Goal: Task Accomplishment & Management: Use online tool/utility

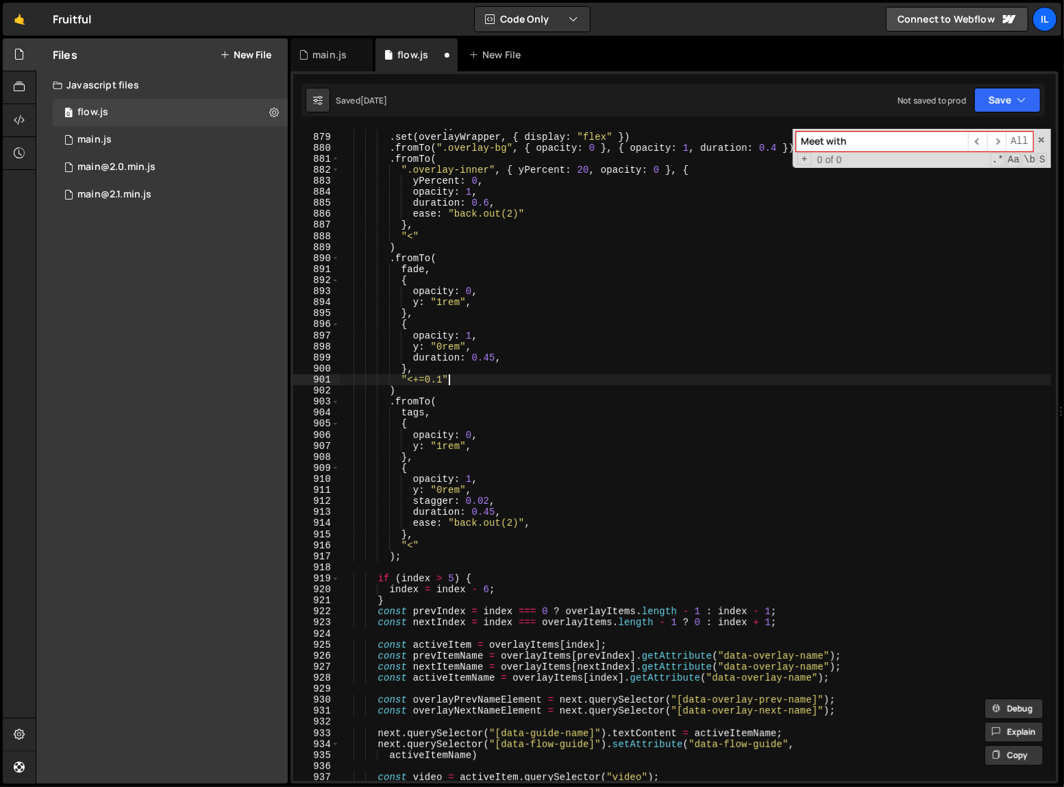
click at [600, 383] on div ". timeline ( ) . set ( overlayWrapper , { display : "flex" }) . fromTo ( ".over…" at bounding box center [696, 456] width 712 height 673
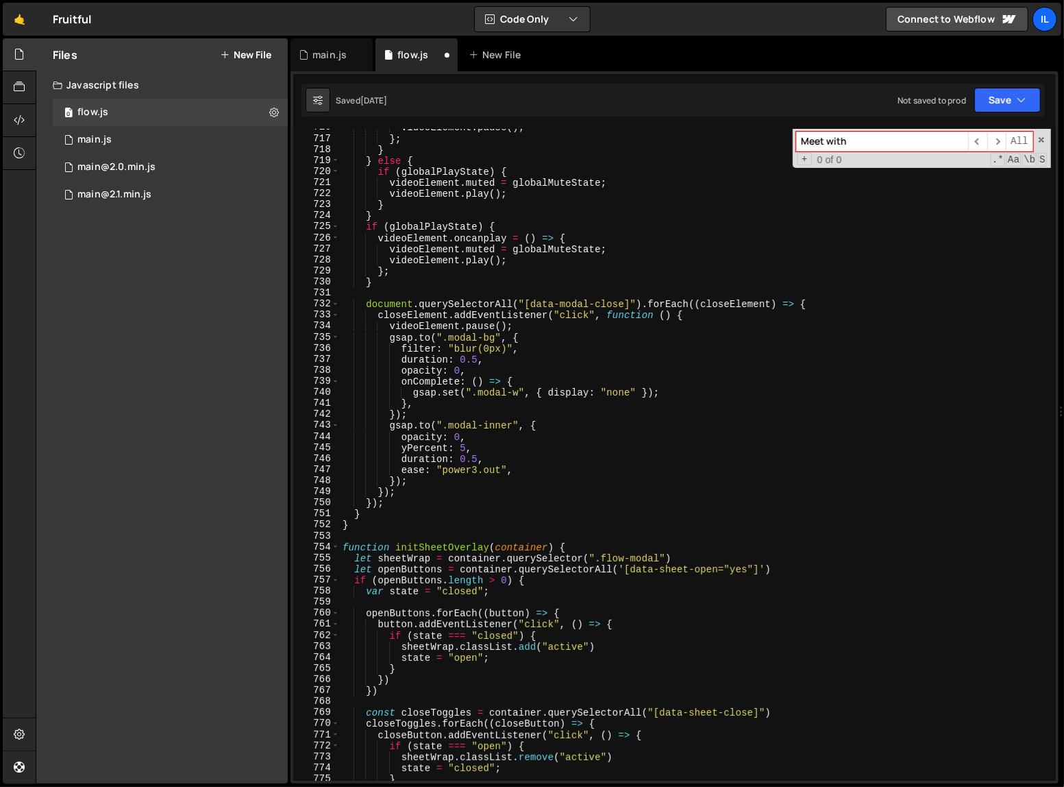
scroll to position [6047, 0]
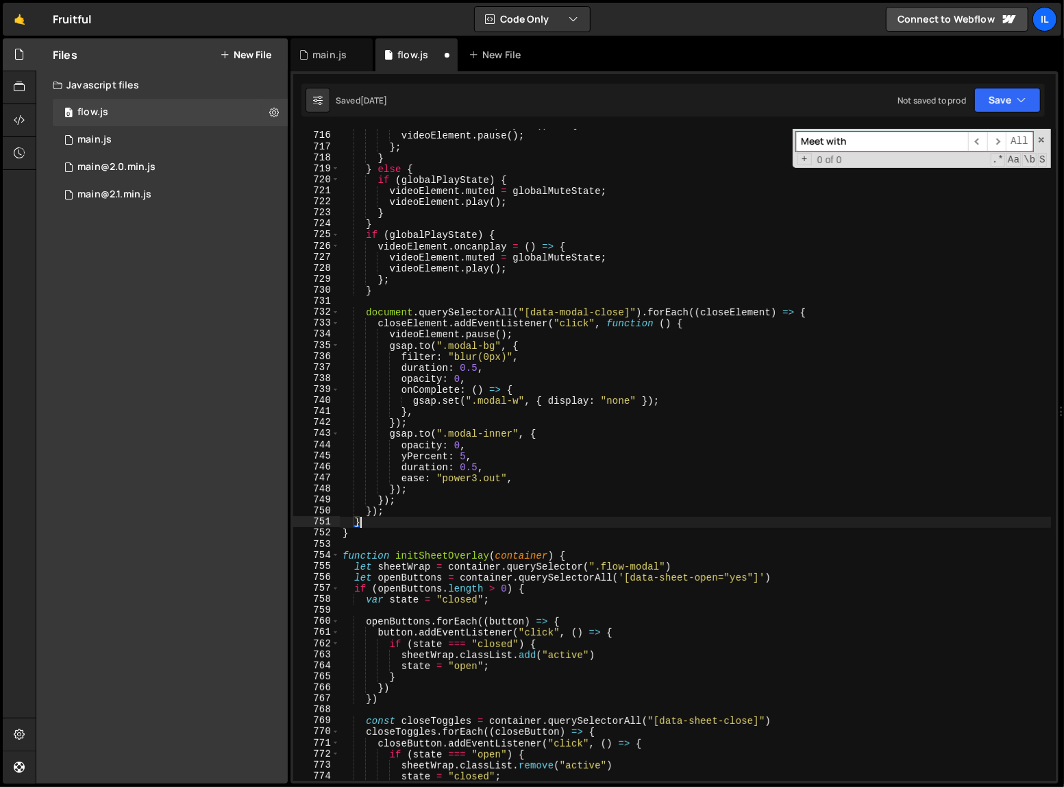
click at [597, 517] on div "videoElement . oncanplay = ( ) => { videoElement . pause ( ) ; } ; } } else { i…" at bounding box center [696, 455] width 712 height 673
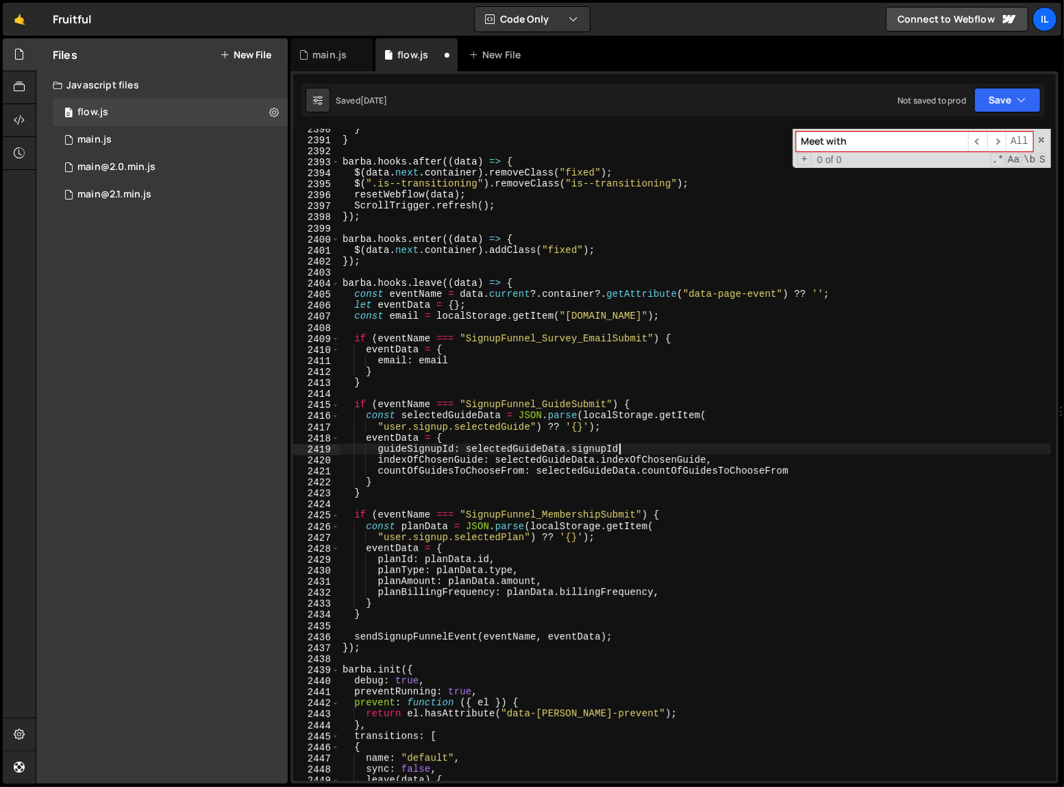
scroll to position [20220, 0]
type textarea "guideSignupId: selectedGuideData.signupId,"
click at [1000, 99] on button "Save" at bounding box center [1007, 100] width 66 height 25
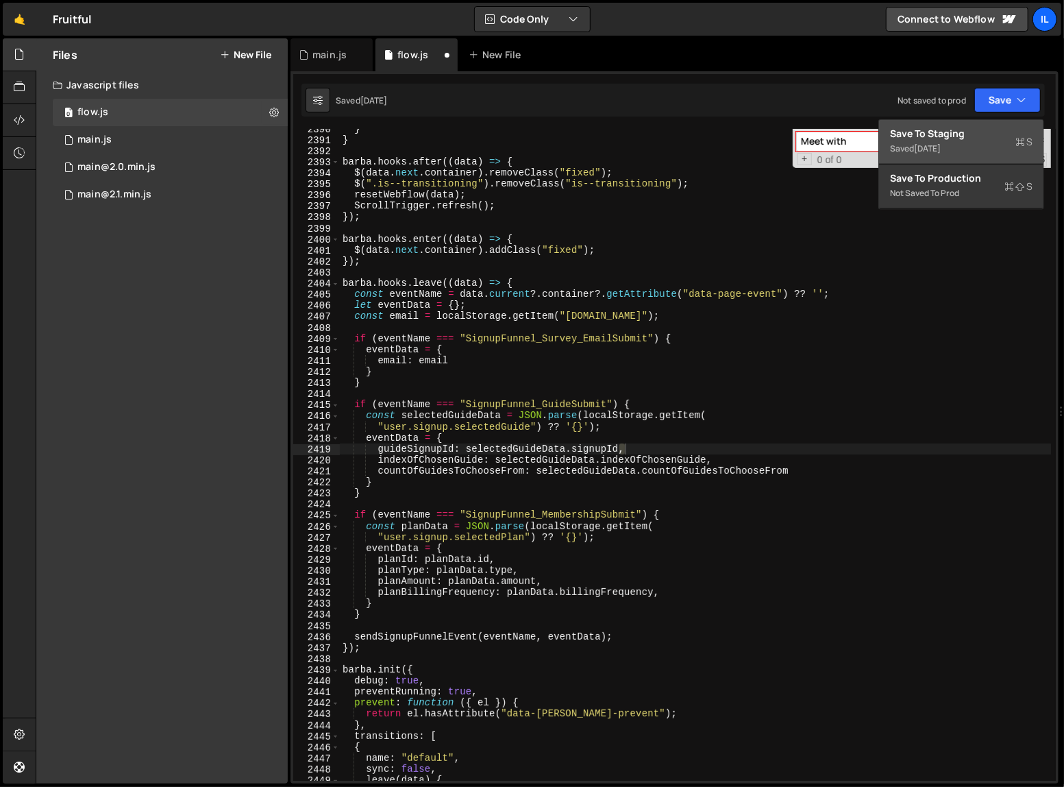
click at [980, 149] on div "Saved 3 months ago" at bounding box center [961, 148] width 143 height 16
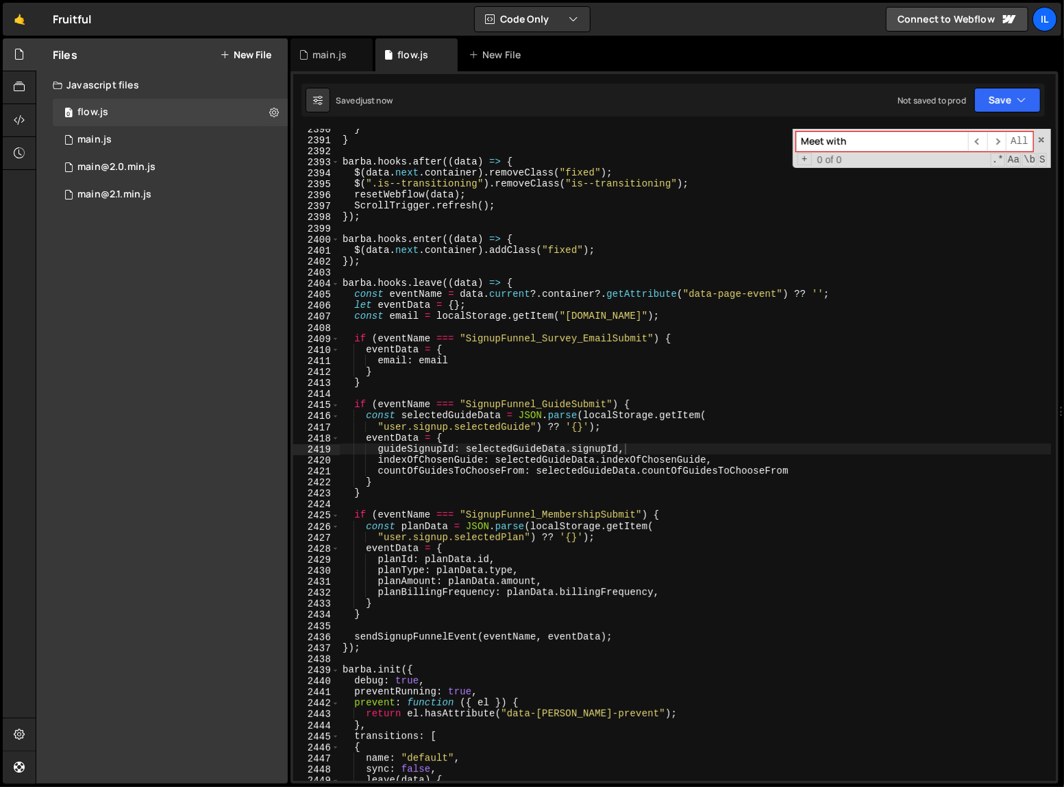
click at [198, 384] on div "Files New File Javascript files 0 flow.js 0 0 main.js 0 0 main@2.0.min.js 0 0" at bounding box center [161, 410] width 251 height 745
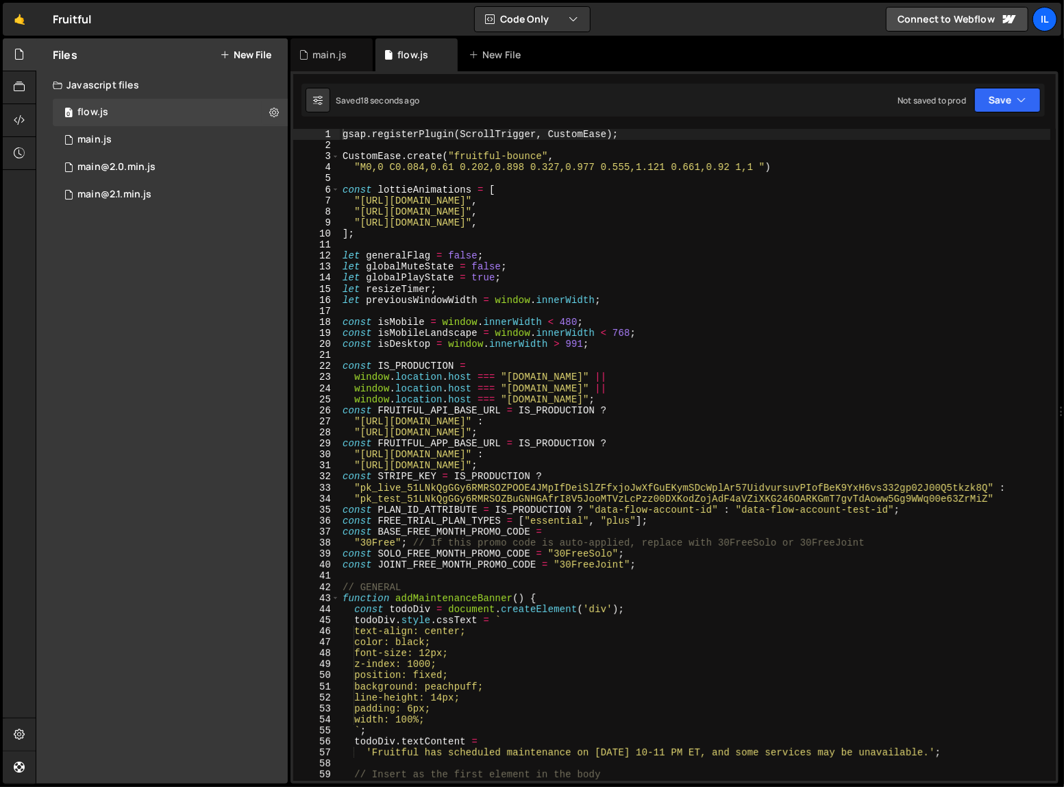
click at [691, 571] on div "gsap . registerPlugin ( ScrollTrigger , CustomEase ) ; CustomEase . create ( "f…" at bounding box center [695, 465] width 711 height 673
click at [678, 562] on div "gsap . registerPlugin ( ScrollTrigger , CustomEase ) ; CustomEase . create ( "f…" at bounding box center [695, 465] width 711 height 673
type textarea "const JOINT_FREE_MONTH_PROMO_CODE = "30FreeJoint";"
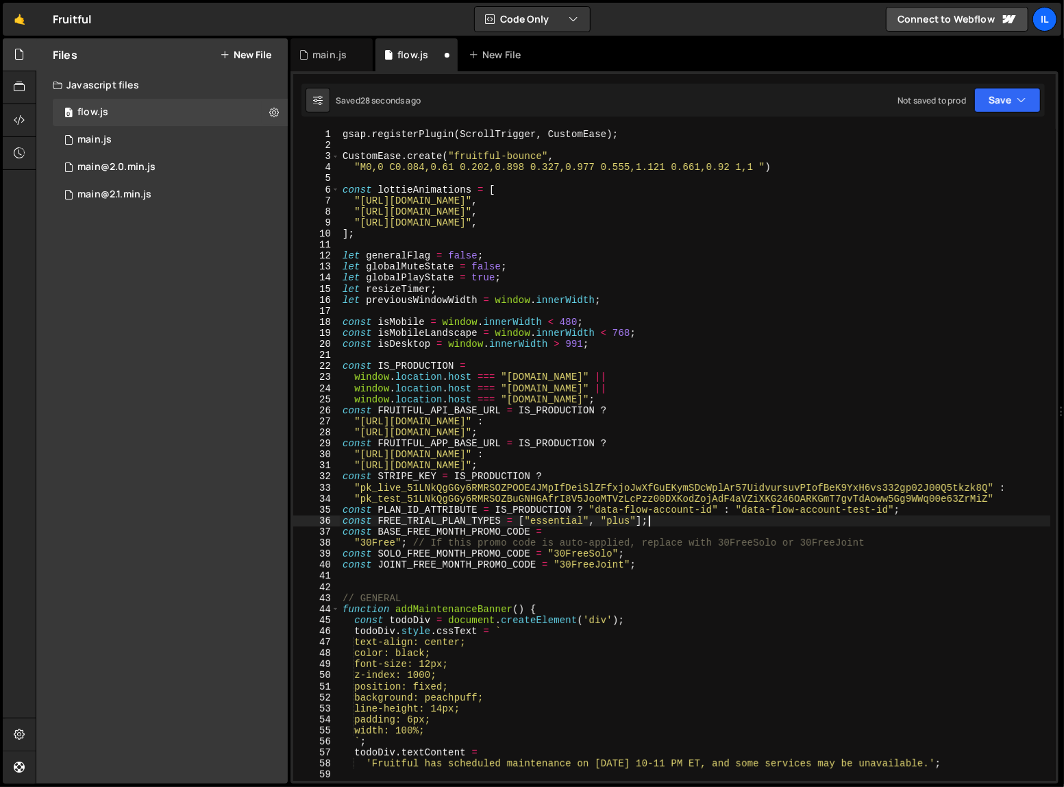
click at [680, 518] on div "gsap . registerPlugin ( ScrollTrigger , CustomEase ) ; CustomEase . create ( "f…" at bounding box center [695, 465] width 711 height 673
type textarea "const FREE_TRIAL_PLAN_TYPES = ["essential", "plus"];"
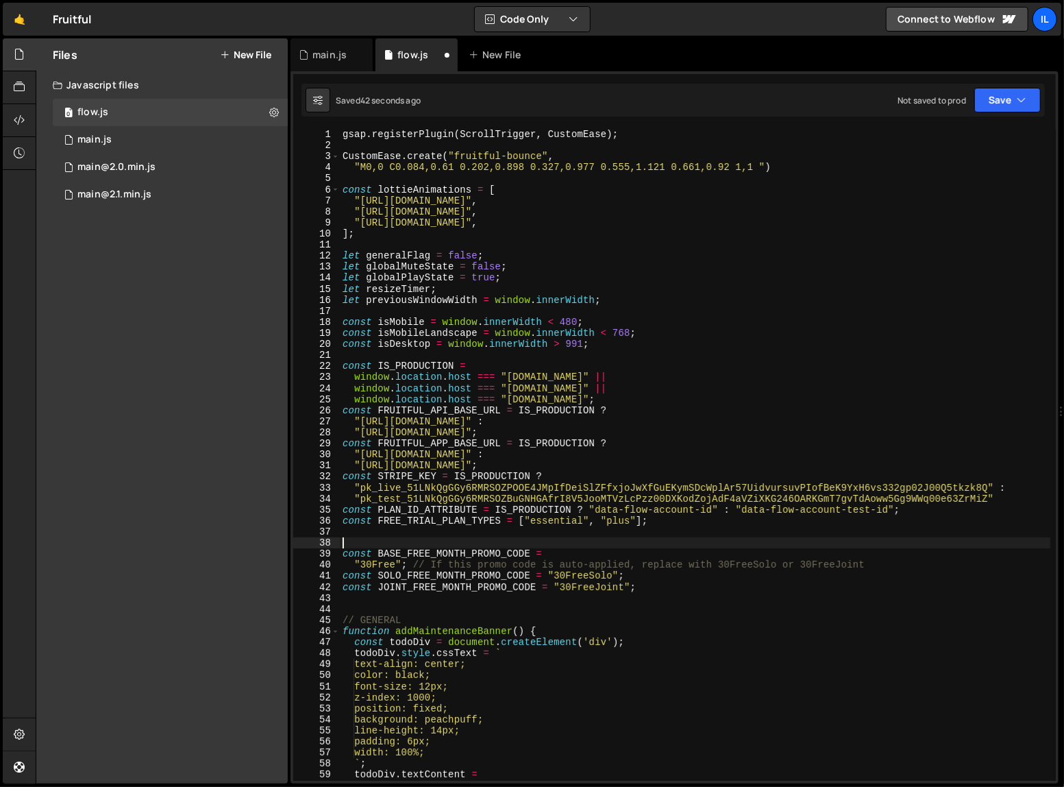
click at [687, 525] on div "gsap . registerPlugin ( ScrollTrigger , CustomEase ) ; CustomEase . create ( "f…" at bounding box center [695, 465] width 711 height 673
type textarea "const FREE_TRIAL_PLAN_TYPES = ["essential", "plus"];"
click at [686, 536] on div "gsap . registerPlugin ( ScrollTrigger , CustomEase ) ; CustomEase . create ( "f…" at bounding box center [695, 465] width 711 height 673
click at [911, 508] on div "gsap . registerPlugin ( ScrollTrigger , CustomEase ) ; CustomEase . create ( "f…" at bounding box center [695, 465] width 711 height 673
type textarea "const PLAN_ID_ATTRIBUTE = IS_PRODUCTION ? "data-flow-account-id" : "data-flow-a…"
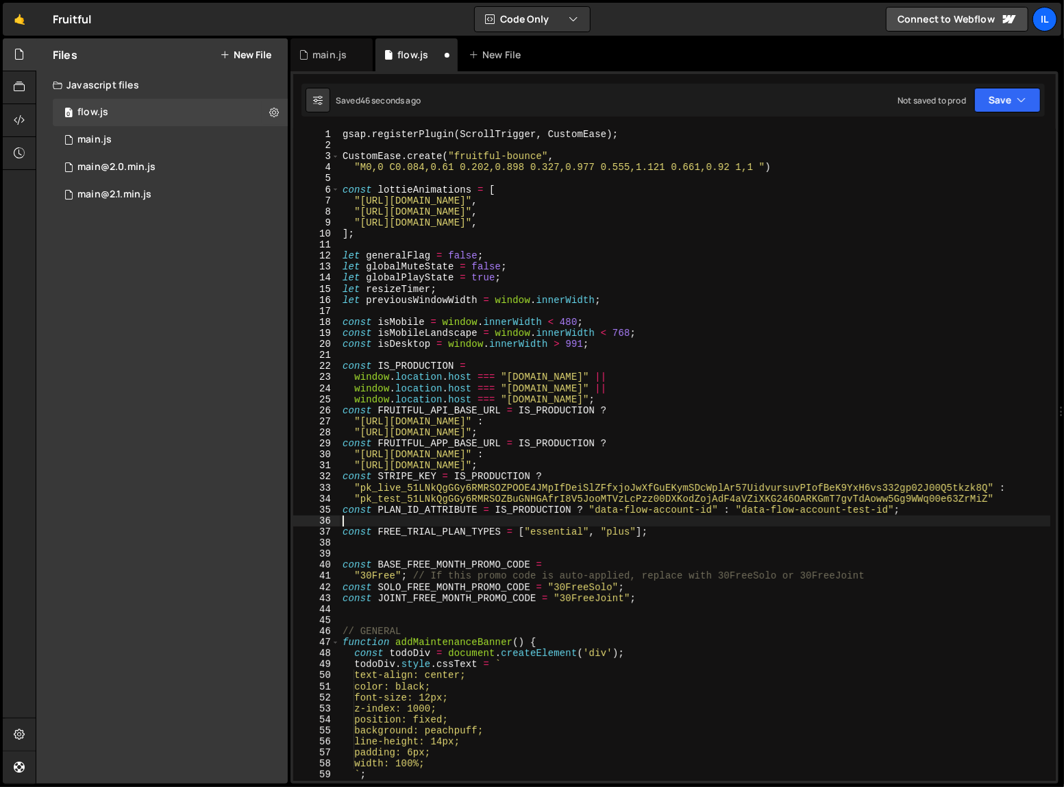
paste textarea
paste textarea "const TRIAL_PRICE = IS_PRODUCTION ? undefined : 10;"
click at [969, 511] on div "gsap . registerPlugin ( ScrollTrigger , CustomEase ) ; CustomEase . create ( "f…" at bounding box center [695, 465] width 711 height 673
type textarea "const PLAN_ID_ATTRIBUTE = IS_PRODUCTION ? "data-flow-account-id" : "data-flow-a…"
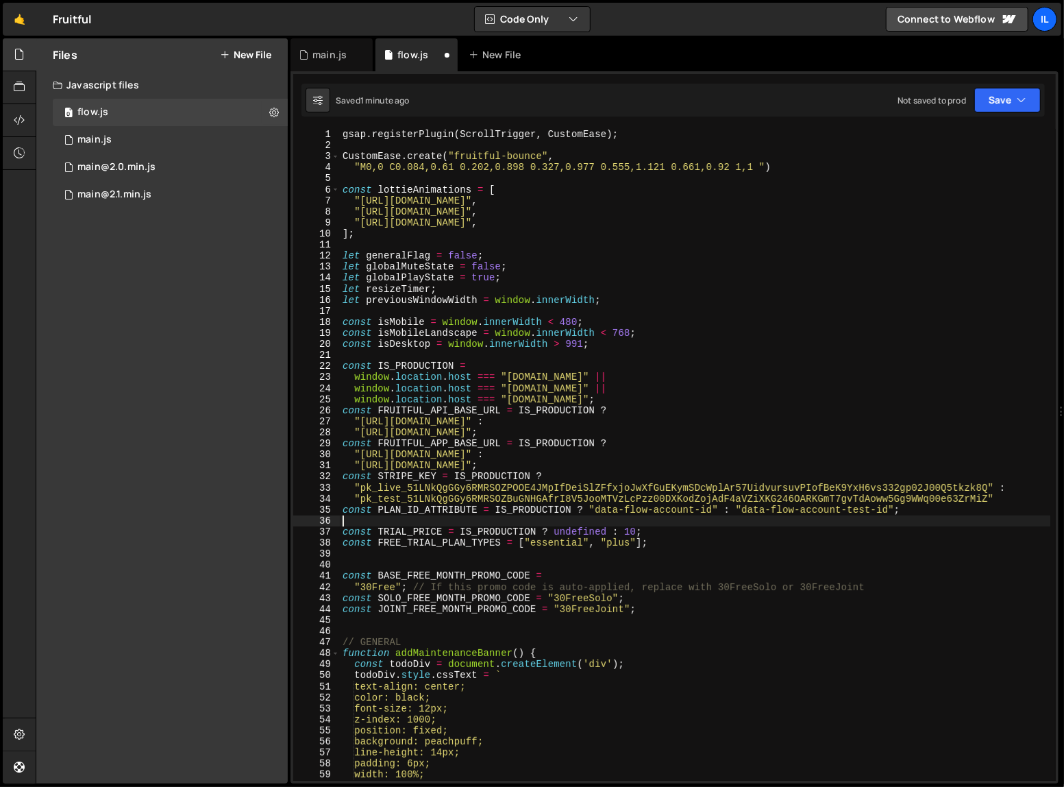
click at [784, 565] on div "gsap . registerPlugin ( ScrollTrigger , CustomEase ) ; CustomEase . create ( "f…" at bounding box center [695, 465] width 711 height 673
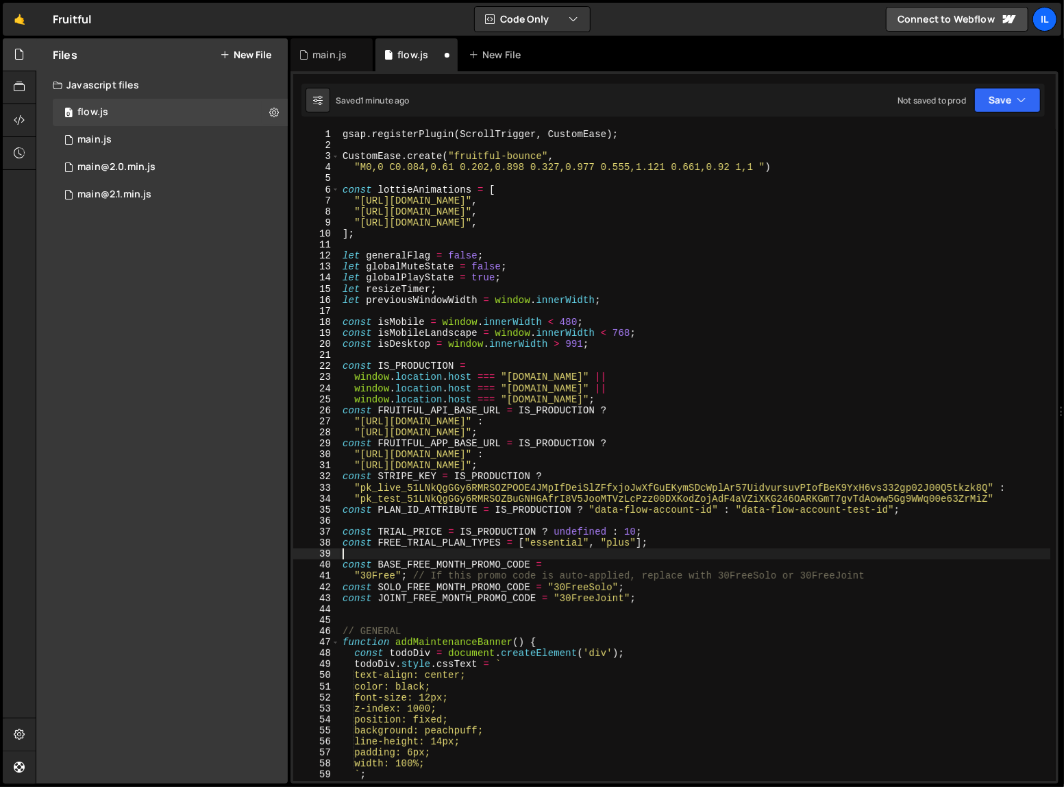
click at [845, 641] on div "gsap . registerPlugin ( ScrollTrigger , CustomEase ) ; CustomEase . create ( "f…" at bounding box center [695, 465] width 711 height 673
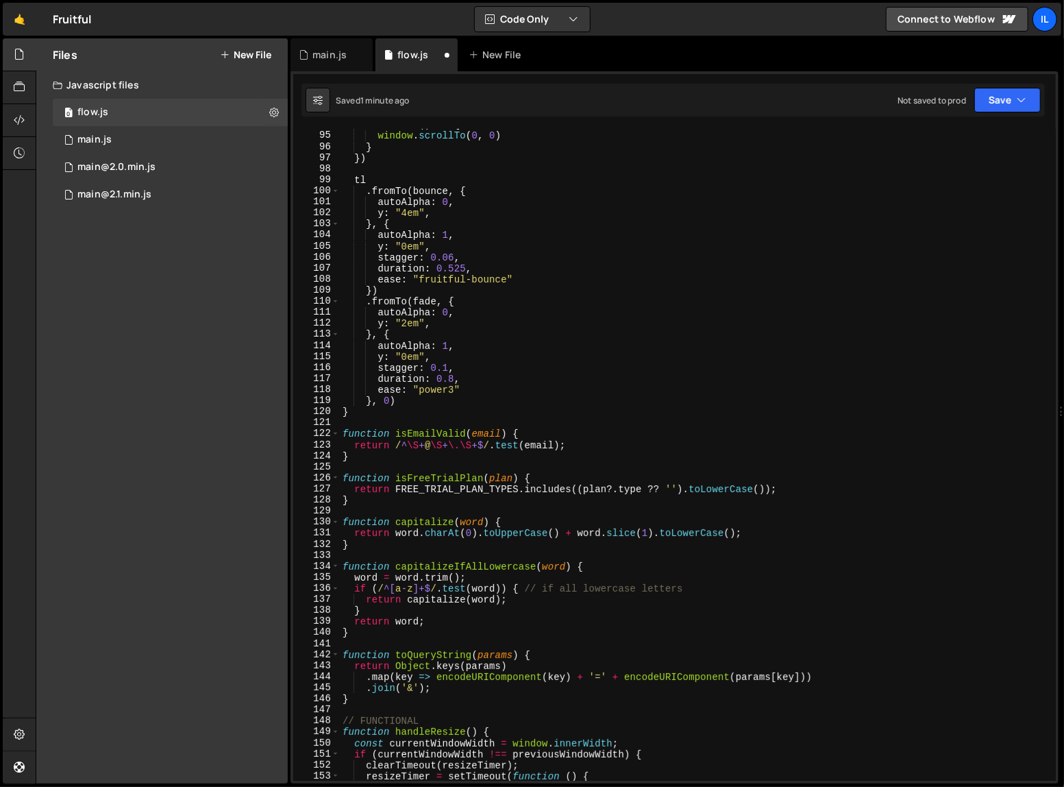
scroll to position [813, 0]
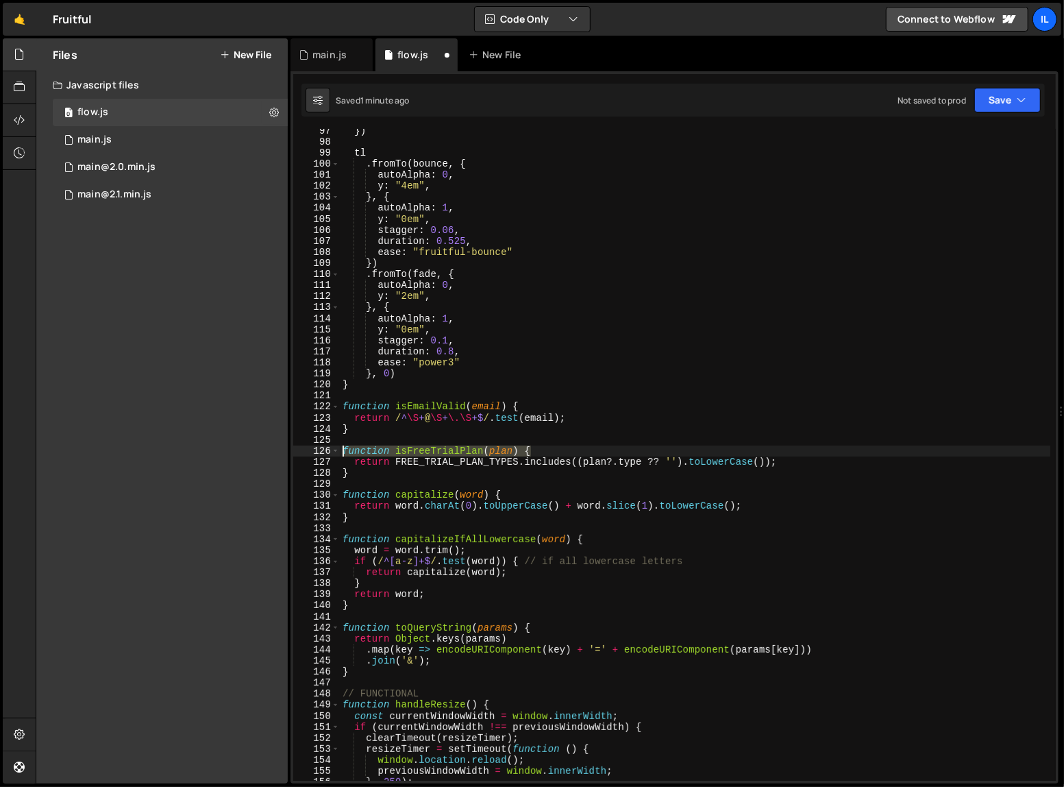
drag, startPoint x: 558, startPoint y: 450, endPoint x: 343, endPoint y: 450, distance: 215.1
click at [343, 450] on div "}) tl . fromTo ( bounce , { autoAlpha : 0 , y : "4em" , } , { autoAlpha : 1 , y…" at bounding box center [695, 461] width 711 height 673
paste textarea
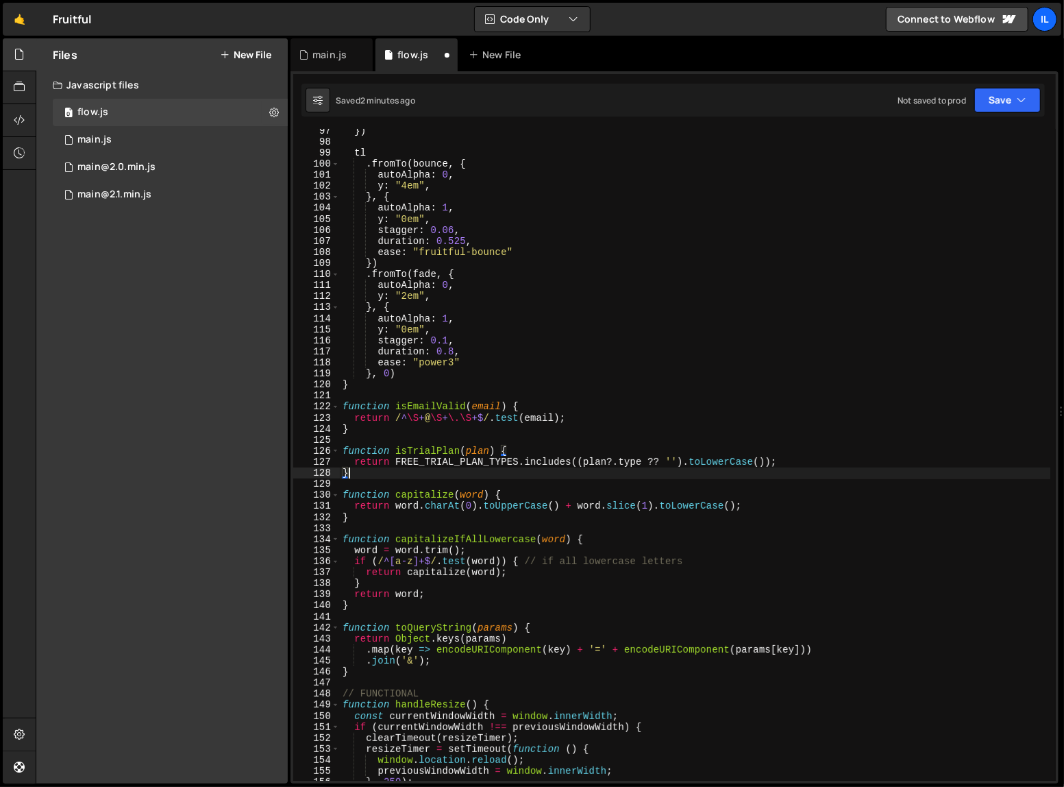
click at [420, 477] on div "}) tl . fromTo ( bounce , { autoAlpha : 0 , y : "4em" , } , { autoAlpha : 1 , y…" at bounding box center [695, 461] width 711 height 673
type textarea "}"
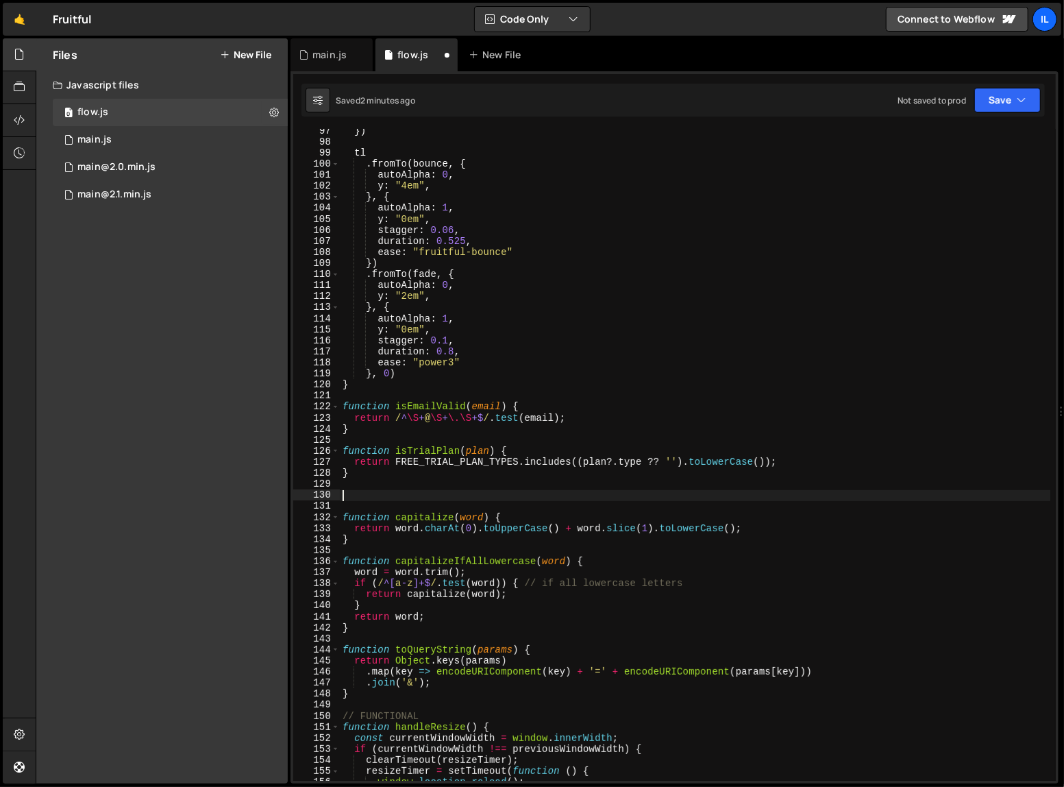
paste textarea "return isTrialPlan(plan) && (TRIAL_PRICE === undefined || TRIAL_PRICE === 0);"
type textarea "return isTrialPlan(plan) && (TRIAL_PRICE === undefined || TRIAL_PRICE === 0);"
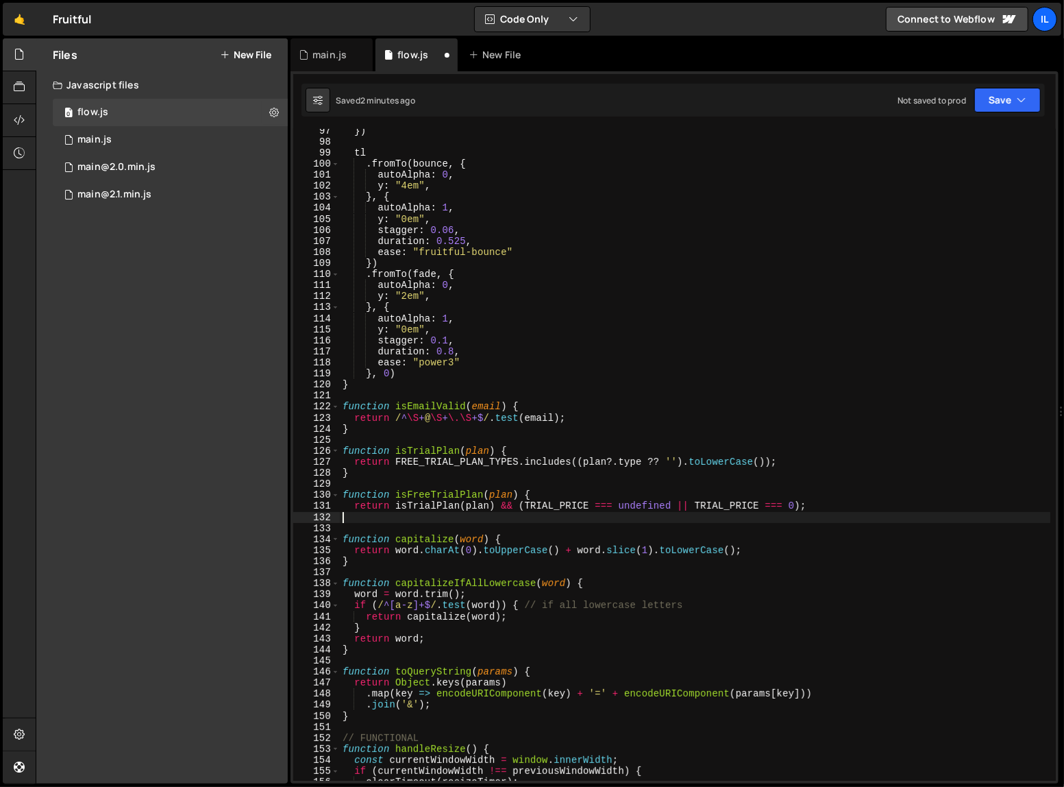
type textarea "}"
click at [476, 521] on div "}) tl . fromTo ( bounce , { autoAlpha : 0 , y : "4em" , } , { autoAlpha : 1 , y…" at bounding box center [695, 461] width 711 height 673
click at [476, 528] on div "}) tl . fromTo ( bounce , { autoAlpha : 0 , y : "4em" , } , { autoAlpha : 1 , y…" at bounding box center [695, 461] width 711 height 673
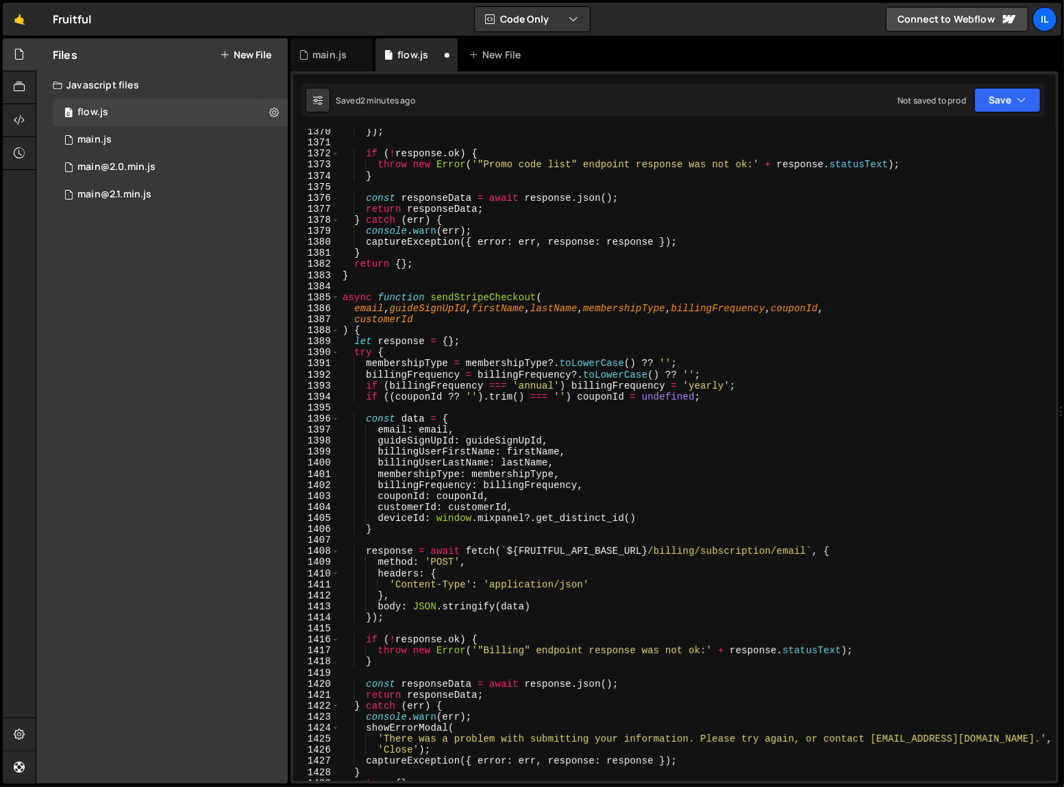
scroll to position [11575, 0]
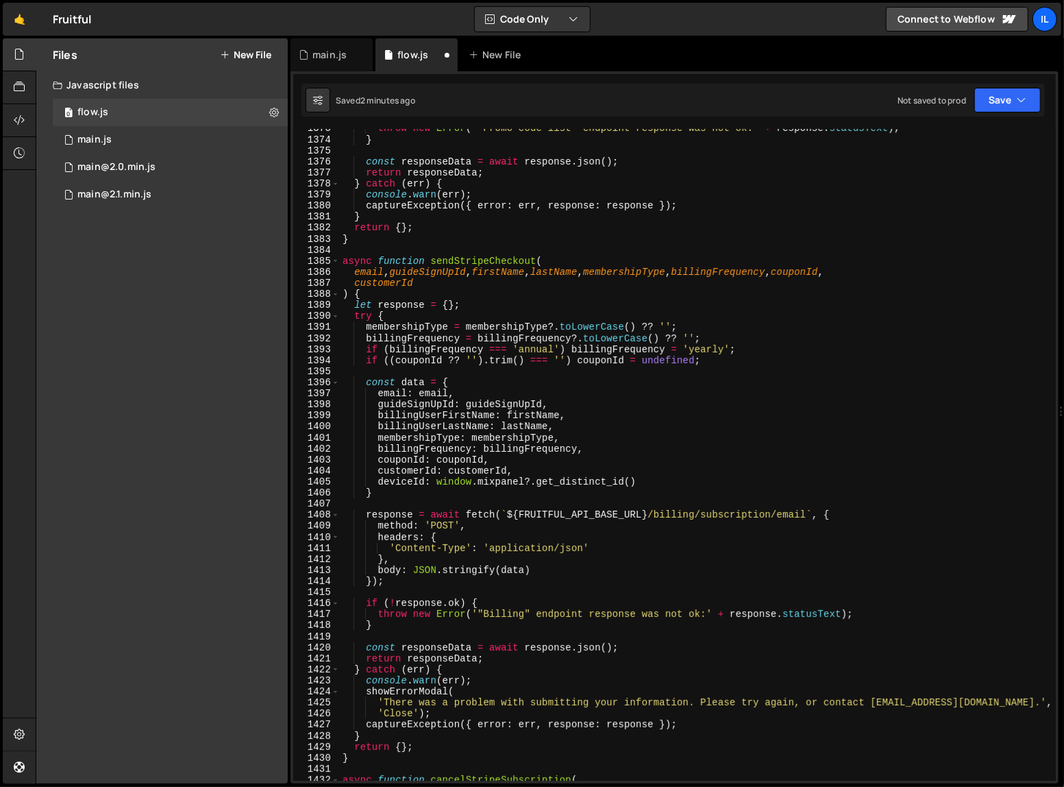
click at [657, 478] on div "throw new Error ( '"Promo code list" endpoint response was not ok:' + response …" at bounding box center [695, 459] width 711 height 673
type textarea "deviceId: window.mixpanel?.get_distinct_id(),"
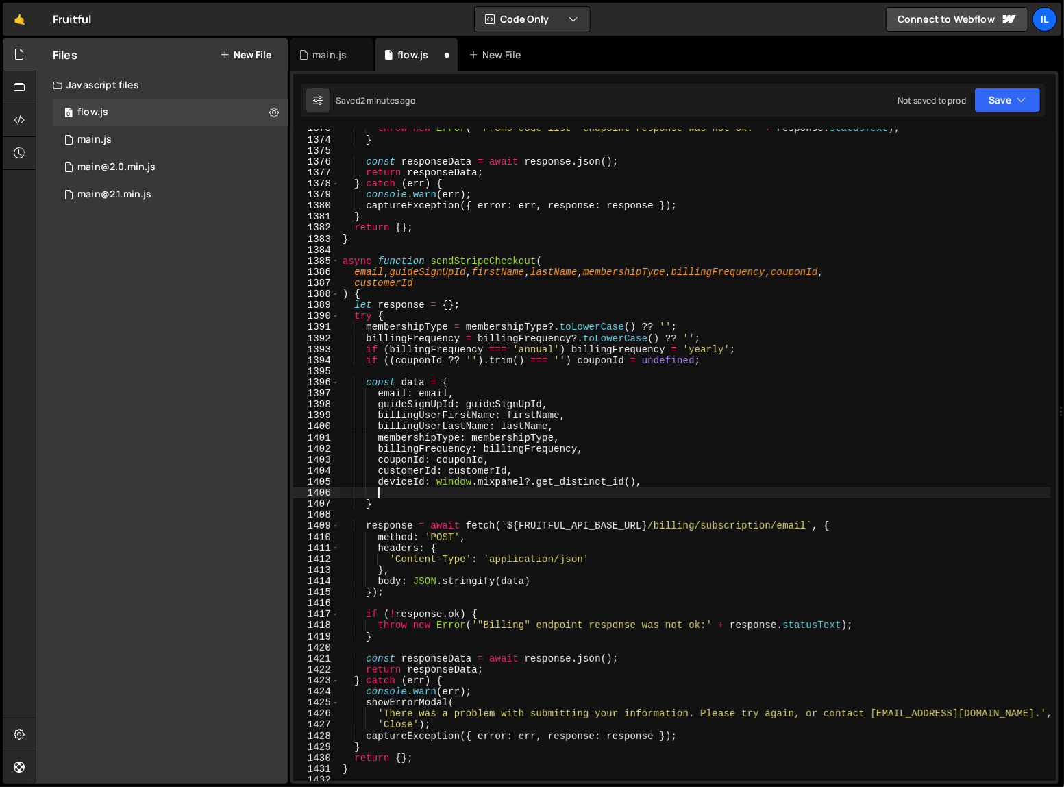
scroll to position [0, 1]
paste textarea "trialPrice: TRIAL_PRICE"
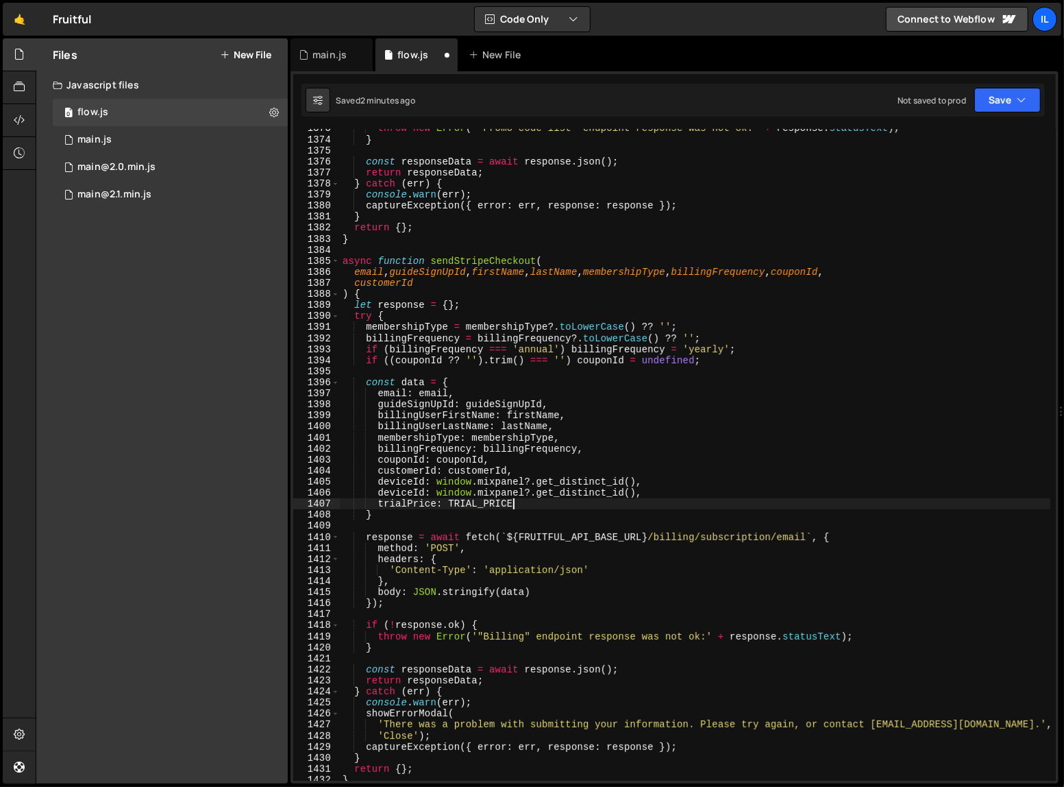
click at [671, 491] on div "throw new Error ( '"Promo code list" endpoint response was not ok:' + response …" at bounding box center [695, 459] width 711 height 673
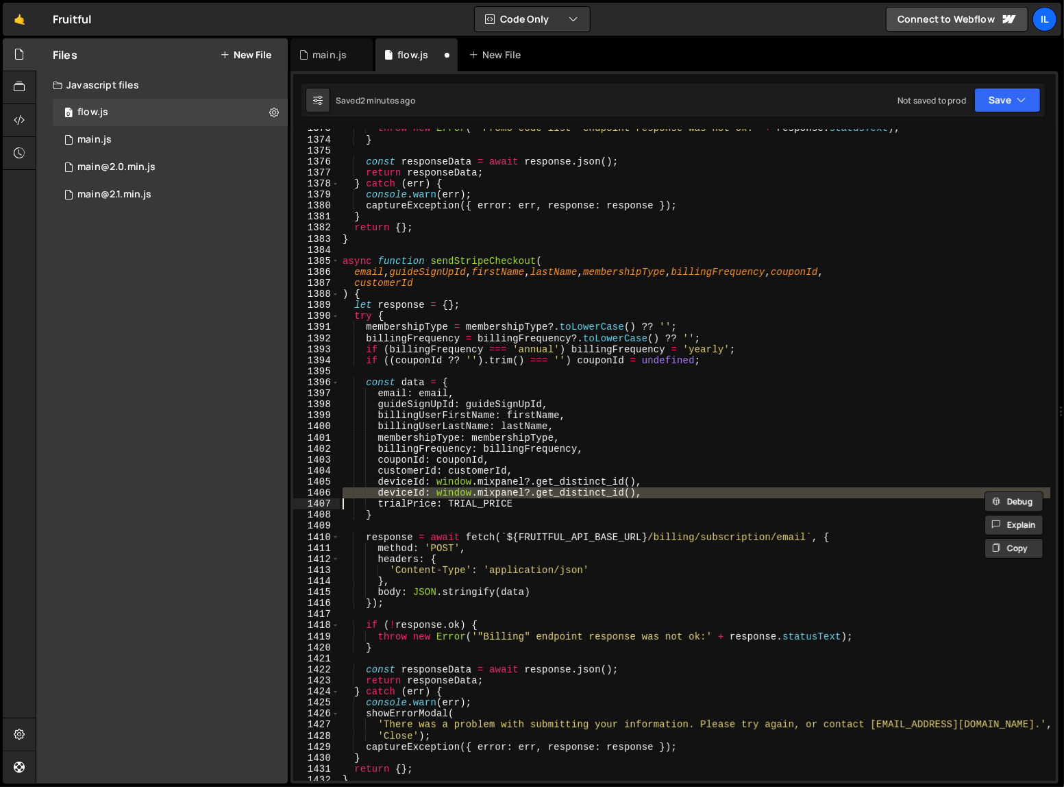
click at [671, 491] on div "throw new Error ( '"Promo code list" endpoint response was not ok:' + response …" at bounding box center [695, 459] width 711 height 673
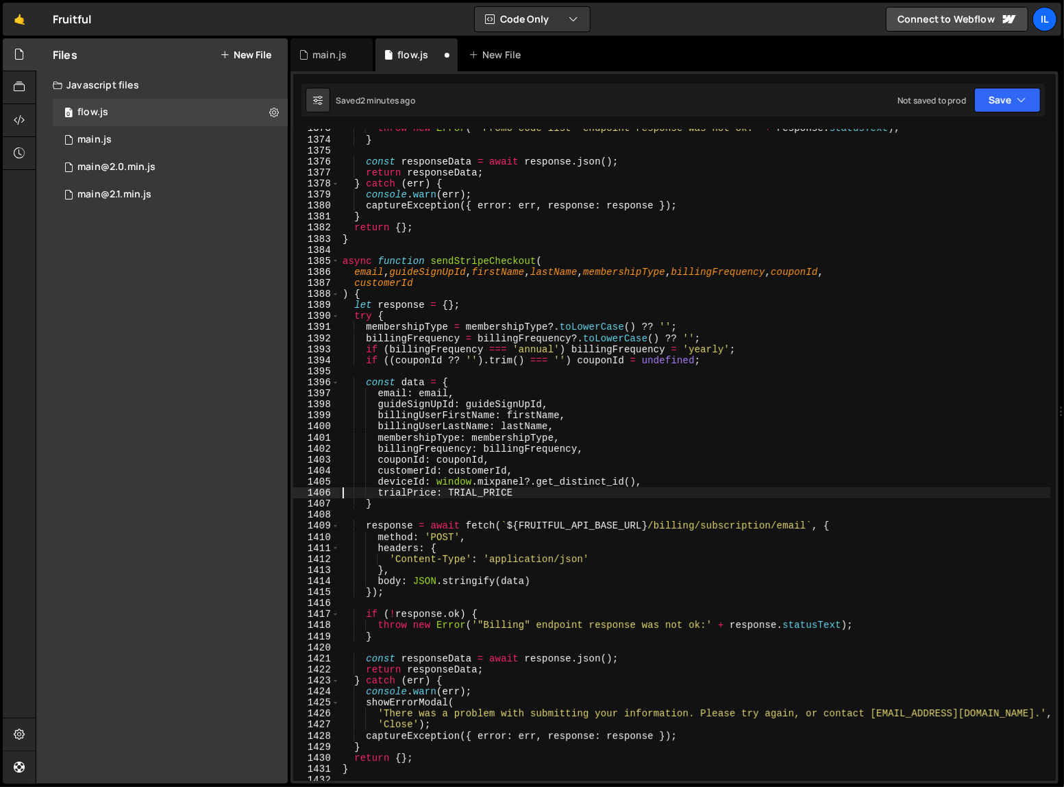
click at [671, 498] on div "throw new Error ( '"Promo code list" endpoint response was not ok:' + response …" at bounding box center [695, 459] width 711 height 673
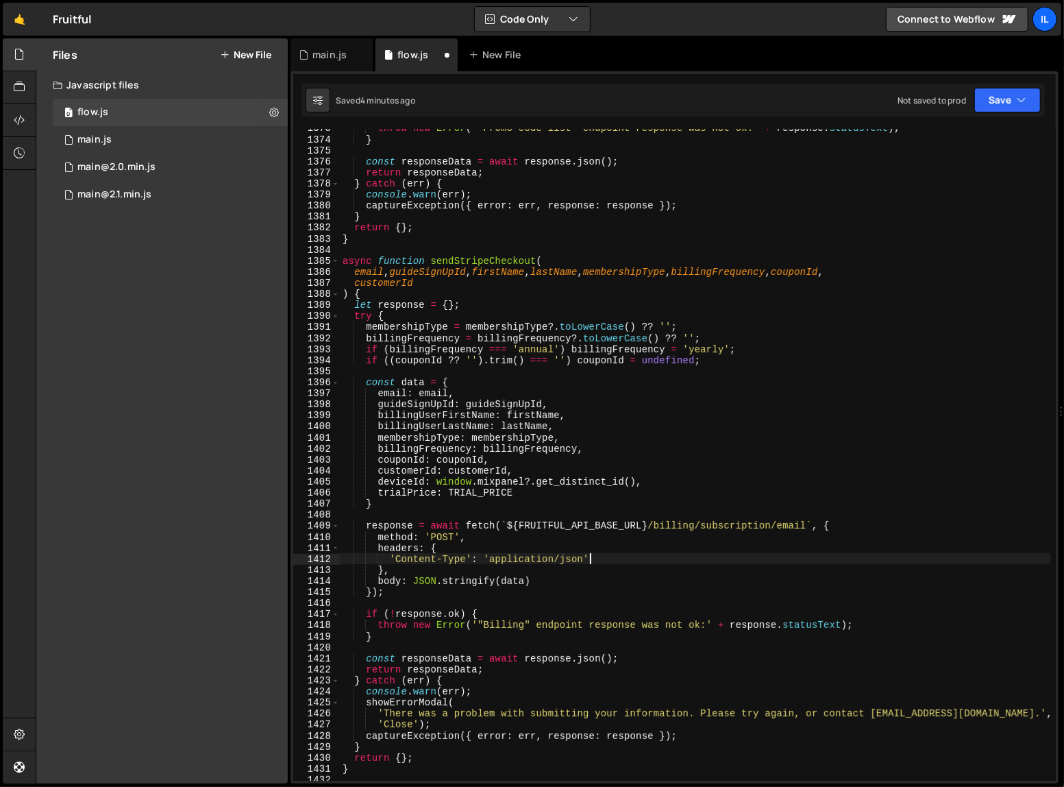
click at [831, 556] on div "throw new Error ( '"Promo code list" endpoint response was not ok:' + response …" at bounding box center [695, 459] width 711 height 673
click at [1009, 101] on button "Save" at bounding box center [1007, 100] width 66 height 25
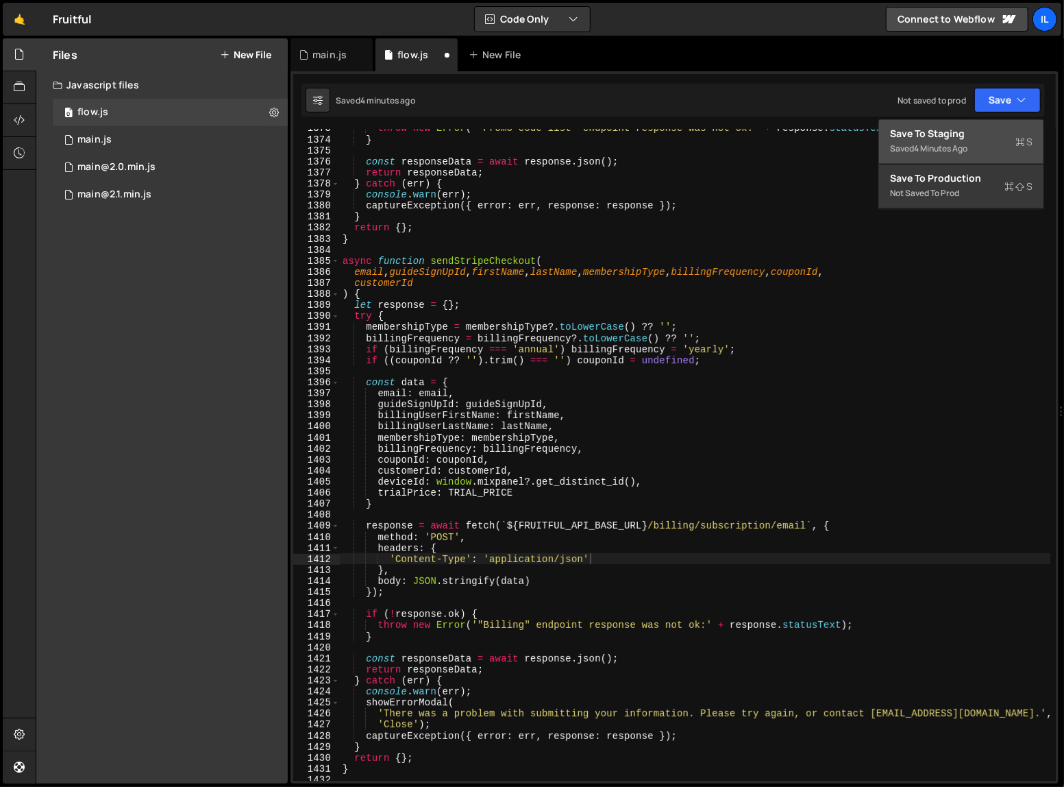
click at [991, 138] on div "Save to Staging S" at bounding box center [961, 134] width 143 height 14
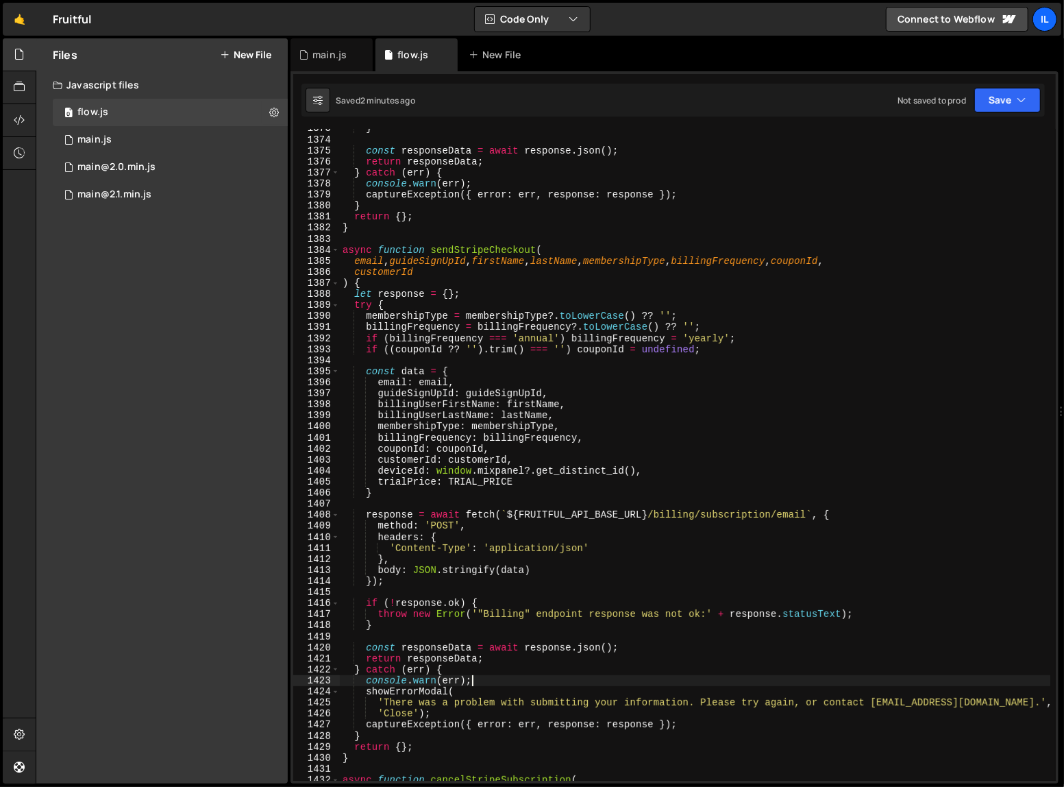
click at [622, 683] on div "} const responseData = await response . json ( ) ; return responseData ; } catc…" at bounding box center [695, 459] width 711 height 673
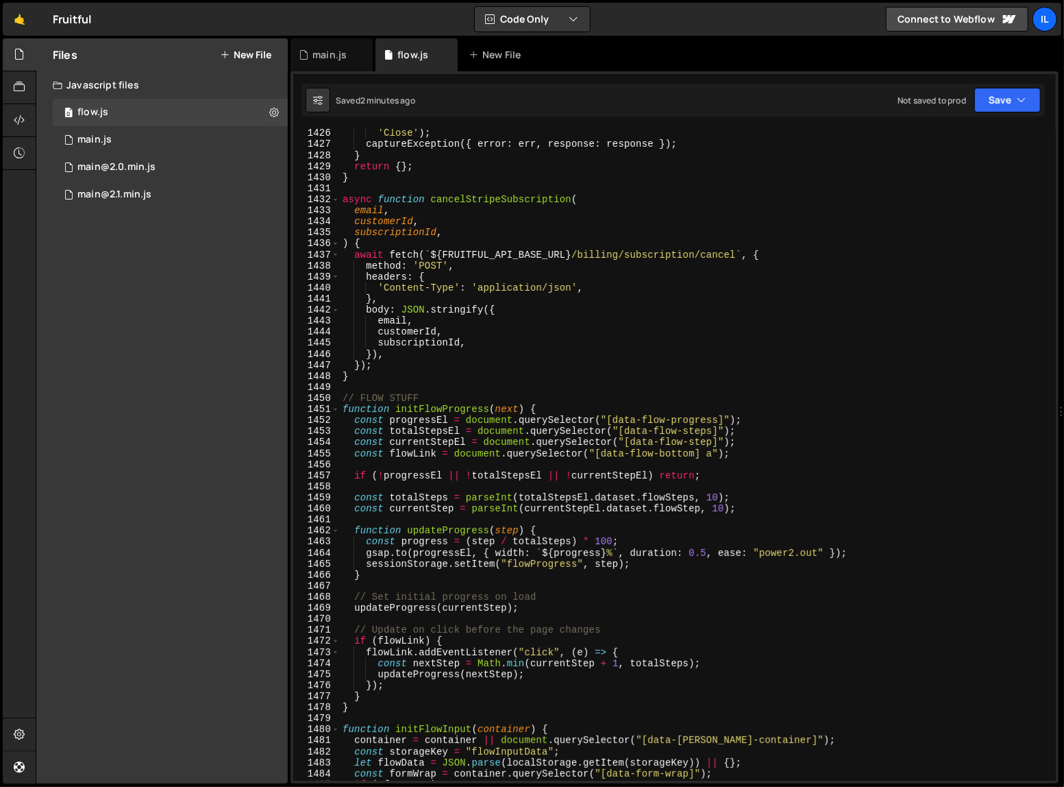
scroll to position [12047, 0]
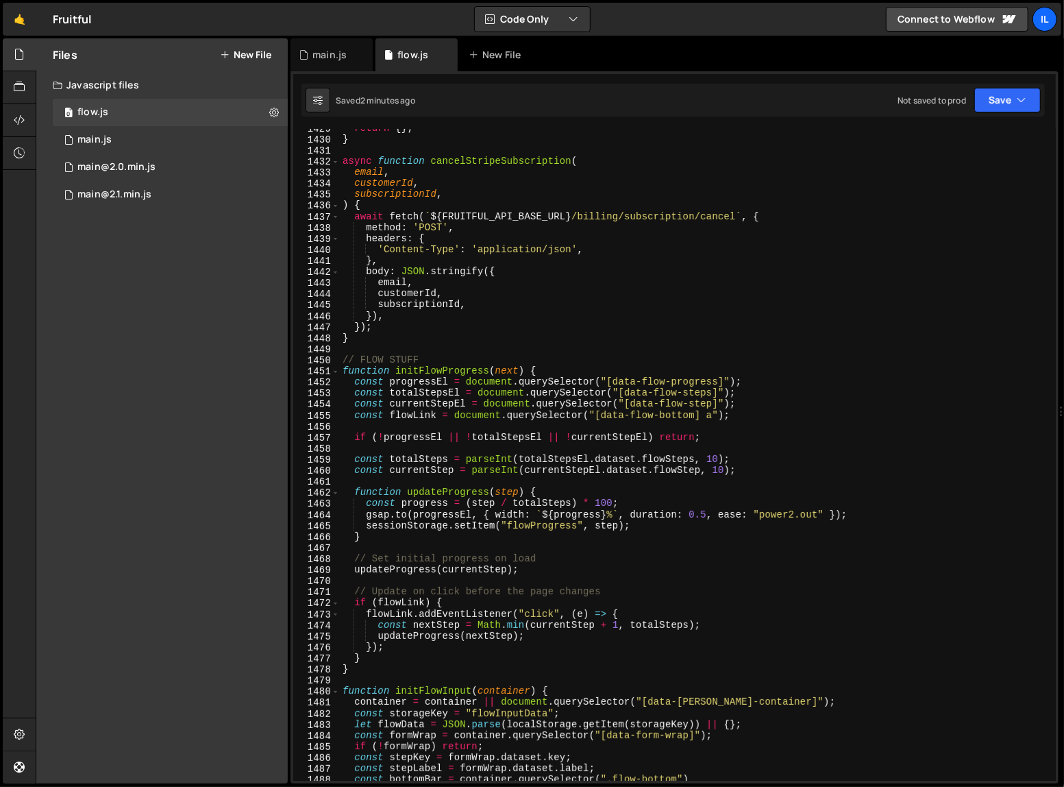
click at [719, 634] on div "return { } ; } async function cancelStripeSubscription ( email , customerId , s…" at bounding box center [695, 459] width 711 height 673
click at [796, 617] on div "return { } ; } async function cancelStripeSubscription ( email , customerId , s…" at bounding box center [695, 459] width 711 height 673
type textarea "flowLink.addEventListener("click", (e) => {"
click at [796, 615] on div "return { } ; } async function cancelStripeSubscription ( email , customerId , s…" at bounding box center [695, 459] width 711 height 673
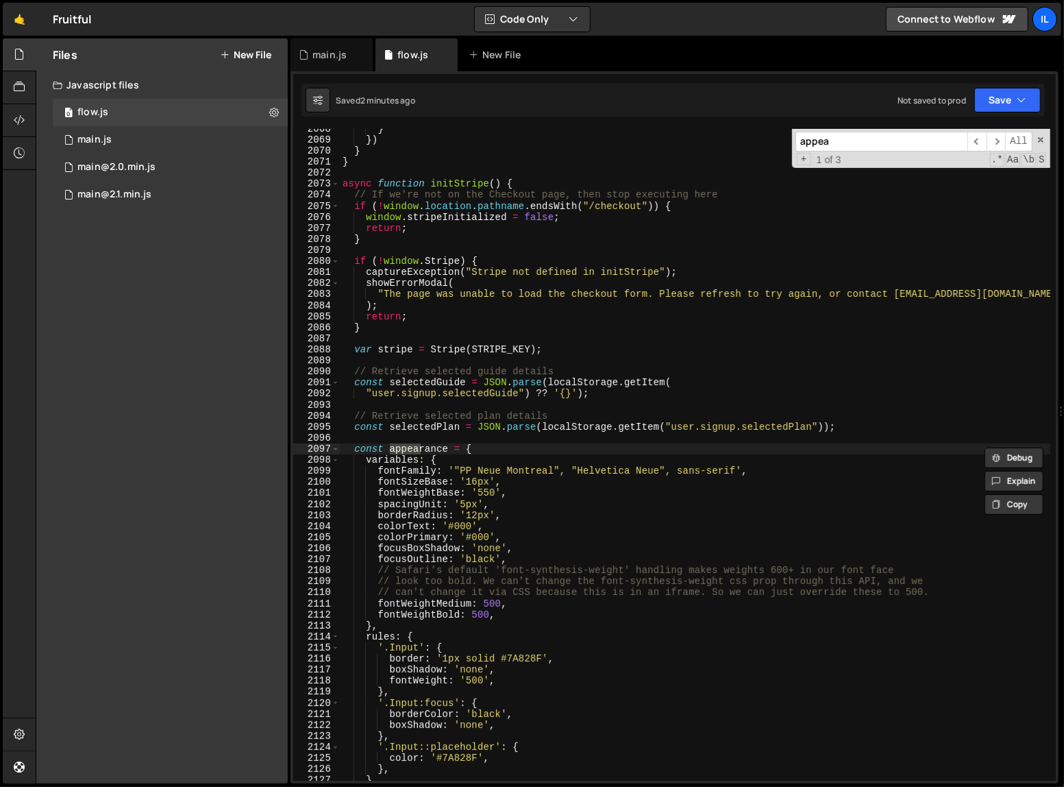
scroll to position [17444, 0]
type input "appear"
click at [548, 602] on div "} }) } } async function initStripe ( ) { // If we're not on the Checkout page, …" at bounding box center [695, 459] width 711 height 673
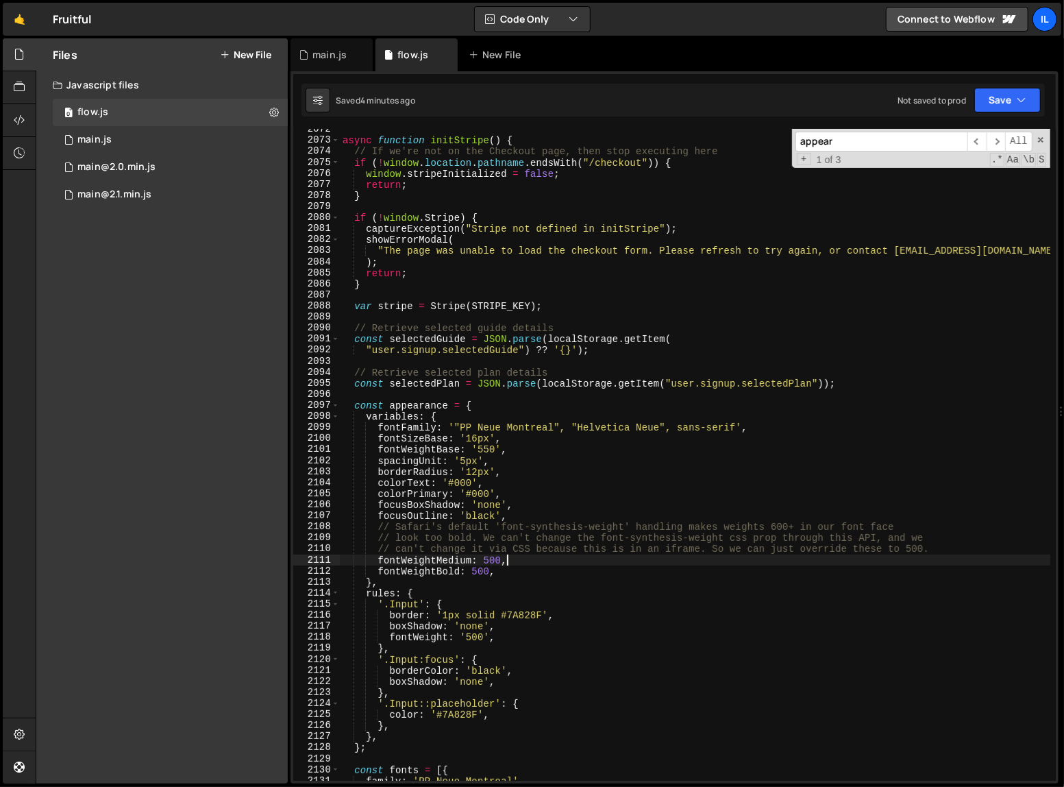
scroll to position [17461, 0]
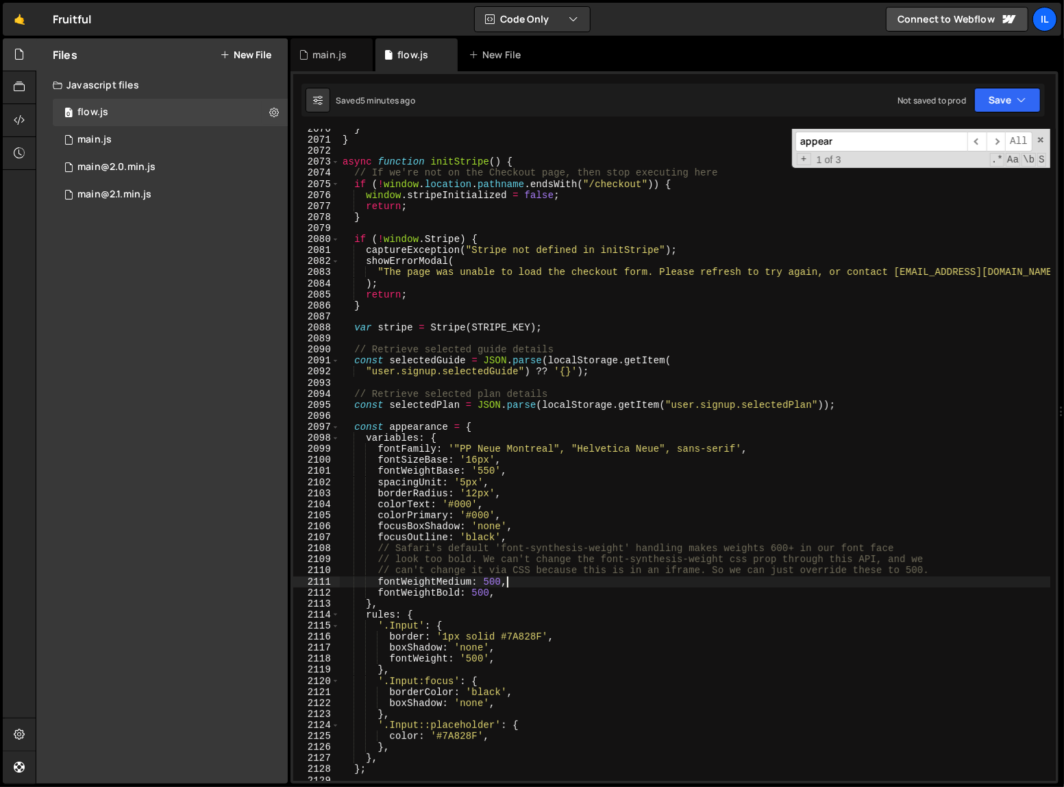
click at [519, 471] on div "} } async function initStripe ( ) { // If we're not on the Checkout page, then …" at bounding box center [695, 459] width 711 height 673
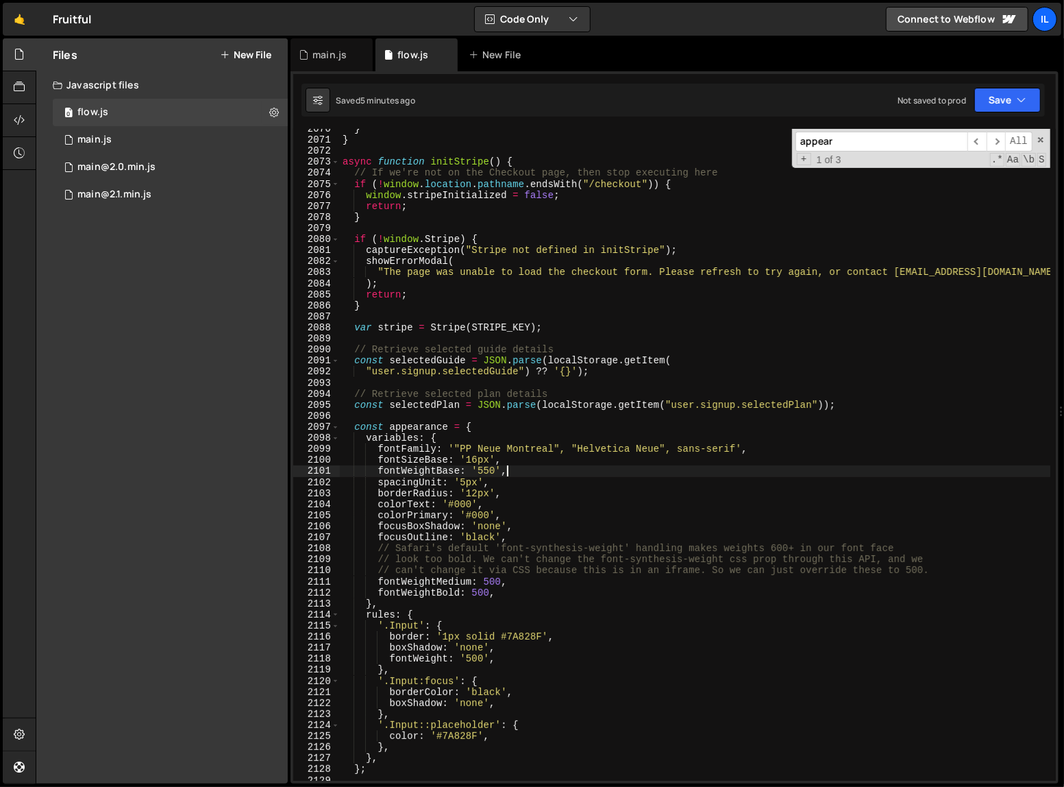
click at [519, 471] on div "} } async function initStripe ( ) { // If we're not on the Checkout page, then …" at bounding box center [695, 459] width 711 height 673
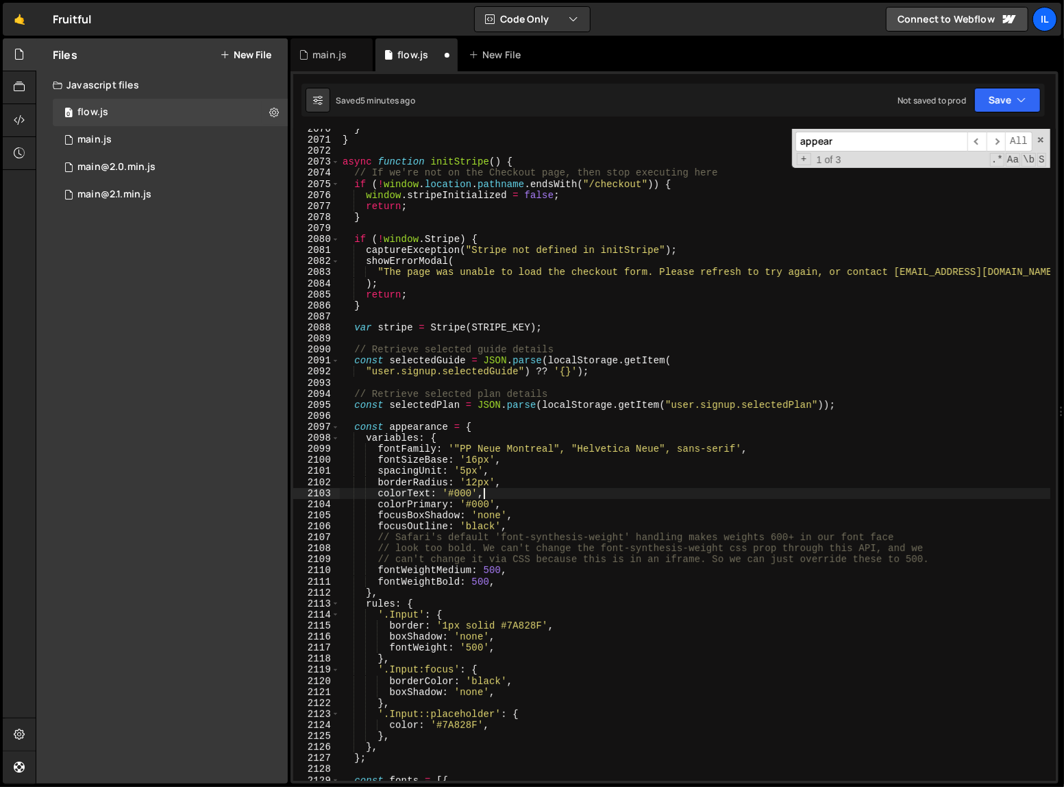
click at [565, 491] on div "} } async function initStripe ( ) { // If we're not on the Checkout page, then …" at bounding box center [695, 459] width 711 height 673
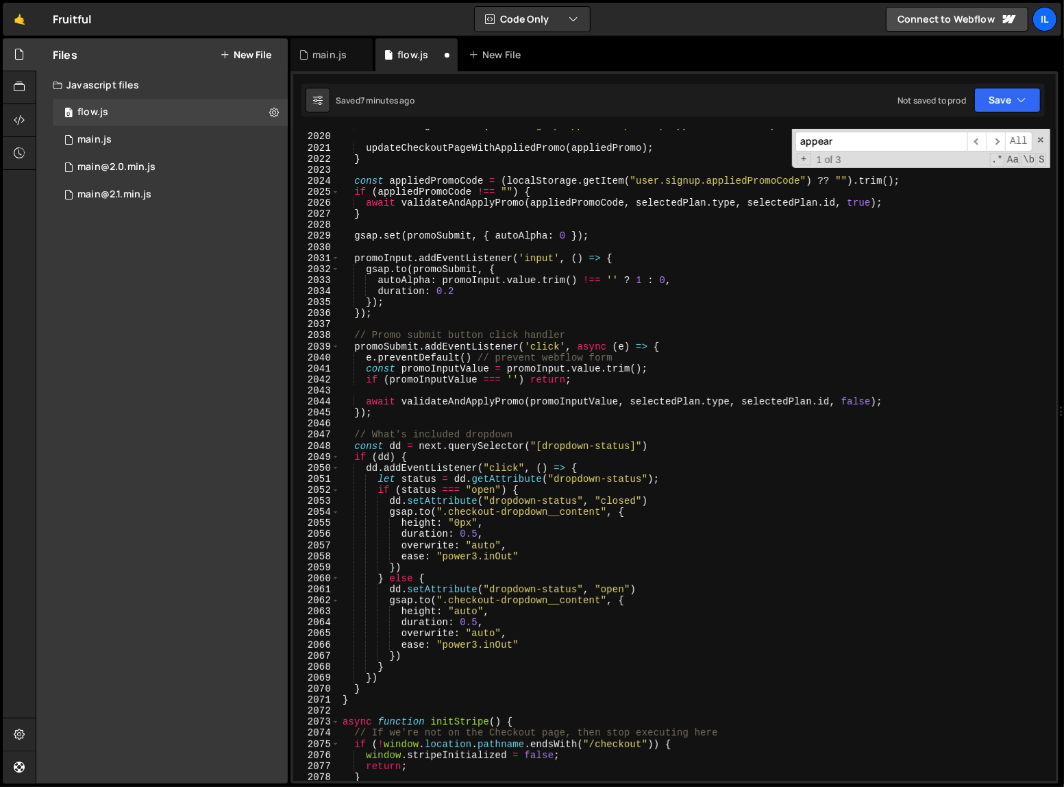
scroll to position [17028, 0]
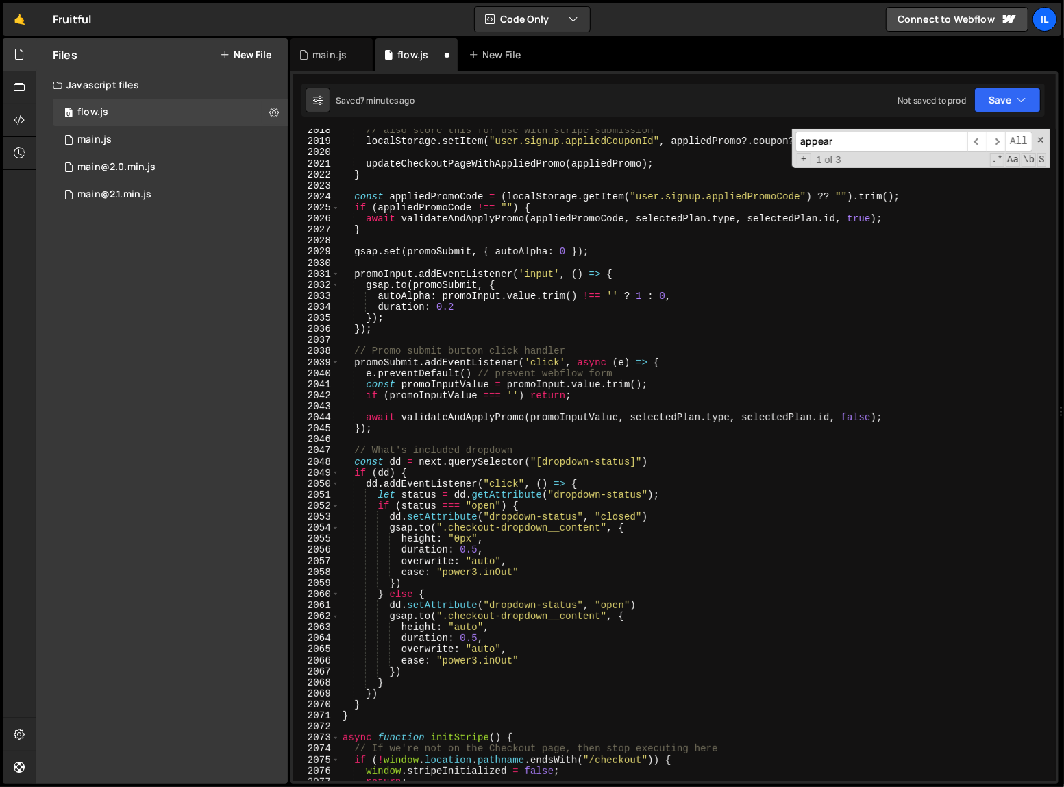
click at [735, 488] on div "// also store this for use with stripe submission localStorage . setItem ( "use…" at bounding box center [695, 461] width 711 height 673
type textarea "dd.addEventListener("click", () => {"
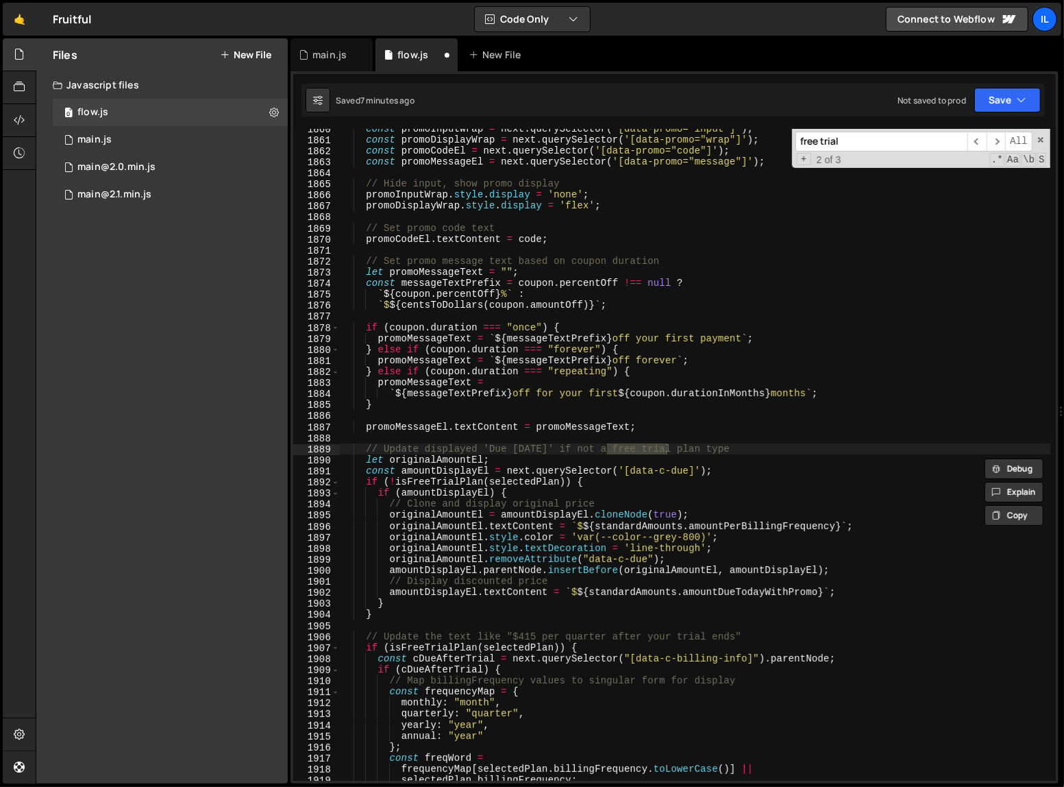
scroll to position [15687, 0]
type input "free trial"
click at [710, 473] on div "const promoInputWrap = next . querySelector ( '[data-promo="input"]' ) ; const …" at bounding box center [695, 459] width 711 height 673
click at [626, 446] on div "const promoInputWrap = next . querySelector ( '[data-promo="input"]' ) ; const …" at bounding box center [695, 459] width 711 height 673
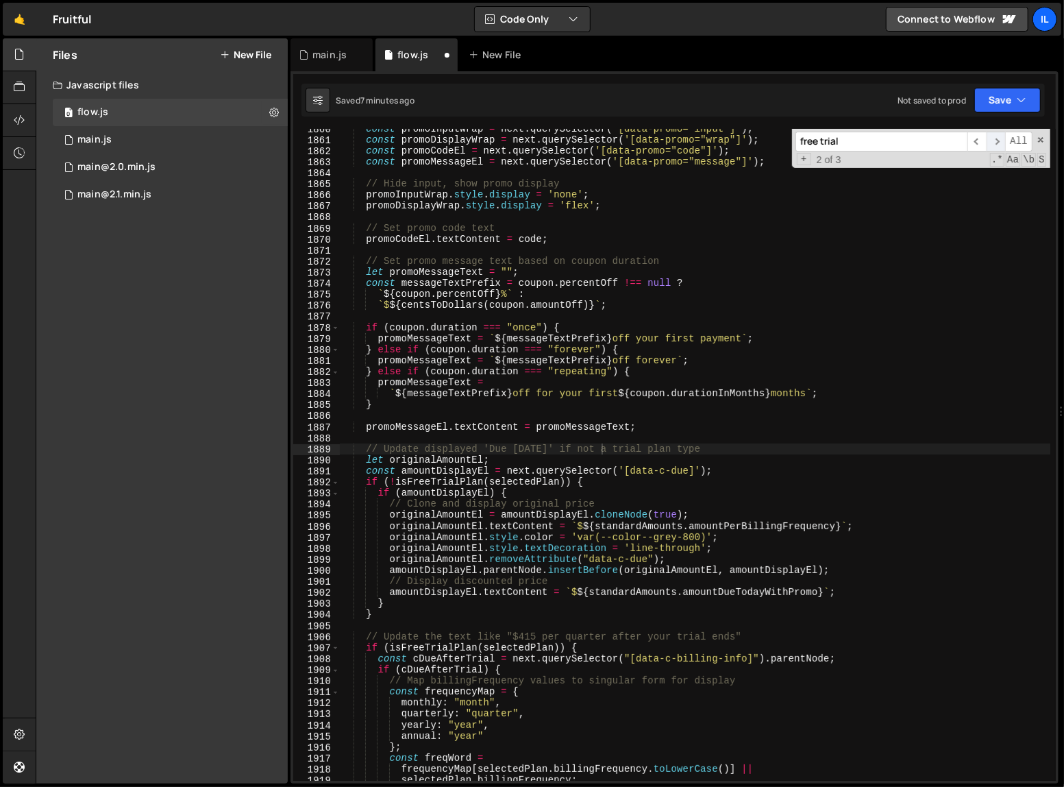
click at [998, 143] on span "​" at bounding box center [996, 142] width 19 height 20
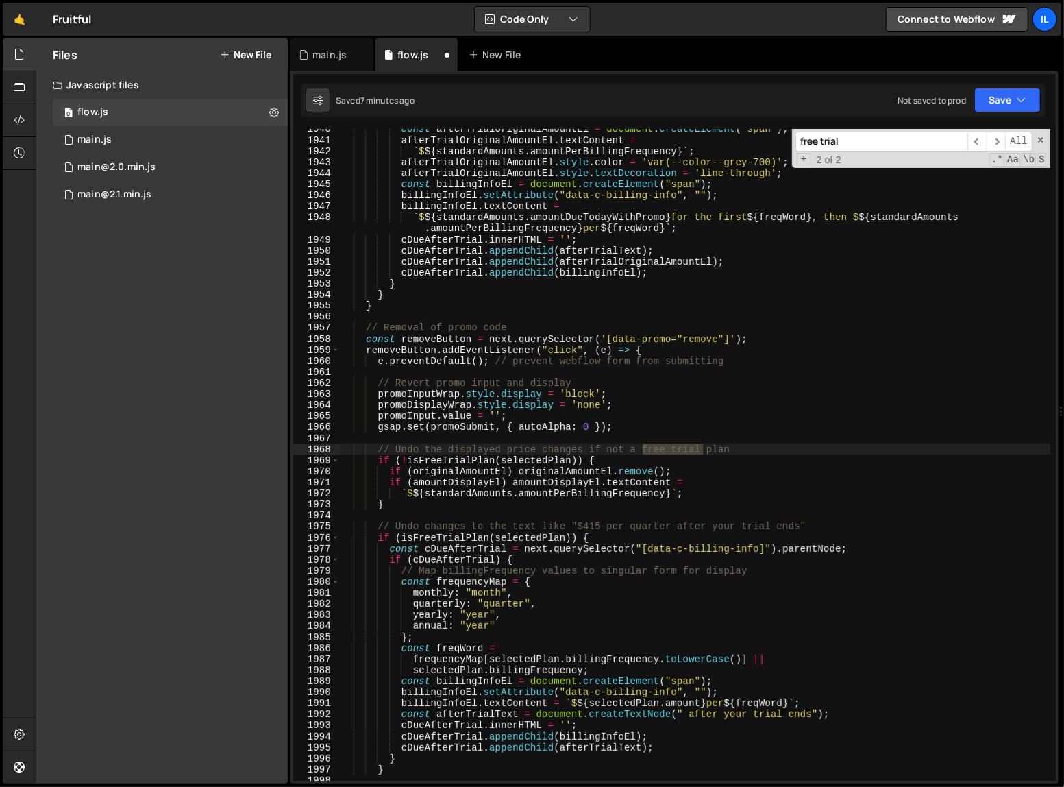
click at [656, 447] on div "const afterTrialOriginalAmountEl = document . createElement ( "span" ) ; afterT…" at bounding box center [695, 455] width 710 height 652
click at [656, 447] on div "const afterTrialOriginalAmountEl = document . createElement ( "span" ) ; afterT…" at bounding box center [695, 459] width 711 height 673
drag, startPoint x: 612, startPoint y: 456, endPoint x: 377, endPoint y: 462, distance: 234.4
click at [377, 462] on div "const afterTrialOriginalAmountEl = document . createElement ( "span" ) ; afterT…" at bounding box center [695, 459] width 711 height 673
paste textarea
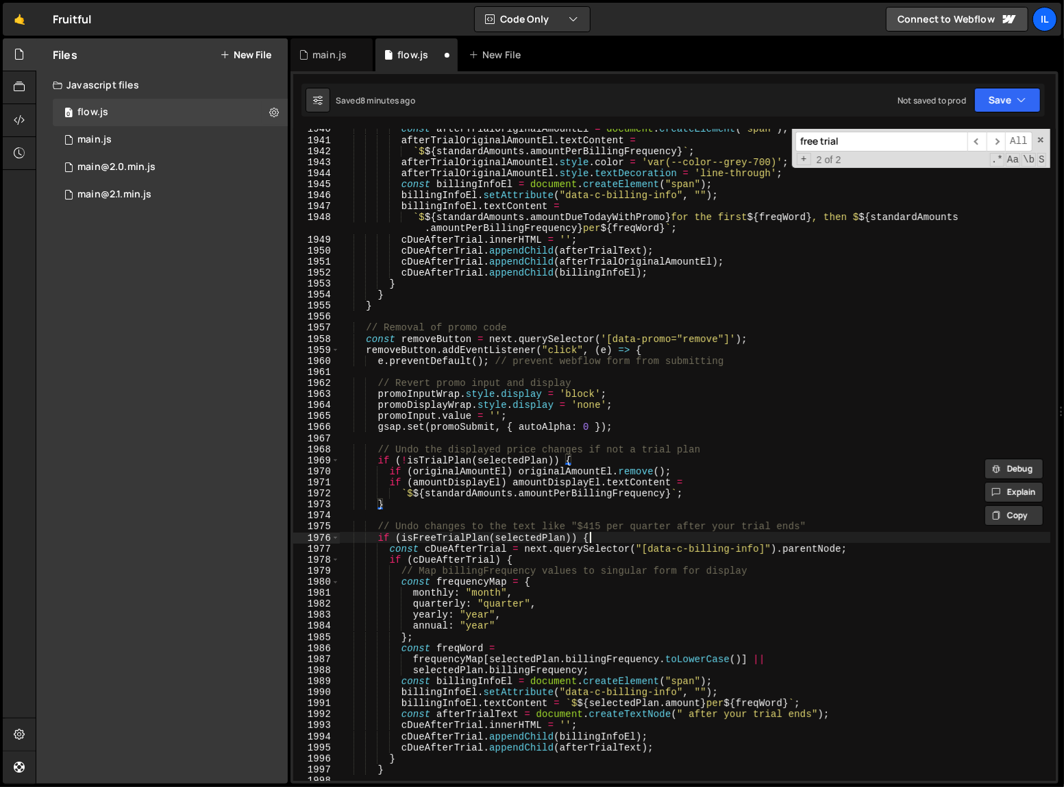
click at [602, 540] on div "const afterTrialOriginalAmountEl = document . createElement ( "span" ) ; afterT…" at bounding box center [695, 459] width 711 height 673
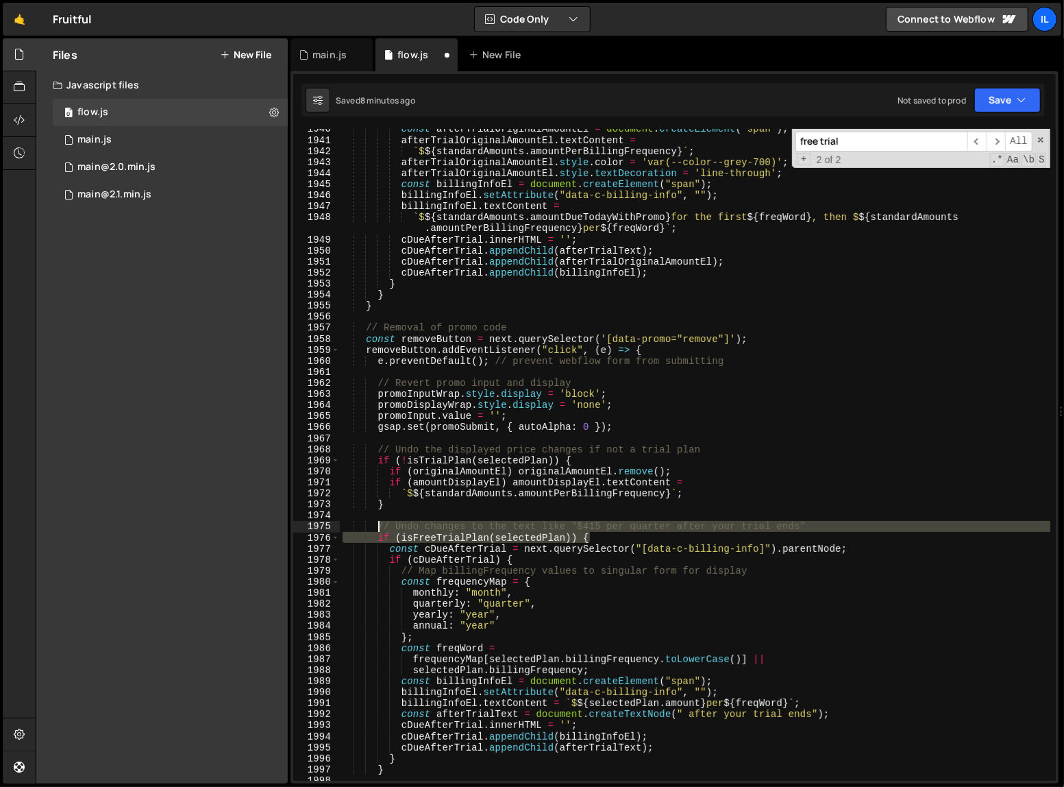
drag, startPoint x: 602, startPoint y: 538, endPoint x: 379, endPoint y: 531, distance: 223.5
click at [379, 531] on div "const afterTrialOriginalAmountEl = document . createElement ( "span" ) ; afterT…" at bounding box center [695, 459] width 711 height 673
paste textarea "const isFreeTrial = isFreeTrialPlan(selectedPlan);"
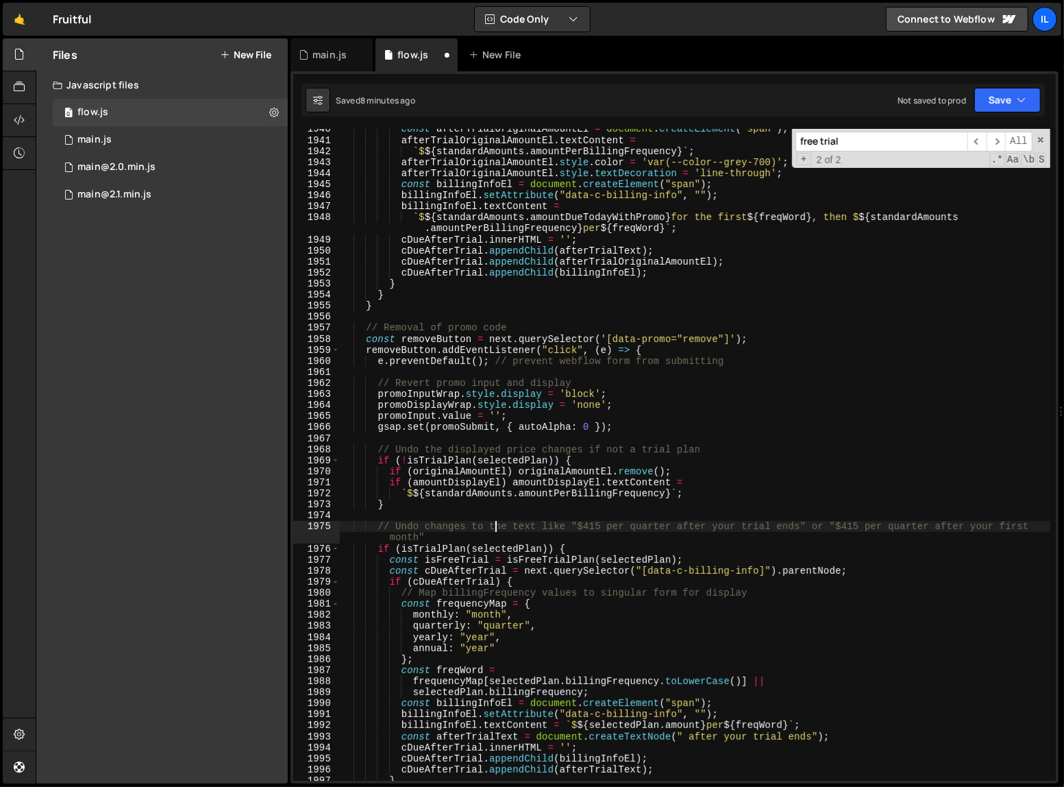
click at [498, 528] on div "const afterTrialOriginalAmountEl = document . createElement ( "span" ) ; afterT…" at bounding box center [695, 459] width 711 height 673
click at [501, 528] on div "const afterTrialOriginalAmountEl = document . createElement ( "span" ) ; afterT…" at bounding box center [695, 459] width 711 height 673
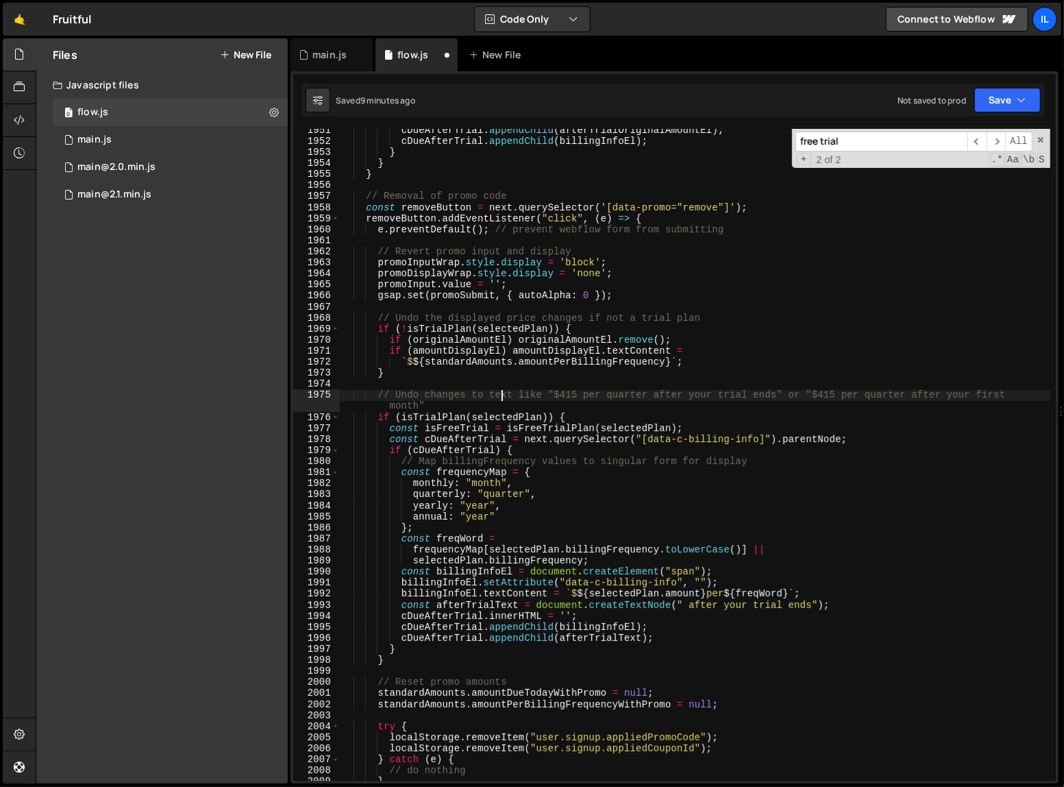
scroll to position [16449, 0]
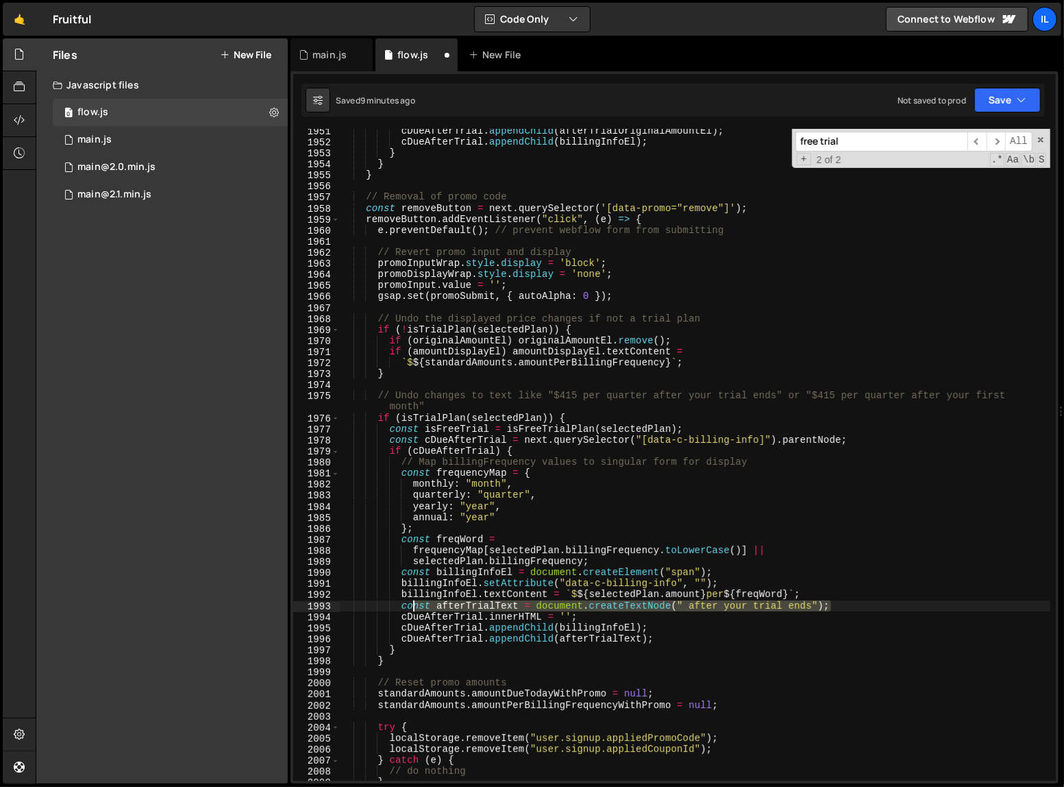
drag, startPoint x: 874, startPoint y: 607, endPoint x: 408, endPoint y: 610, distance: 465.9
click at [408, 610] on div "cDueAfterTrial . appendChild ( afterTrialOriginalAmountEl ) ; cDueAfterTrial . …" at bounding box center [695, 461] width 711 height 673
type textarea "c"
paste textarea "const afterTrialText = document.createTextNode(` after your ${isFreeTrial ? 'tr…"
type textarea "const afterTrialText = document.createTextNode(` after your ${isFreeTrial ? 'tr…"
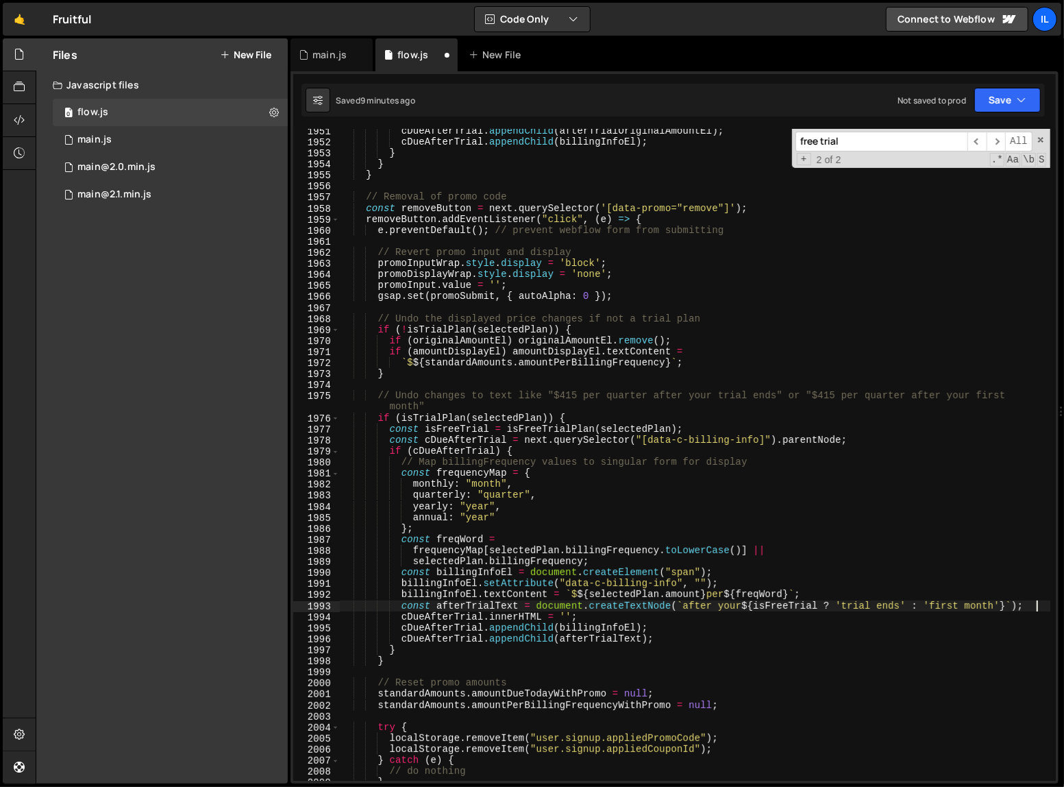
click at [668, 674] on div "cDueAfterTrial . appendChild ( afterTrialOriginalAmountEl ) ; cDueAfterTrial . …" at bounding box center [695, 461] width 711 height 673
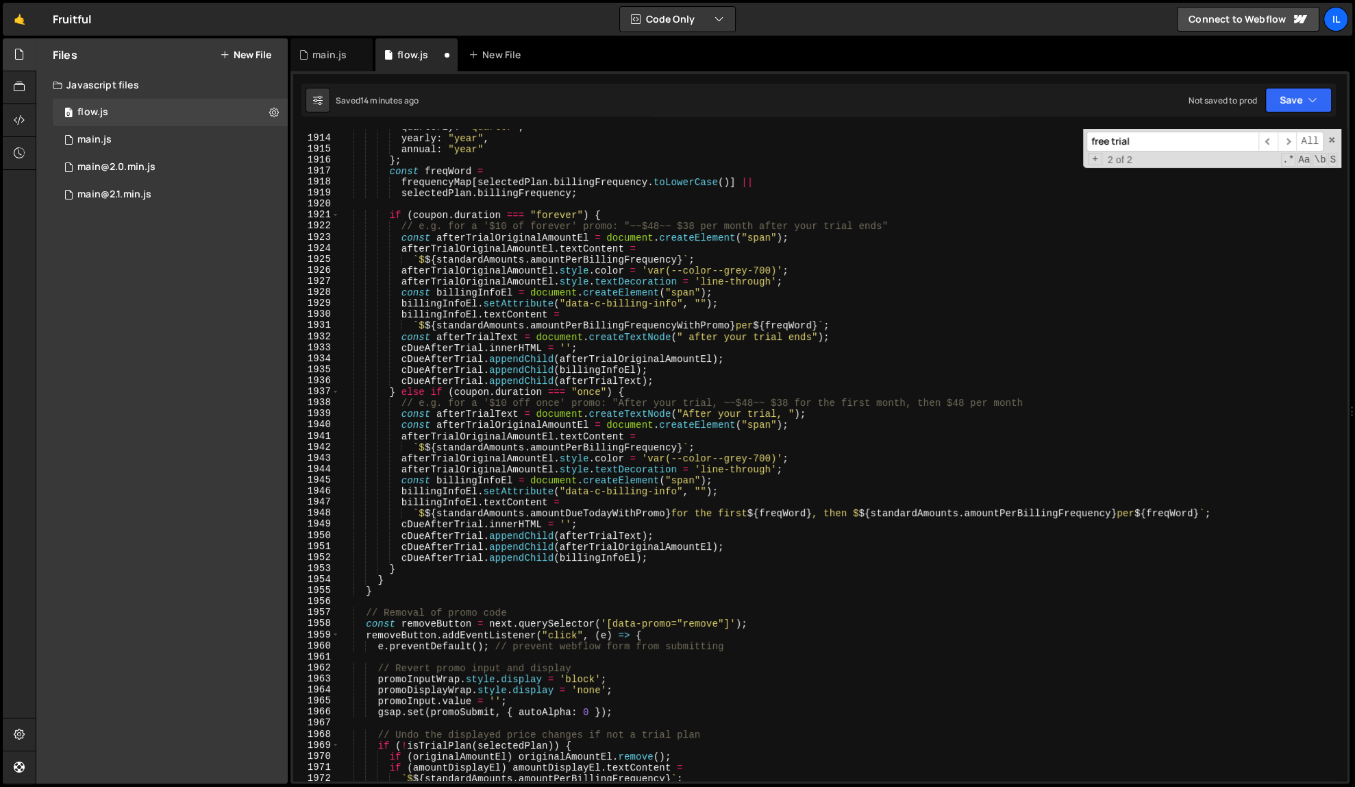
scroll to position [16108, 0]
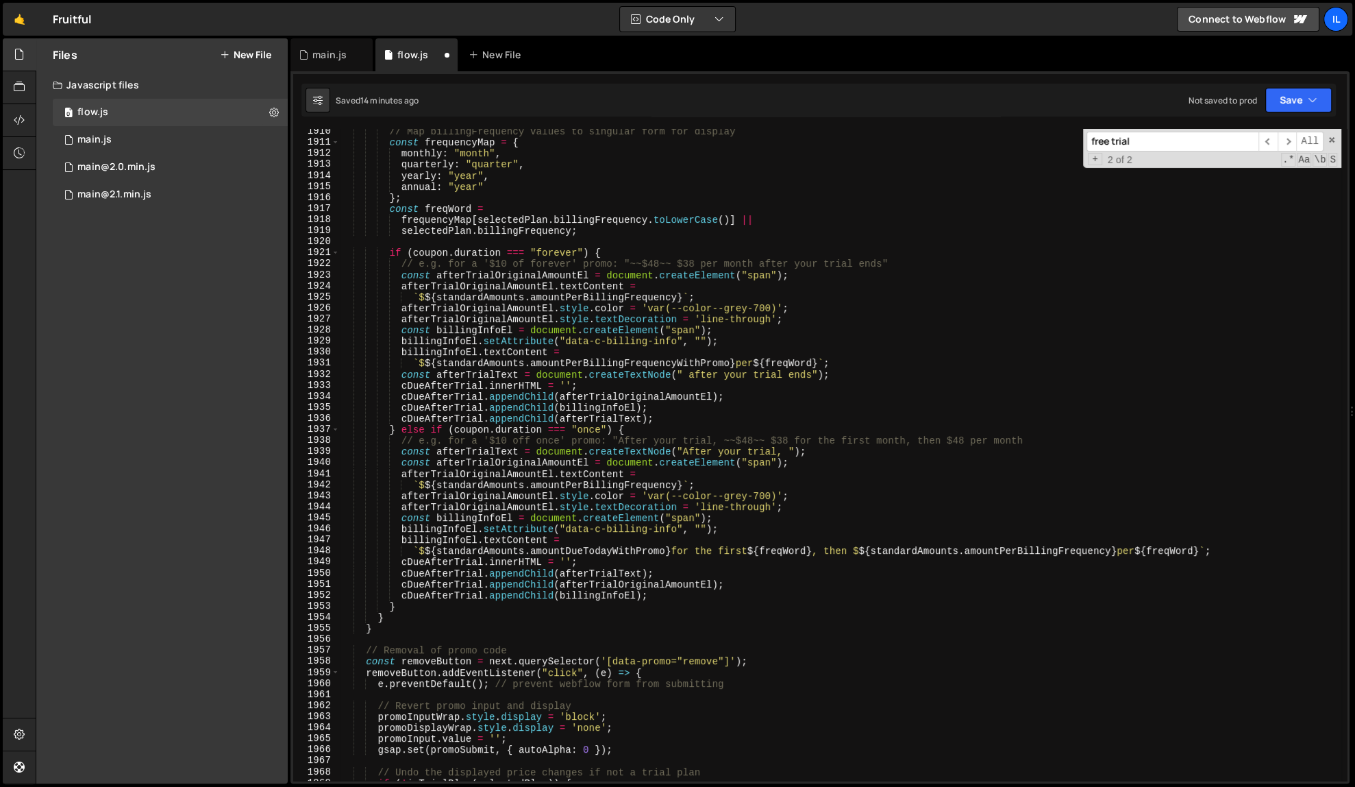
click at [838, 266] on div "// Map billingFrequency values to singular form for display const frequencyMap …" at bounding box center [841, 462] width 1002 height 673
click at [870, 375] on div "// Map billingFrequency values to singular form for display const frequencyMap …" at bounding box center [841, 462] width 1002 height 673
drag, startPoint x: 870, startPoint y: 375, endPoint x: 401, endPoint y: 377, distance: 468.6
click at [401, 377] on div "// Map billingFrequency values to singular form for display const frequencyMap …" at bounding box center [841, 462] width 1002 height 673
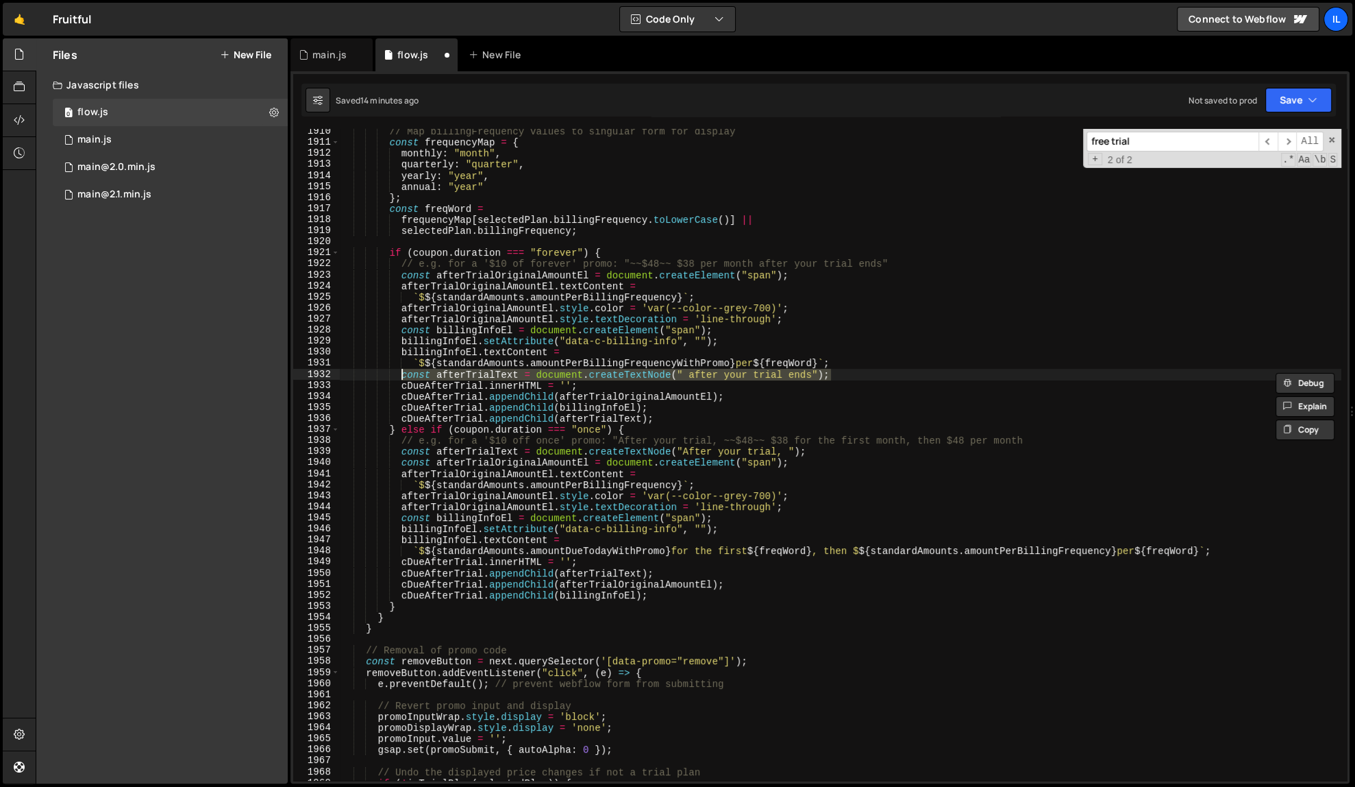
paste textarea "` after your ${isFreeTrial ? 'trial ends' : 'first month'}`"
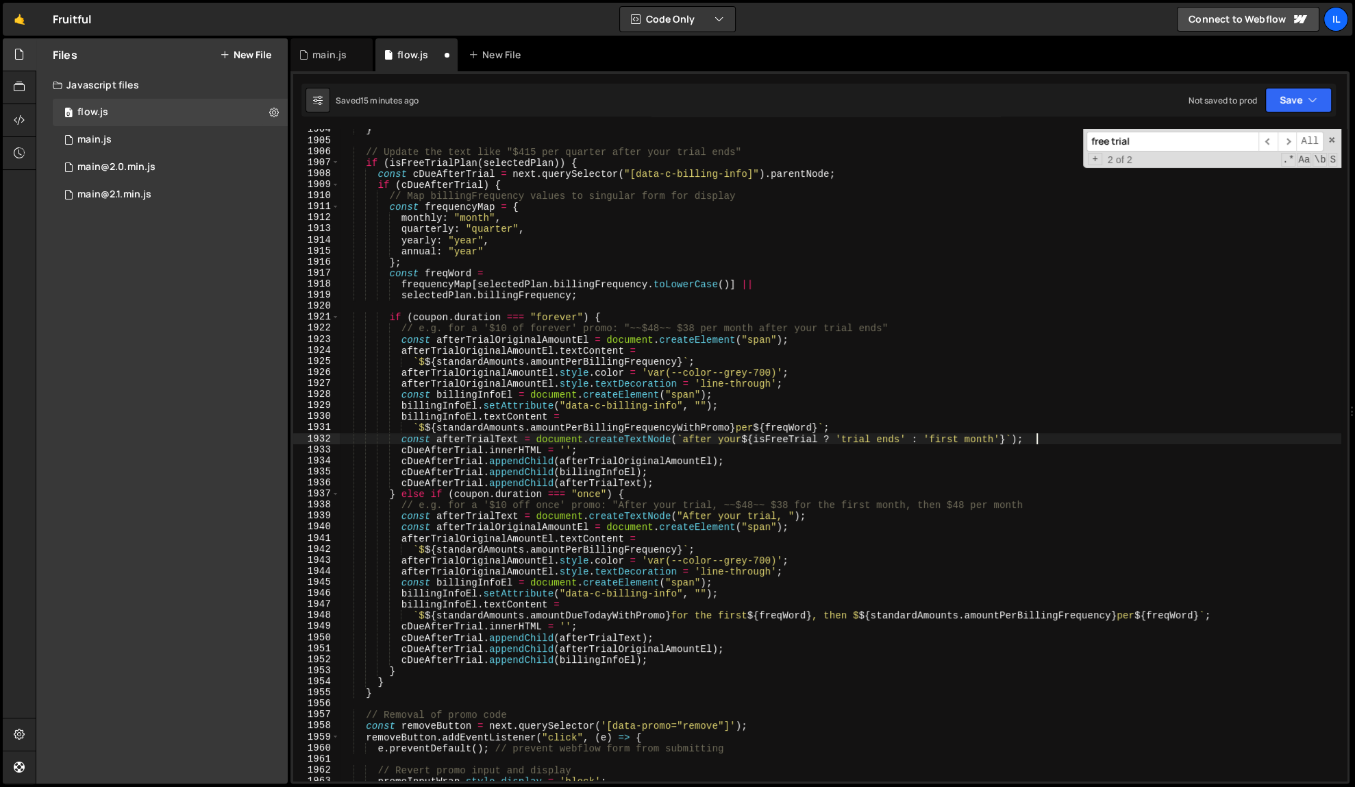
scroll to position [16053, 0]
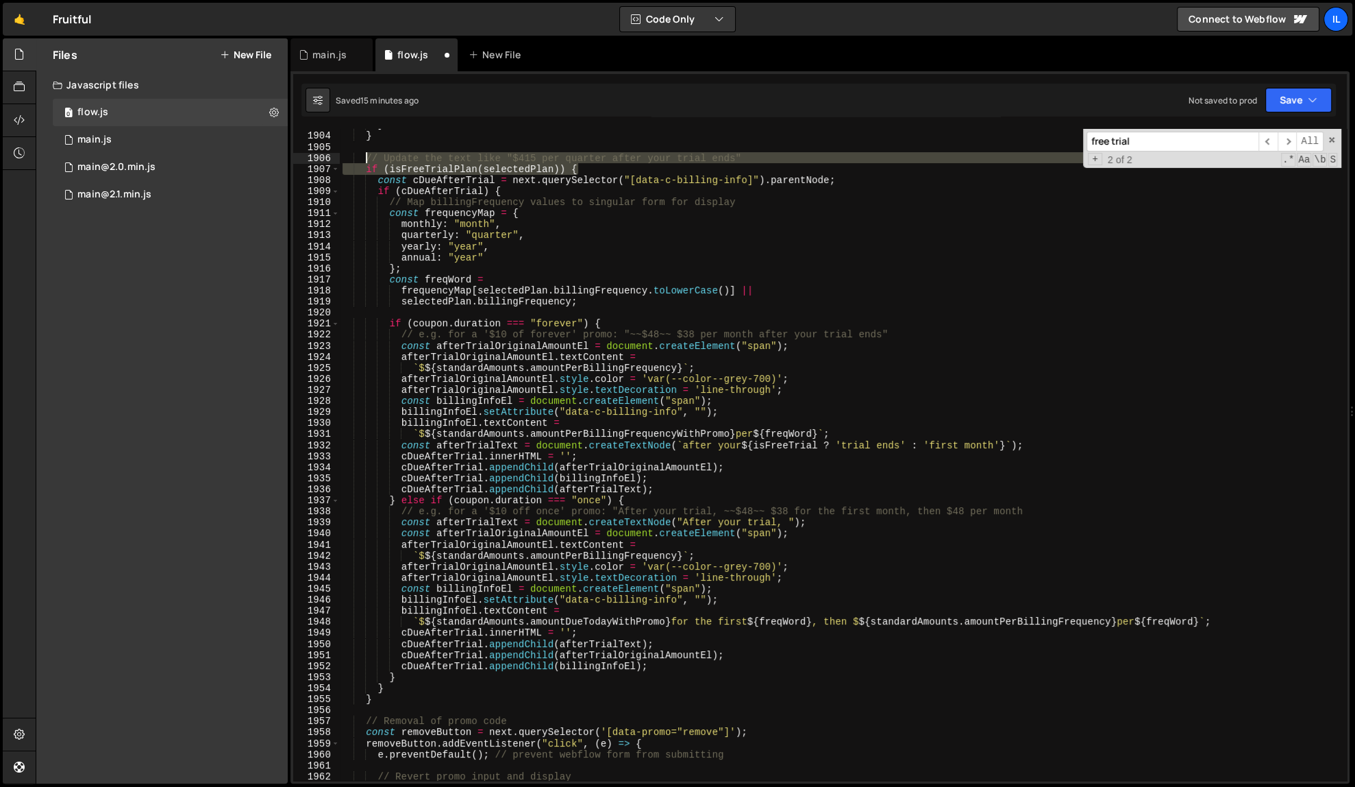
drag, startPoint x: 592, startPoint y: 172, endPoint x: 367, endPoint y: 161, distance: 225.0
click at [367, 161] on div "} } // Update the text like "$415 per quarter after your trial ends" if ( isFre…" at bounding box center [841, 455] width 1002 height 673
paste textarea "const isFreeTrial = isFreeTrialPlan(selectedPlan);"
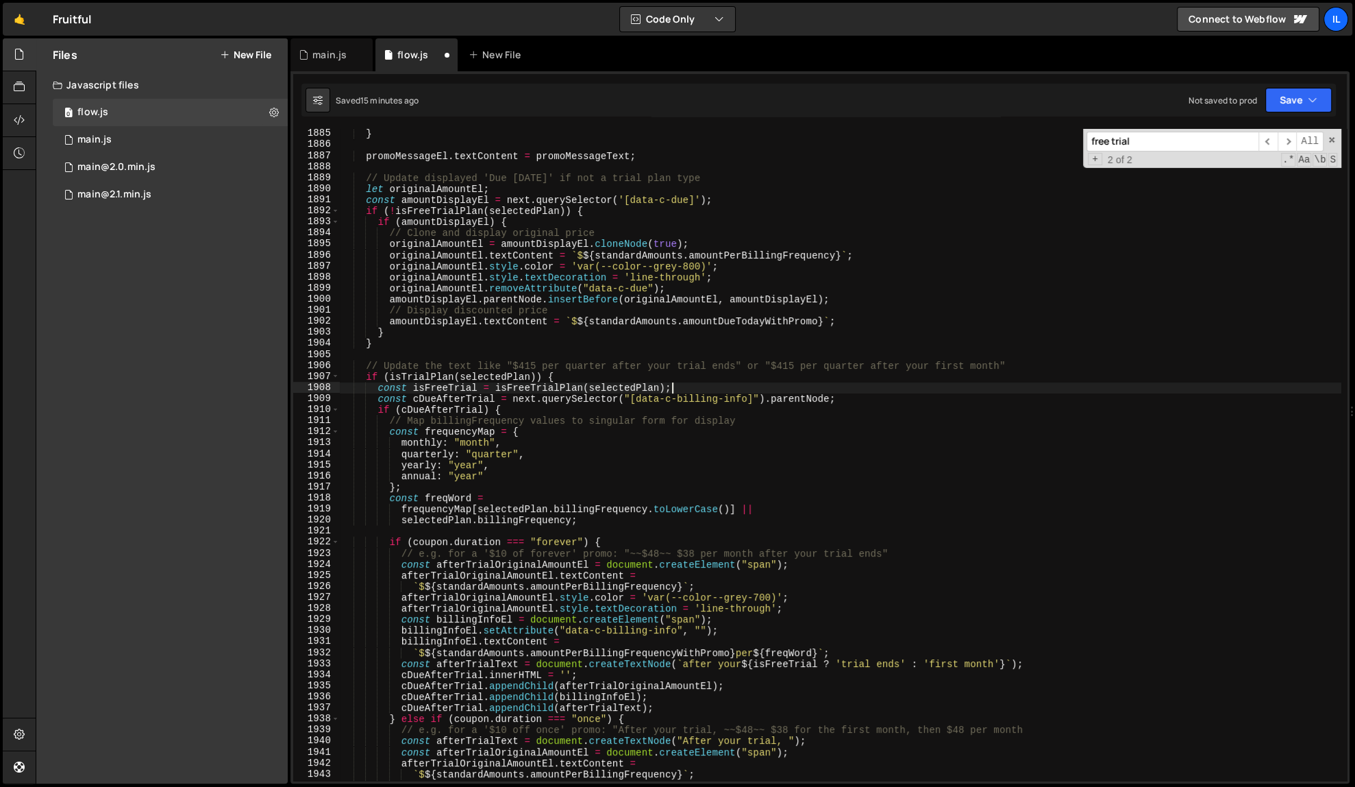
scroll to position [15879, 0]
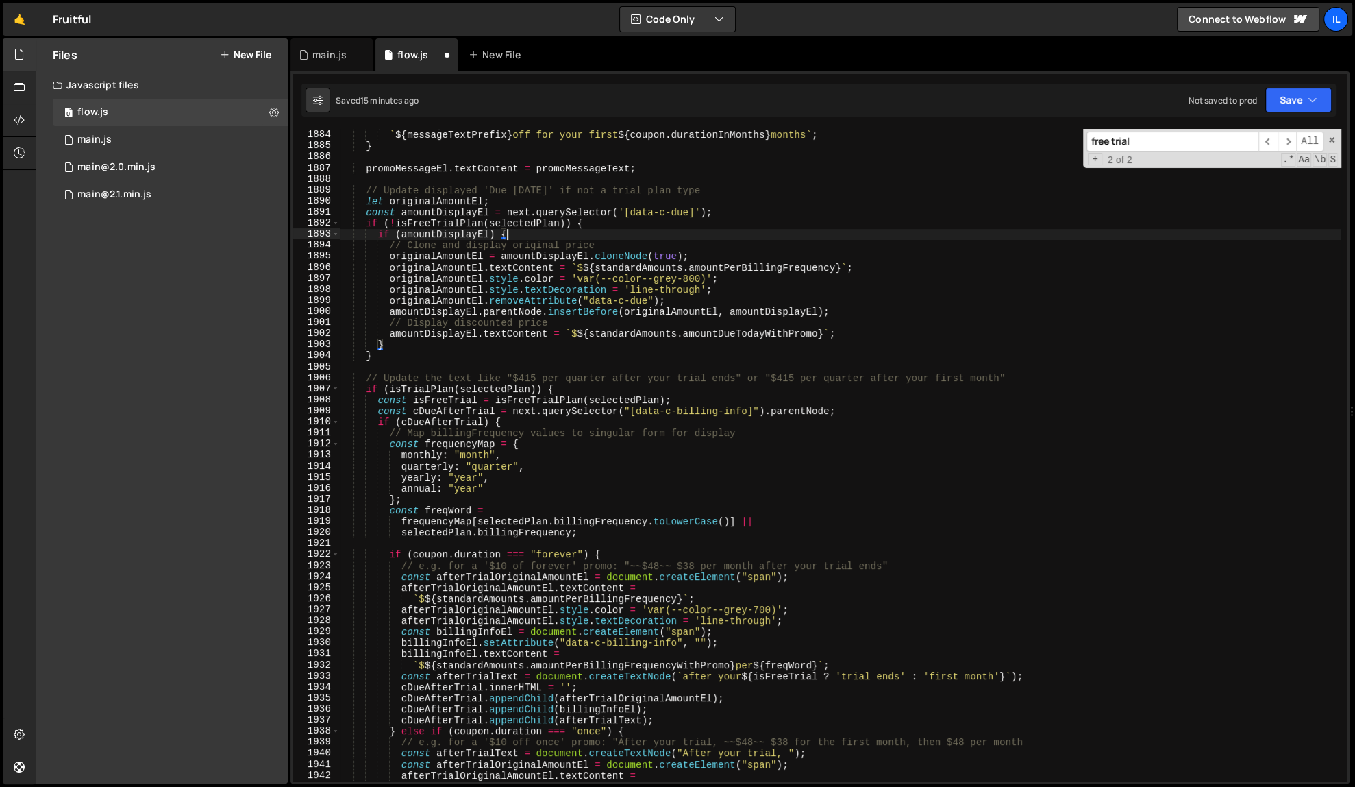
click at [599, 230] on div "promoMessageText = ` ${ messageTextPrefix } off for your first ${ coupon . dura…" at bounding box center [841, 455] width 1002 height 673
drag, startPoint x: 599, startPoint y: 221, endPoint x: 366, endPoint y: 225, distance: 233.7
click at [366, 225] on div "promoMessageText = ` ${ messageTextPrefix } off for your first ${ coupon . dura…" at bounding box center [841, 455] width 1002 height 673
paste textarea
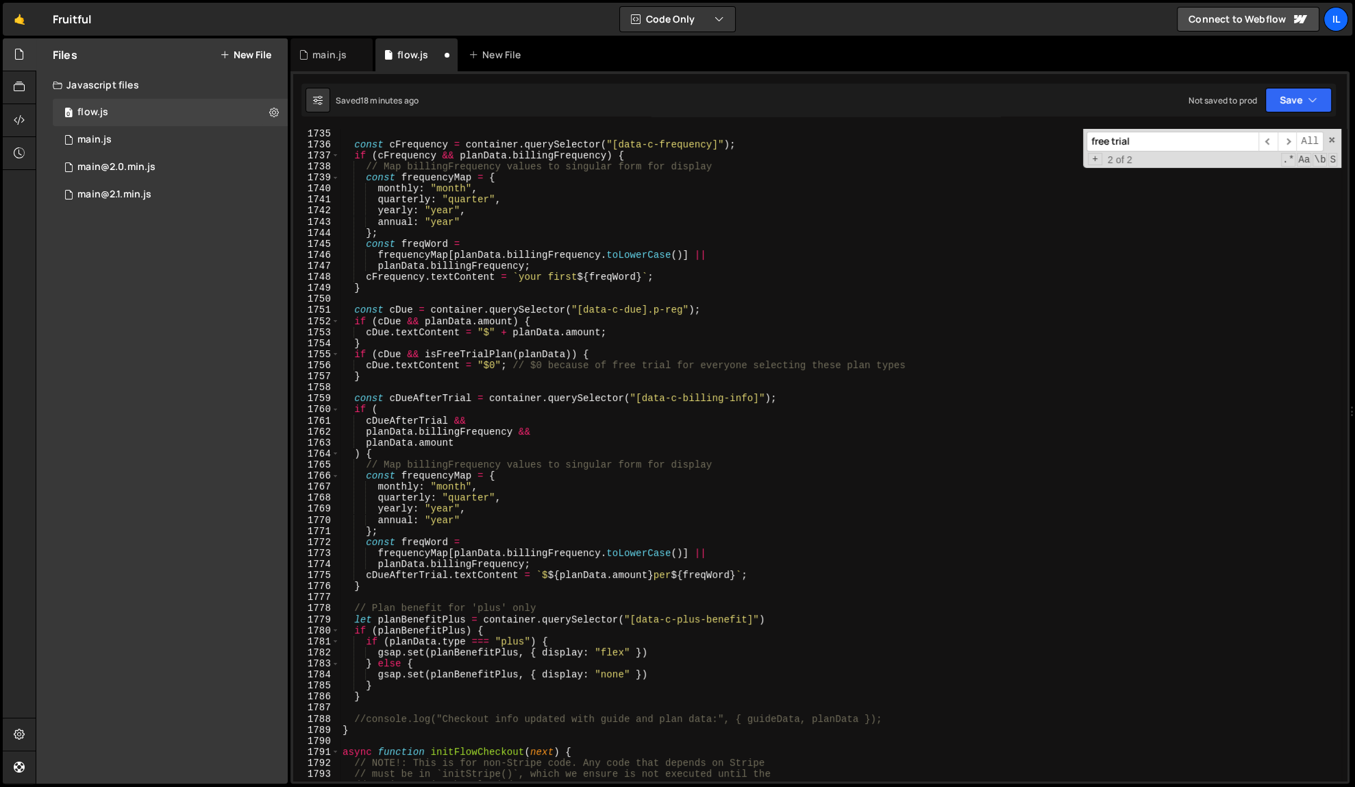
scroll to position [14617, 0]
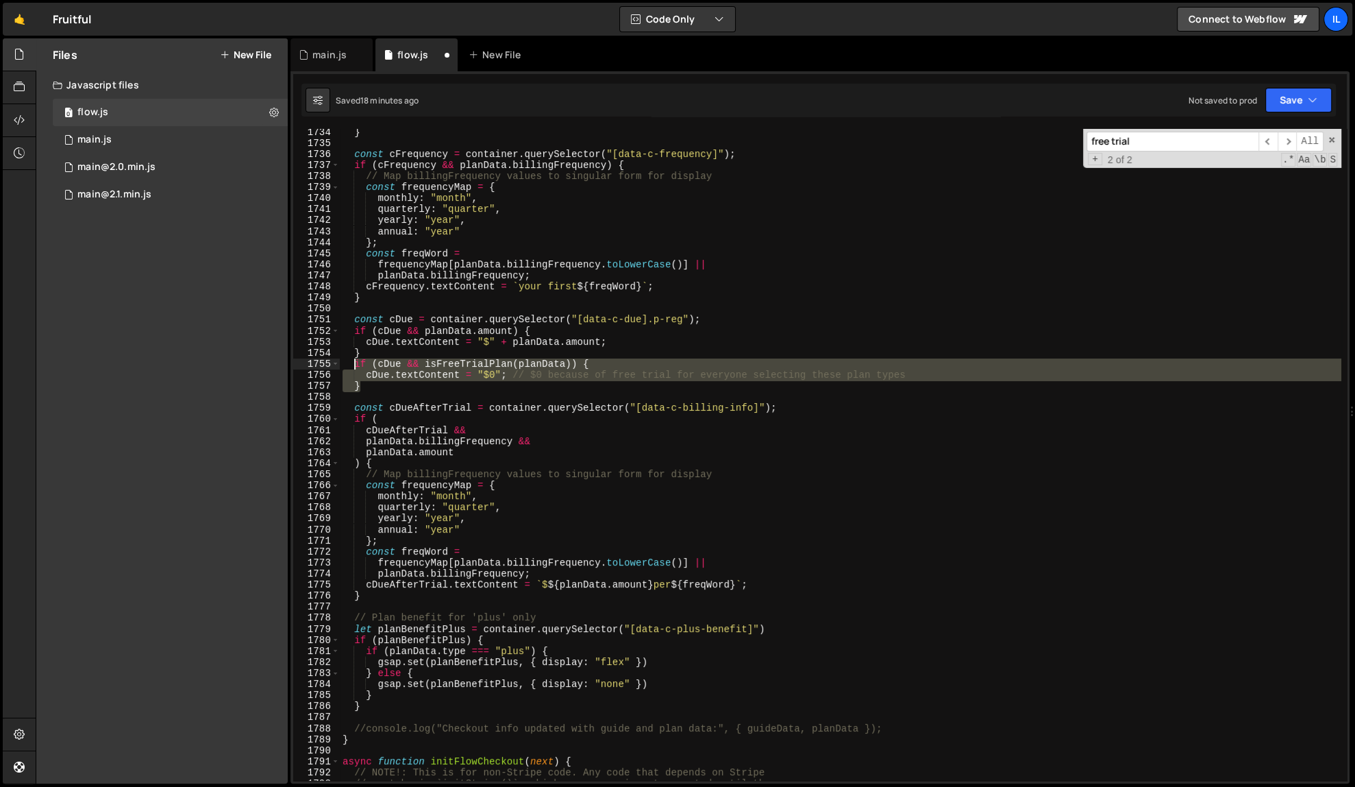
drag, startPoint x: 382, startPoint y: 388, endPoint x: 355, endPoint y: 368, distance: 33.3
click at [355, 368] on div "} const cFrequency = container . querySelector ( "[data-c-frequency]" ) ; if ( …" at bounding box center [841, 463] width 1002 height 673
paste textarea "}"
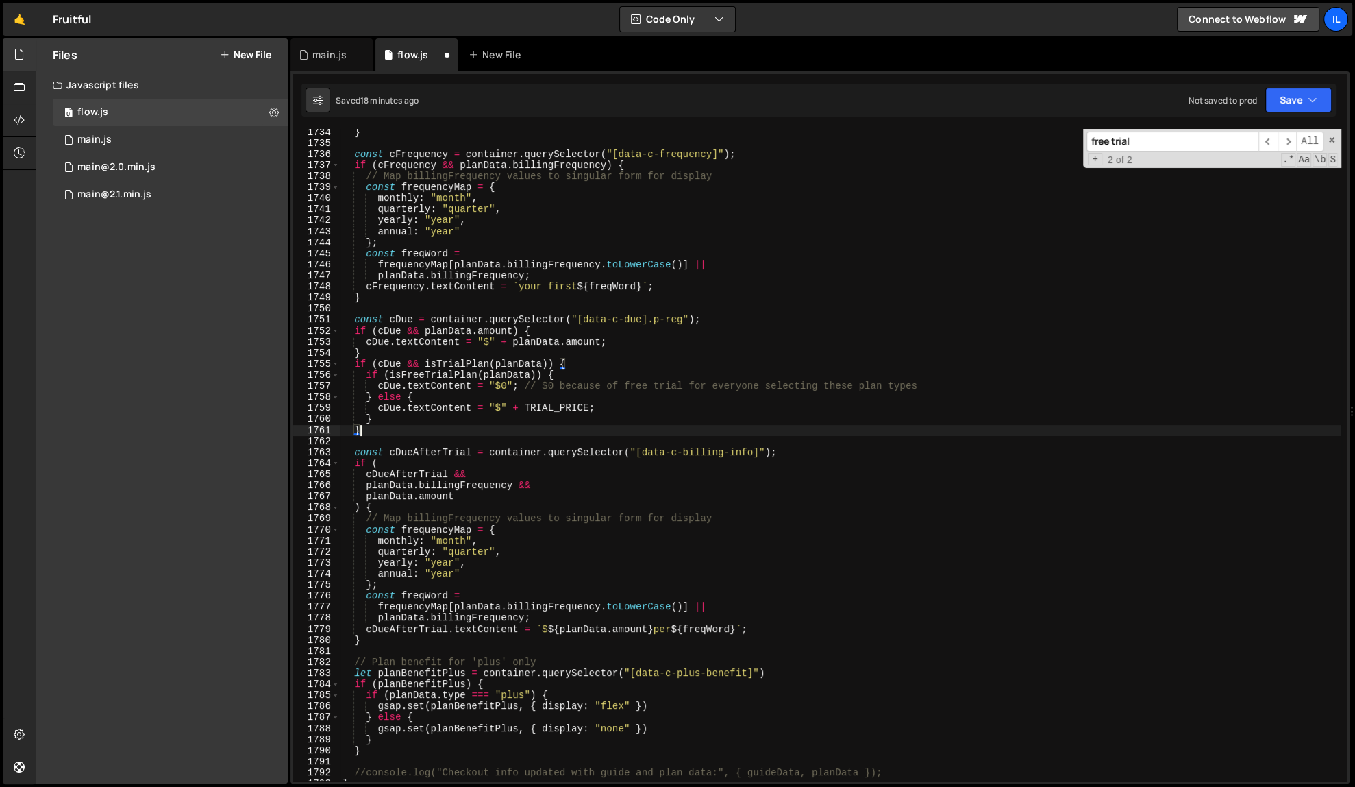
click at [1016, 506] on div "} const cFrequency = container . querySelector ( "[data-c-frequency]" ) ; if ( …" at bounding box center [841, 463] width 1002 height 673
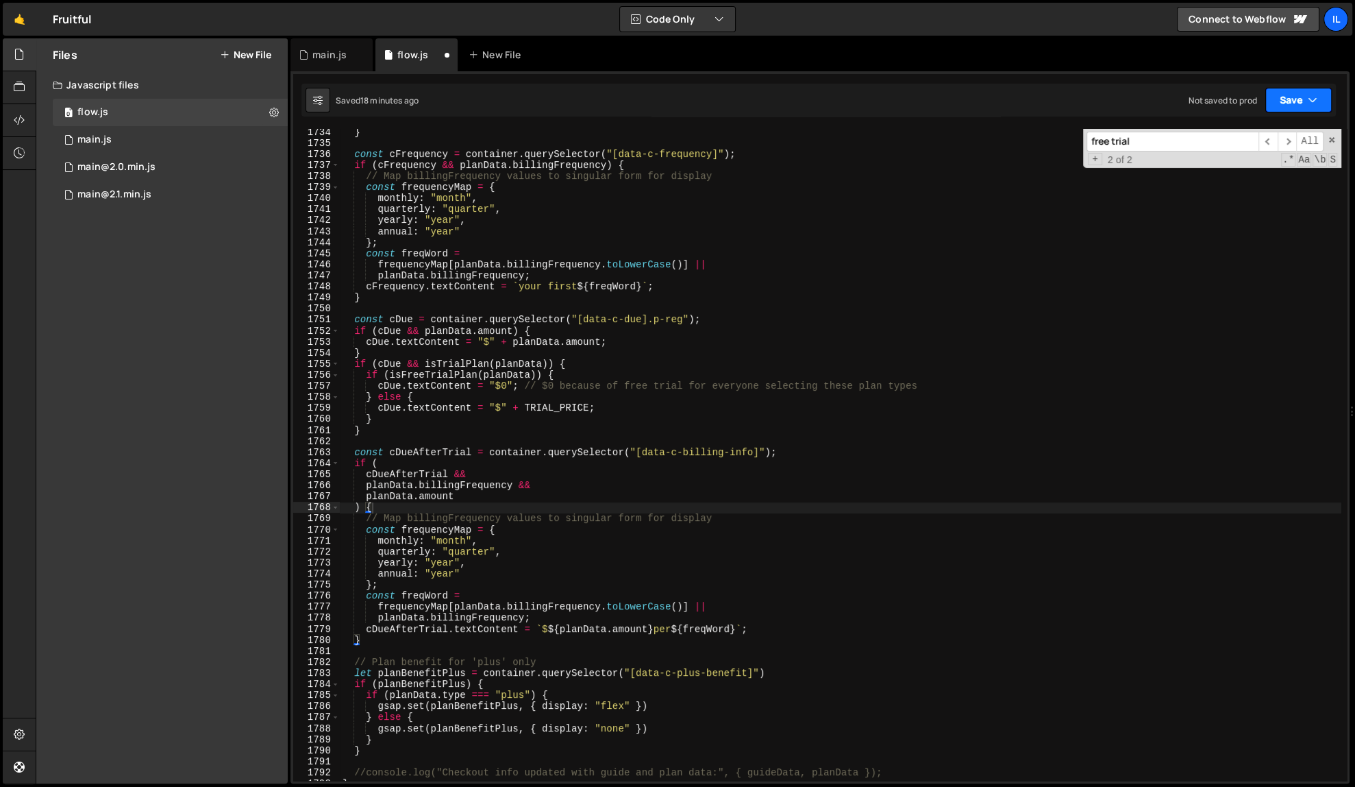
click at [1063, 104] on button "Save" at bounding box center [1298, 100] width 66 height 25
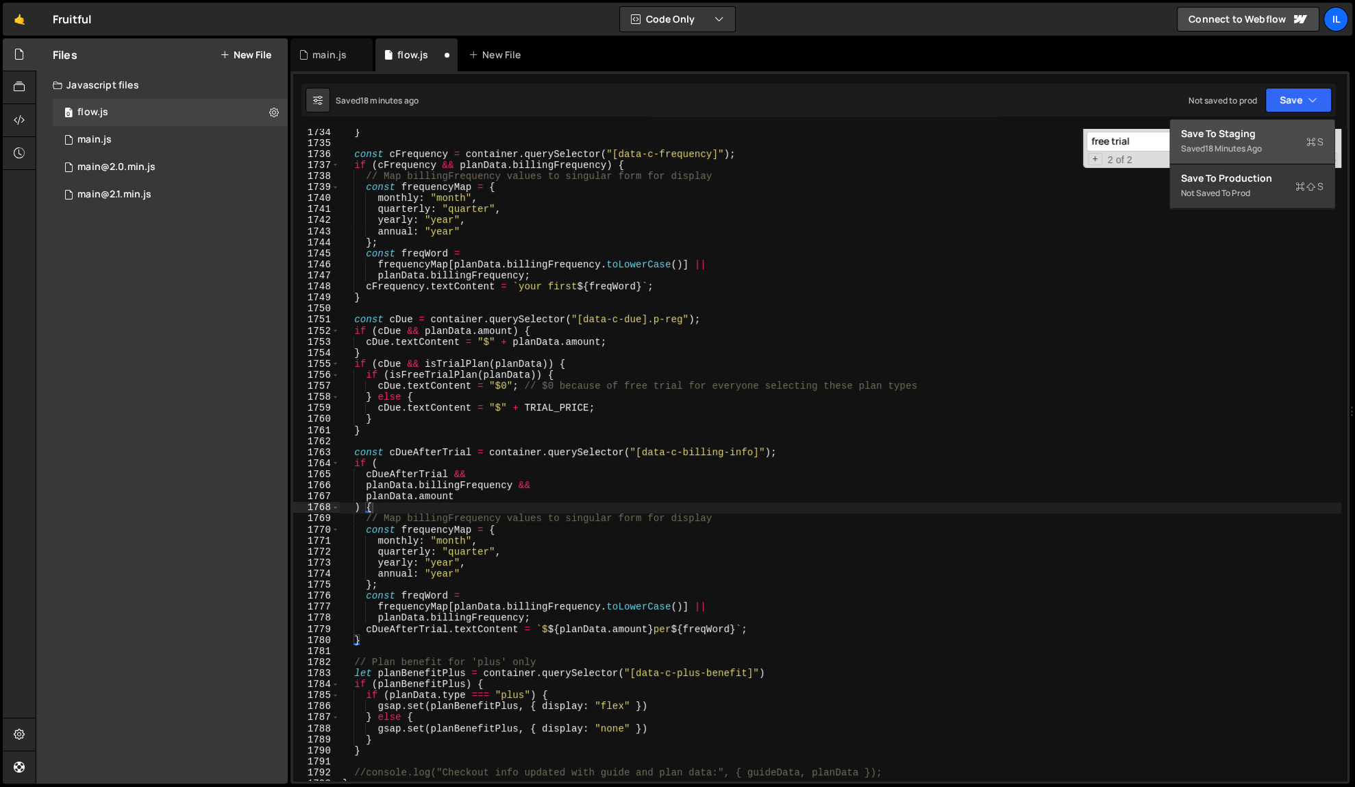
click at [1063, 145] on div "18 minutes ago" at bounding box center [1233, 149] width 57 height 12
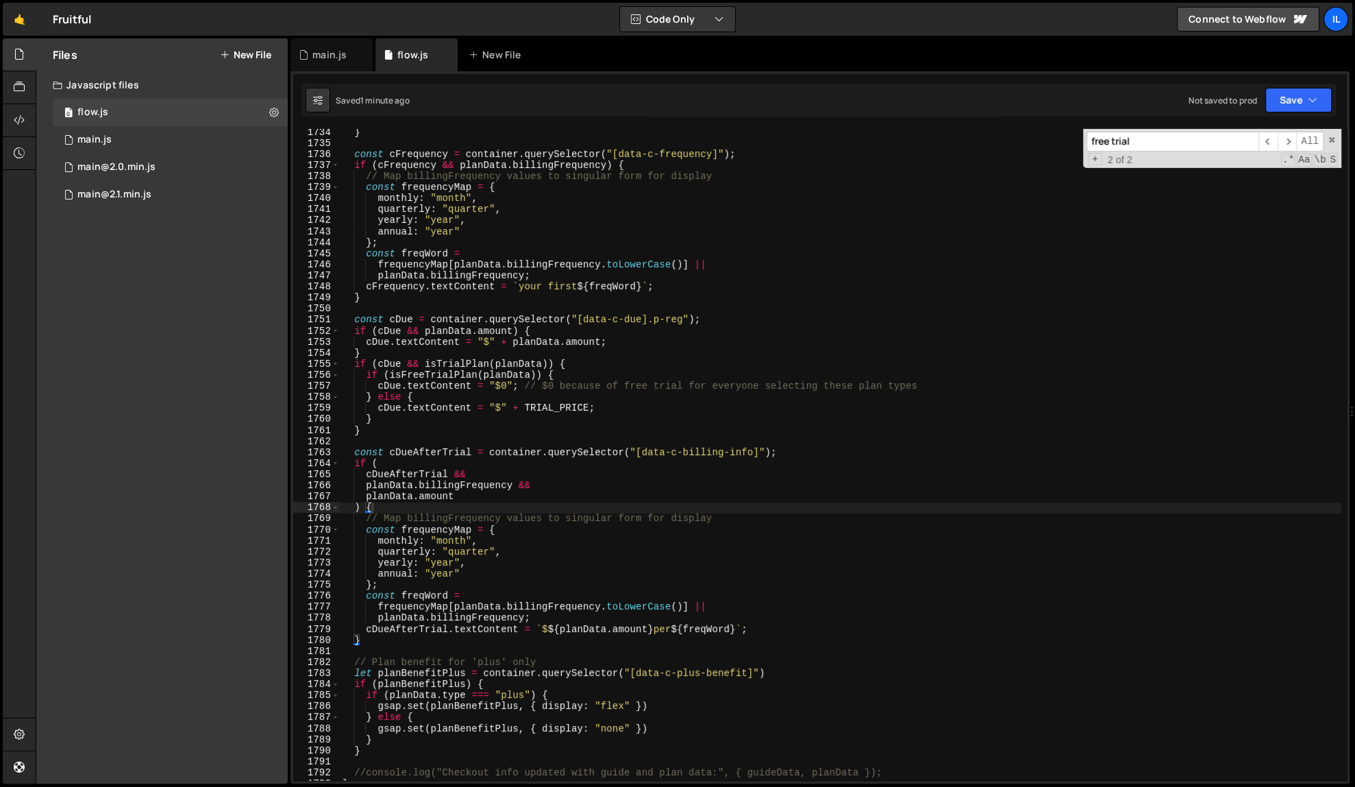
type textarea "if ("
click at [997, 462] on div "} const cFrequency = container . querySelector ( "[data-c-frequency]" ) ; if ( …" at bounding box center [841, 463] width 1002 height 673
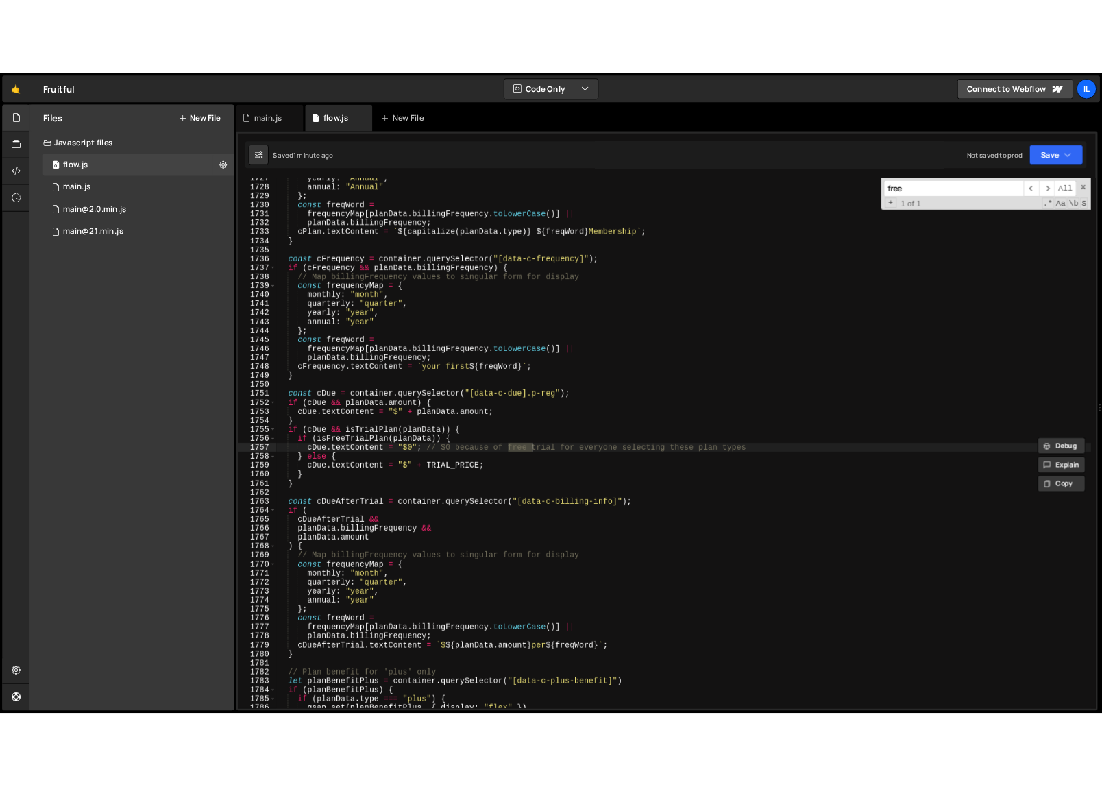
scroll to position [14527, 0]
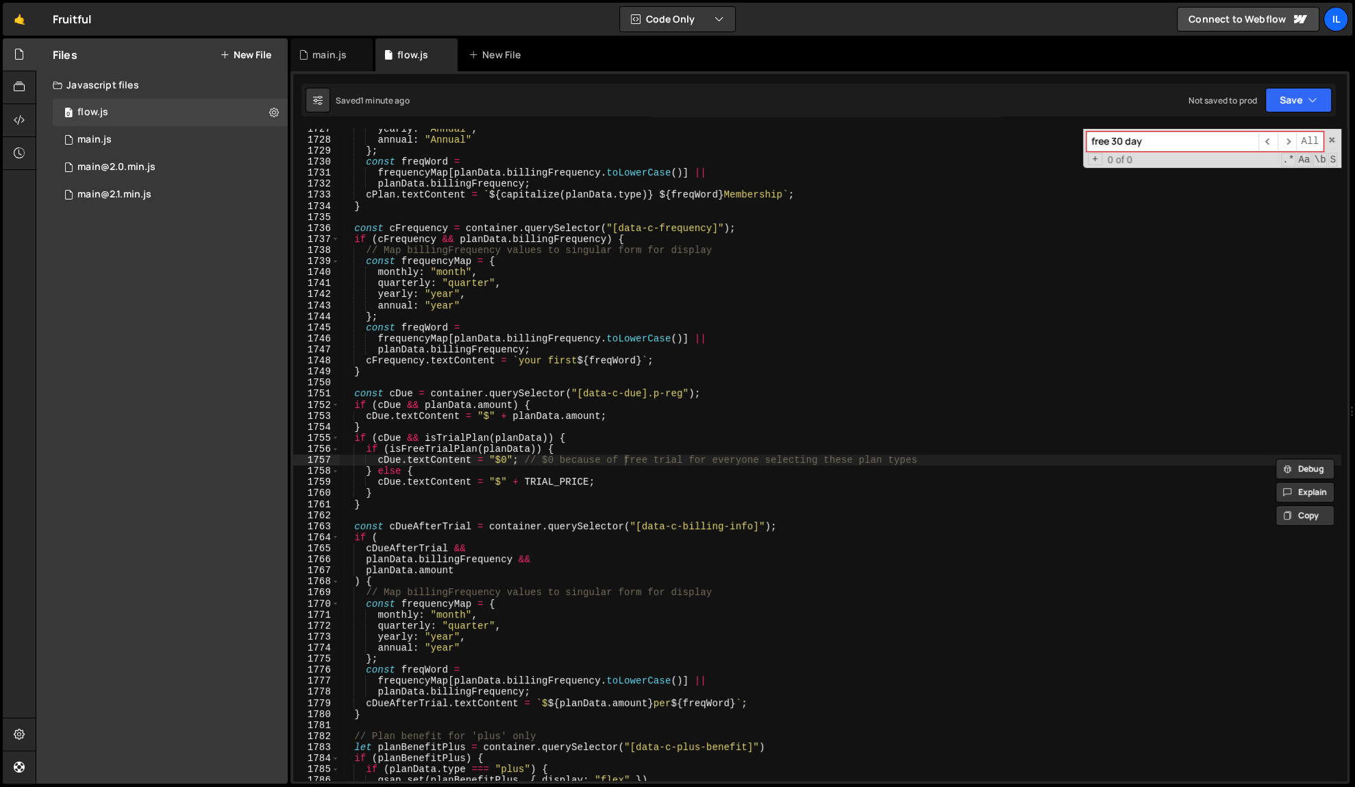
type input "free 30 day"
click at [205, 567] on div "Files New File Javascript files 0 flow.js 0 0 main.js 0 0 main@2.0.min.js 0 0" at bounding box center [161, 410] width 251 height 745
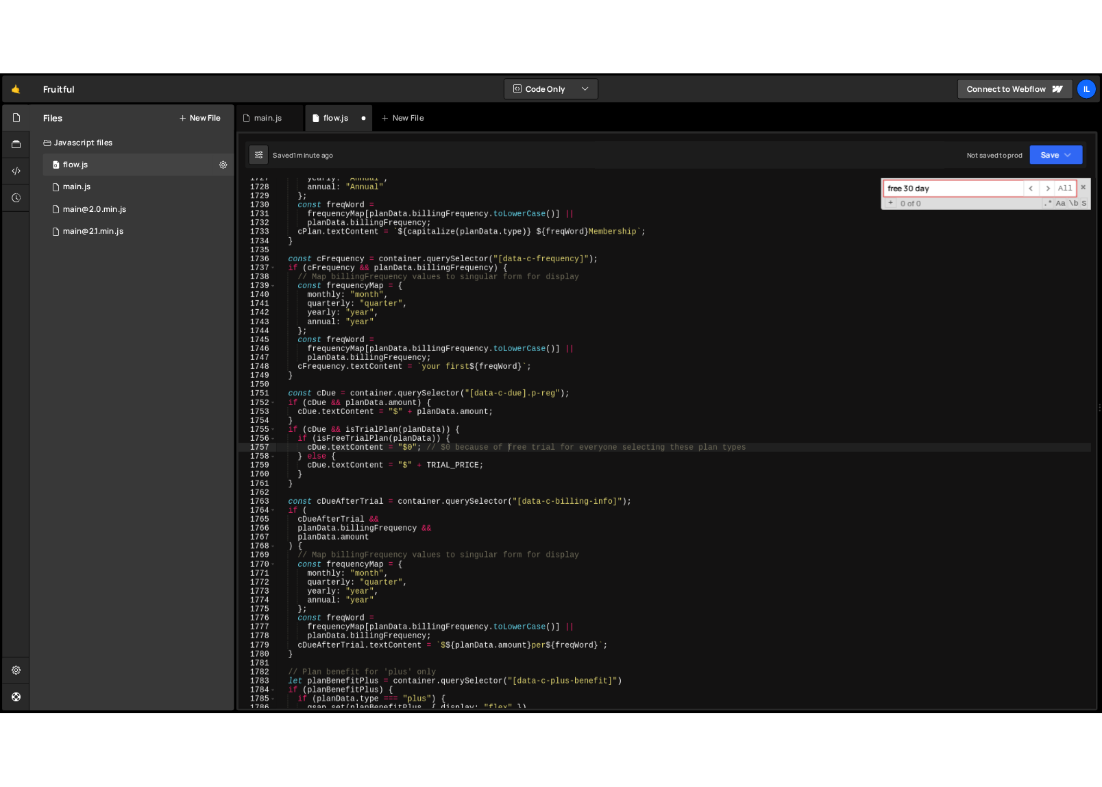
scroll to position [14522, 0]
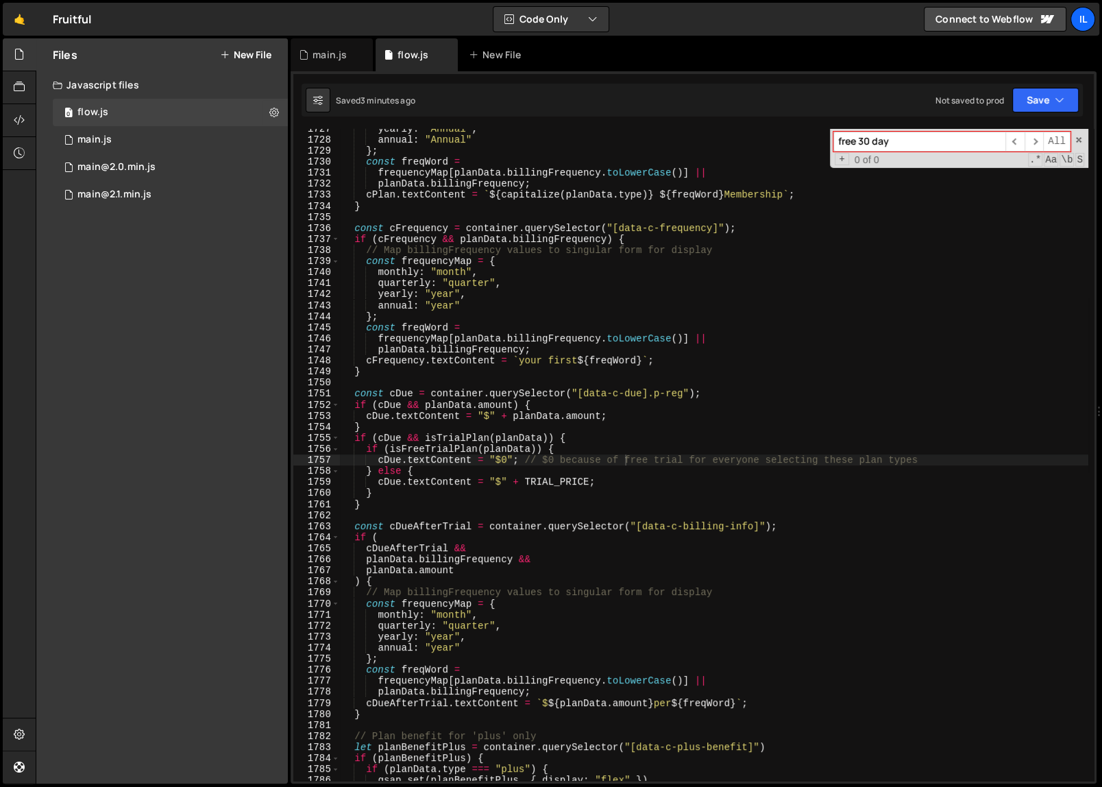
type textarea "planData.amount"
click at [640, 567] on div "yearly : "Annual" , annual : "Annual" } ; const freqWord = frequencyMap [ planD…" at bounding box center [714, 459] width 748 height 673
click at [667, 514] on div "yearly : "Annual" , annual : "Annual" } ; const freqWord = frequencyMap [ planD…" at bounding box center [714, 459] width 748 height 673
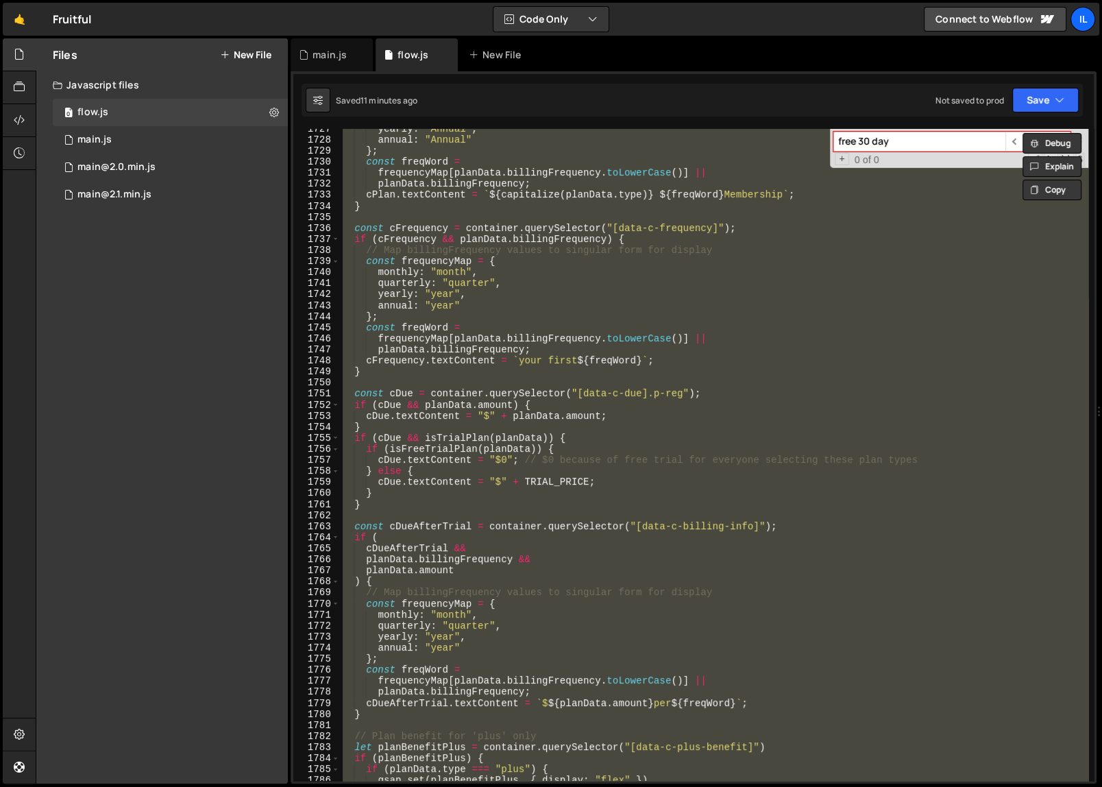
click at [638, 450] on div "yearly : "Annual" , annual : "Annual" } ; const freqWord = frequencyMap [ planD…" at bounding box center [714, 455] width 748 height 652
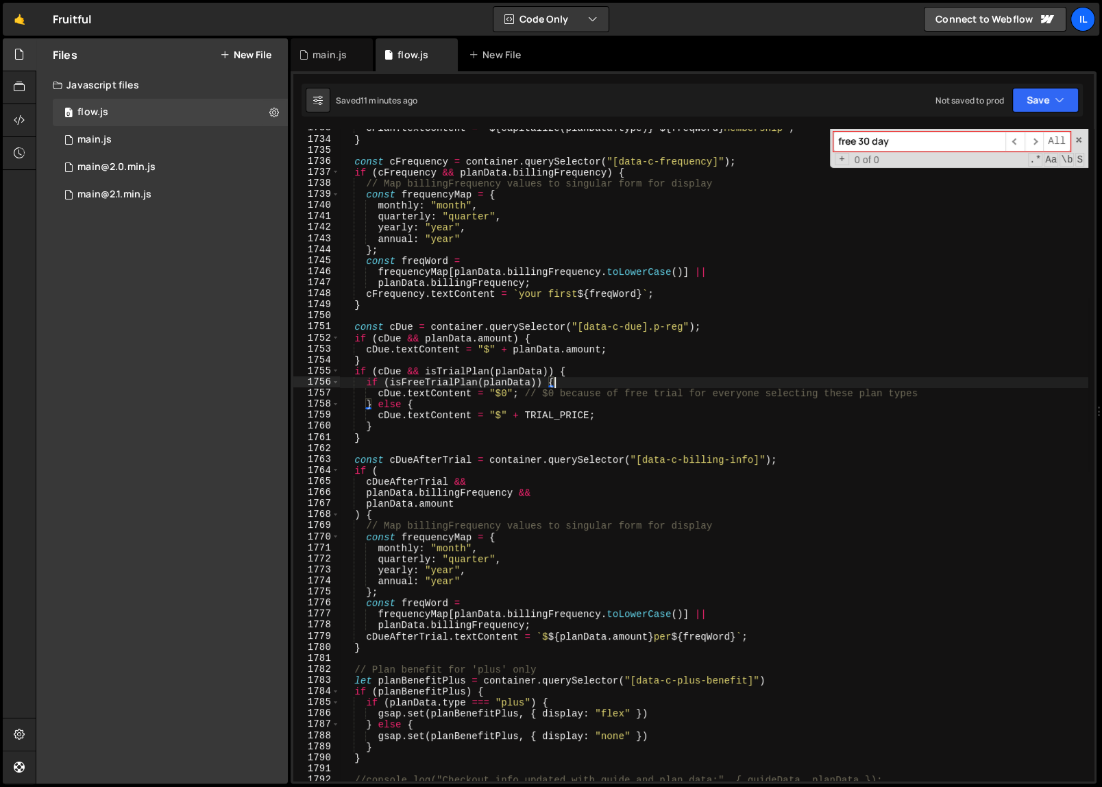
scroll to position [14573, 0]
click at [773, 458] on div "cPlan . textContent = ` ${ capitalize ( planData . type ) } ${ freqWord } Membe…" at bounding box center [714, 459] width 748 height 673
paste textarea "parentNode"
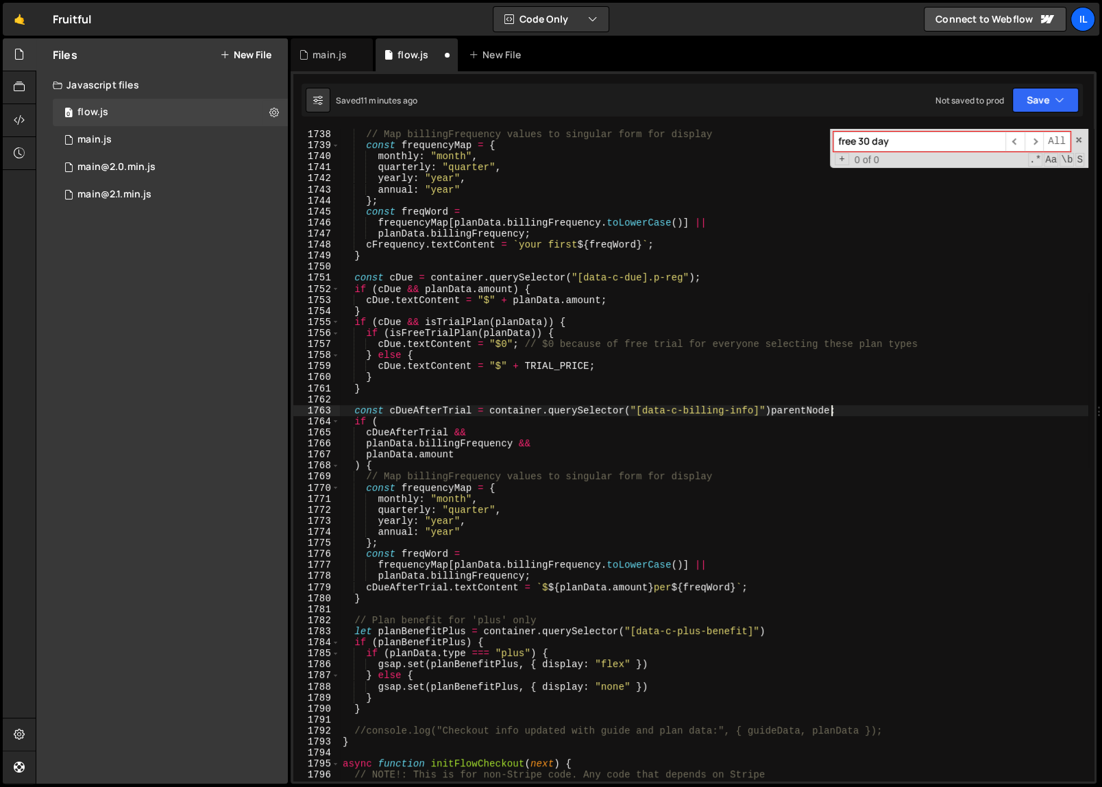
scroll to position [14610, 0]
click at [518, 450] on div "if ( cFrequency && planData . billingFrequency ) { // Map billingFrequency valu…" at bounding box center [714, 454] width 748 height 673
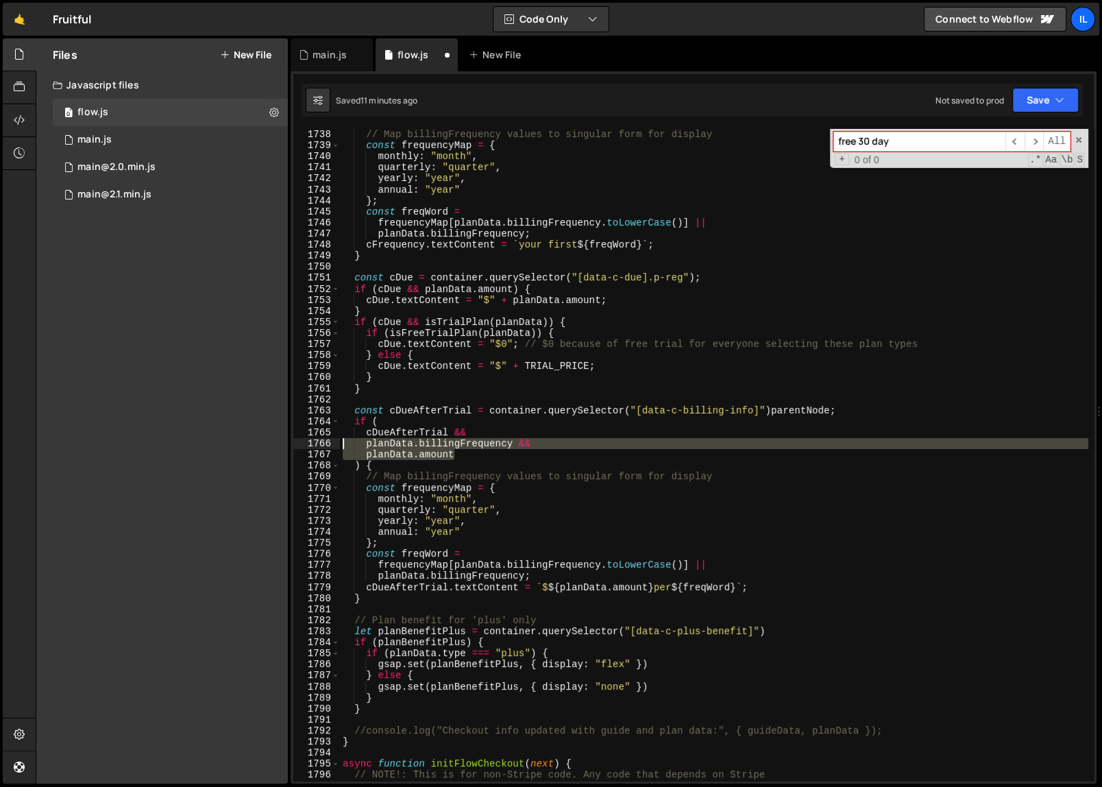
drag, startPoint x: 530, startPoint y: 456, endPoint x: 334, endPoint y: 446, distance: 195.5
click at [334, 446] on div "planData.amount 1737 1738 1739 1740 1741 1742 1743 1744 1745 1746 1747 1748 174…" at bounding box center [693, 455] width 800 height 652
type textarea "planData.billingFrequency && planData.amount"
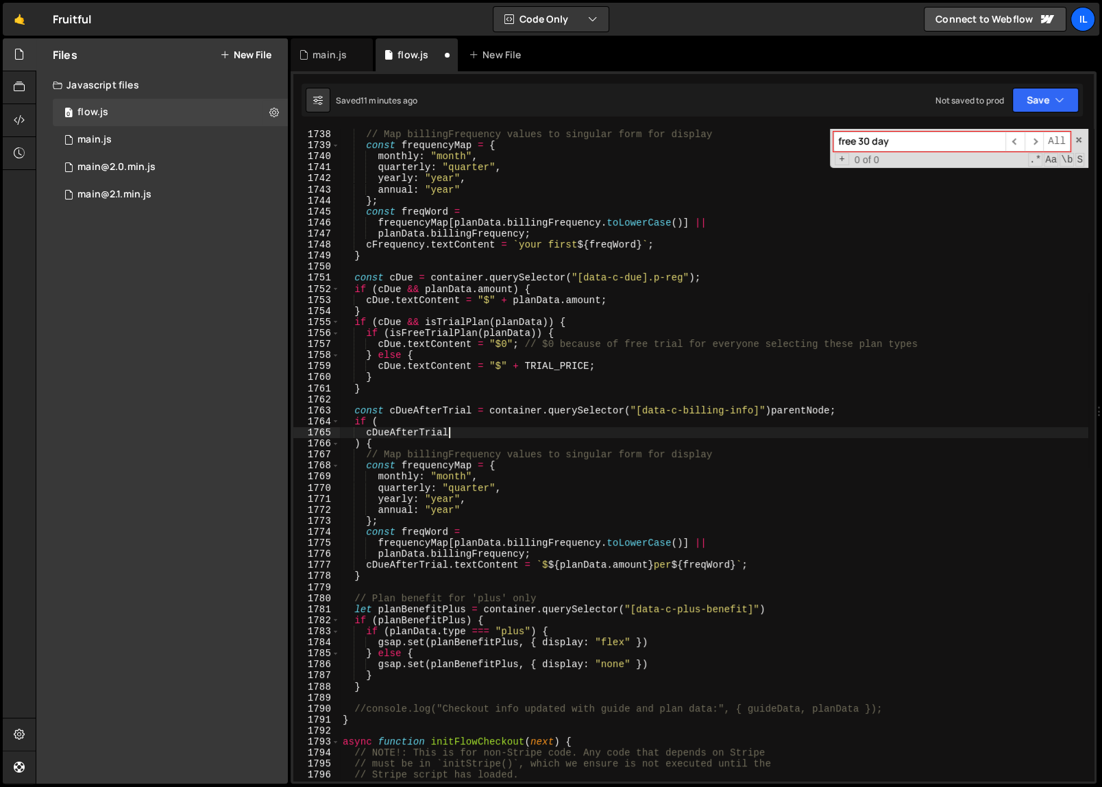
click at [364, 427] on div "if ( cFrequency && planData . billingFrequency ) { // Map billingFrequency valu…" at bounding box center [714, 454] width 748 height 673
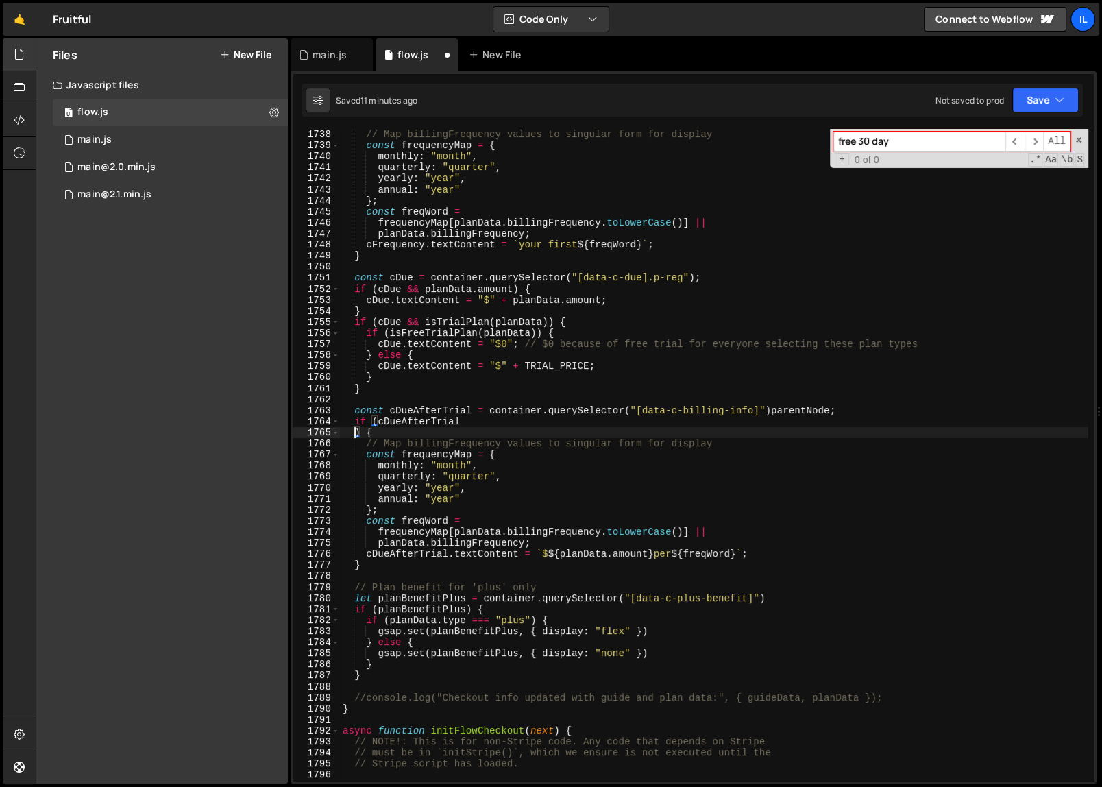
click at [354, 432] on div "if ( cFrequency && planData . billingFrequency ) { // Map billingFrequency valu…" at bounding box center [714, 454] width 748 height 673
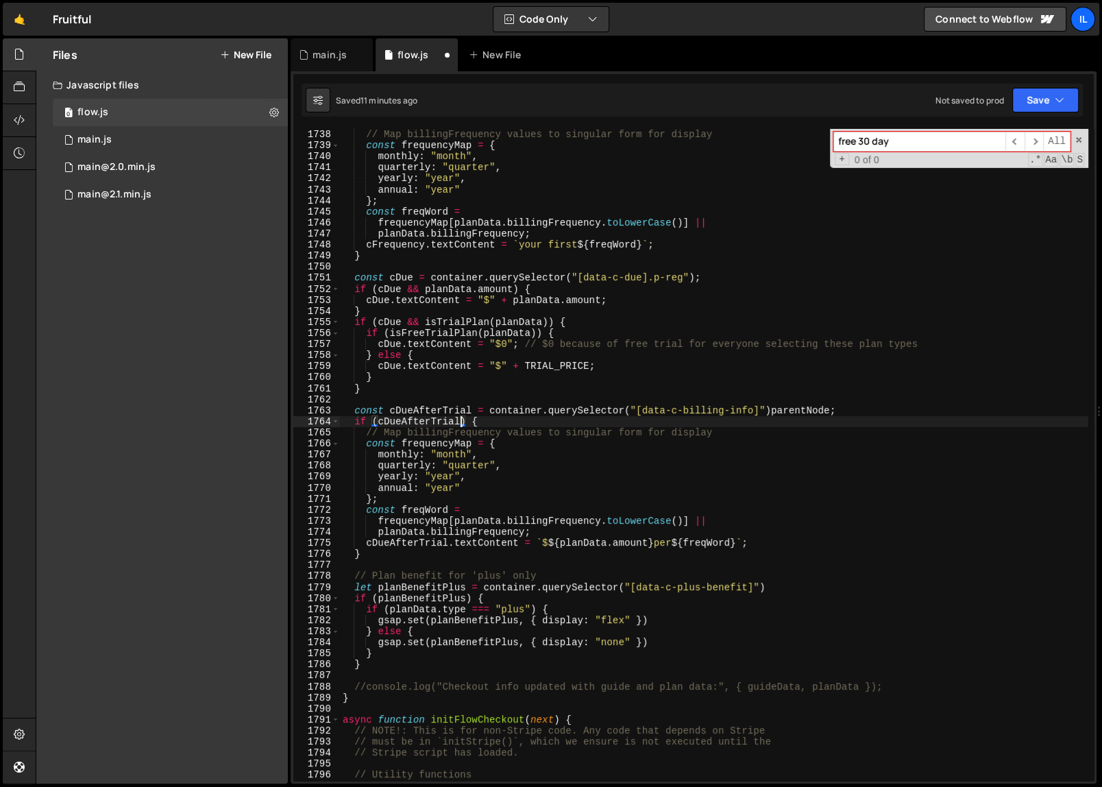
click at [617, 501] on div "if ( cFrequency && planData . billingFrequency ) { // Map billingFrequency valu…" at bounding box center [714, 454] width 748 height 673
click at [550, 423] on div "if ( cFrequency && planData . billingFrequency ) { // Map billingFrequency valu…" at bounding box center [714, 454] width 748 height 673
type textarea "if (cDueAfterTrial) {"
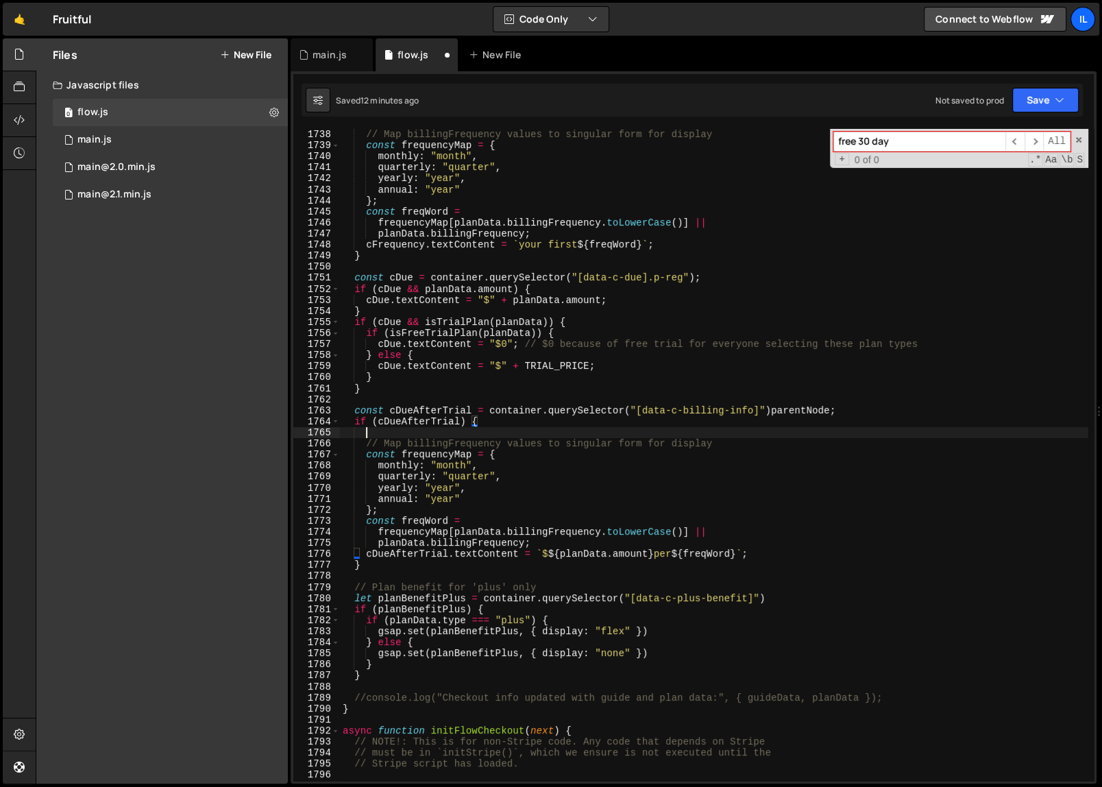
scroll to position [0, 1]
paste textarea "const isFreeTrial = isFreeTrialPlan(planData);"
click at [538, 544] on div "if ( cFrequency && planData . billingFrequency ) { // Map billingFrequency valu…" at bounding box center [714, 454] width 748 height 673
type textarea "planData.billingFrequency;"
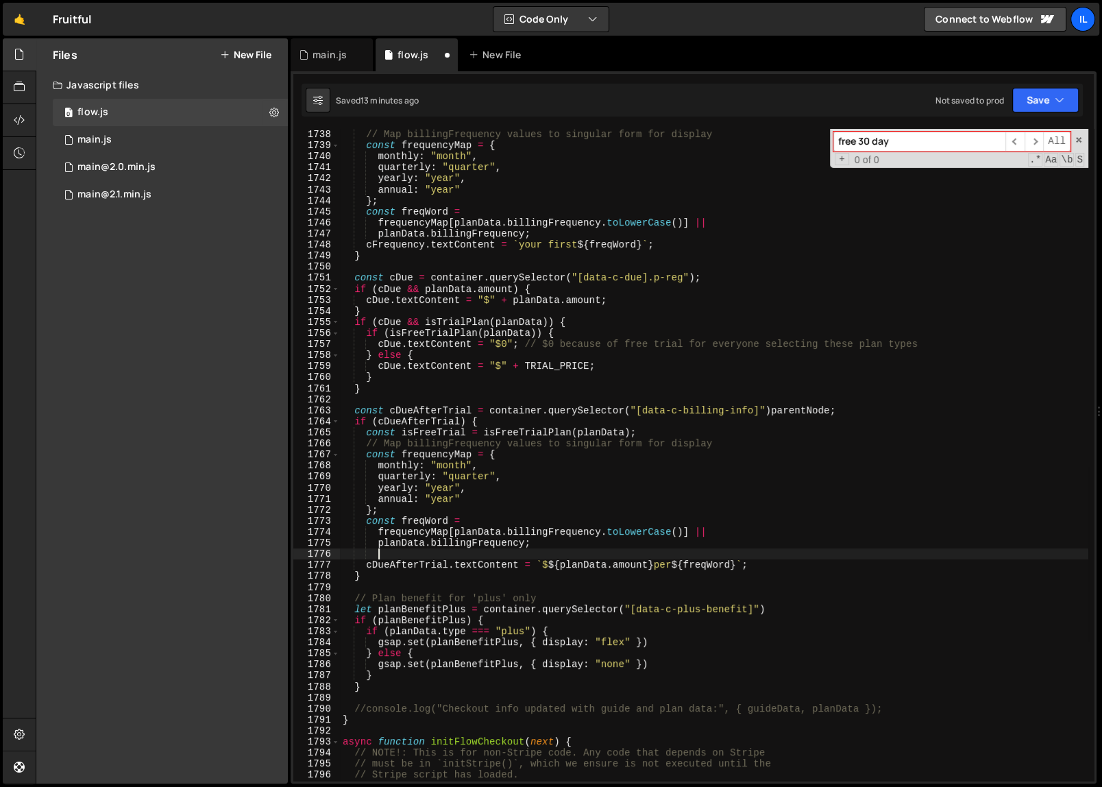
paste textarea "billingInfoEl.textContent = `$${planData.amount} per ${freqWord}`;"
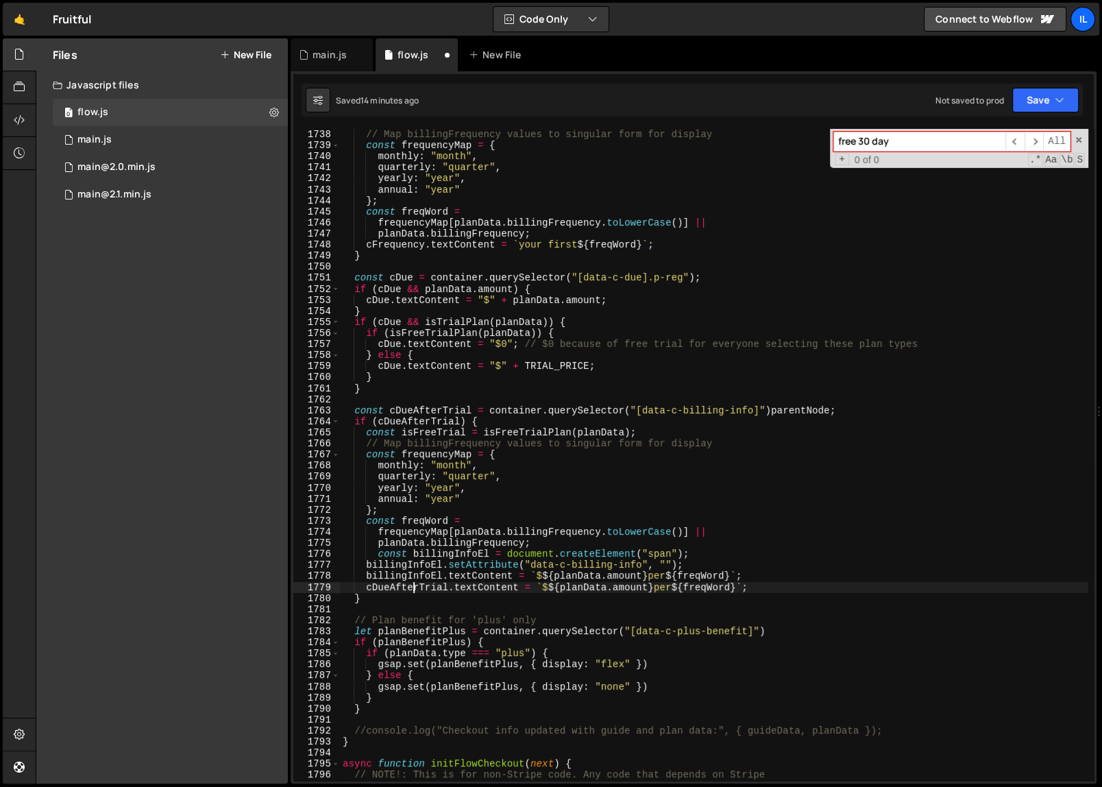
click at [414, 588] on div "if ( cFrequency && planData . billingFrequency ) { // Map billingFrequency valu…" at bounding box center [714, 454] width 748 height 673
click at [773, 412] on div "if ( cFrequency && planData . billingFrequency ) { // Map billingFrequency valu…" at bounding box center [714, 454] width 748 height 673
click at [869, 507] on div "if ( cFrequency && planData . billingFrequency ) { // Map billingFrequency valu…" at bounding box center [714, 454] width 748 height 673
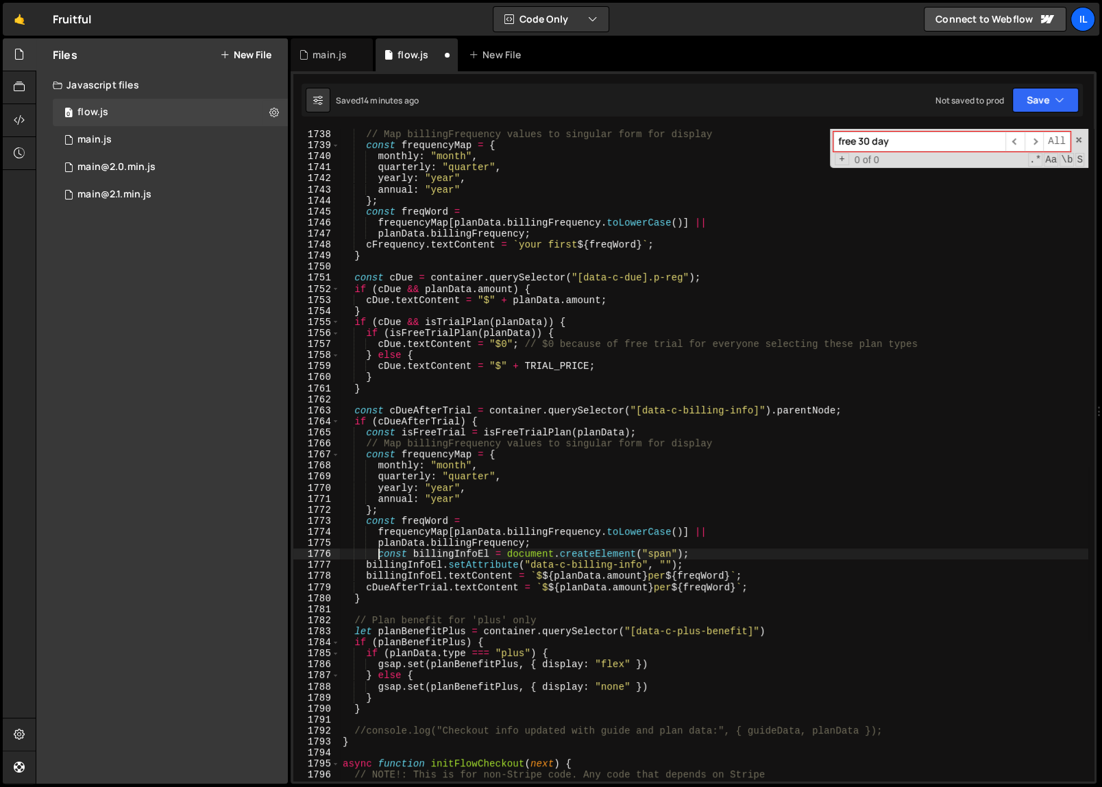
click at [378, 555] on div "if ( cFrequency && planData . billingFrequency ) { // Map billingFrequency valu…" at bounding box center [714, 454] width 748 height 673
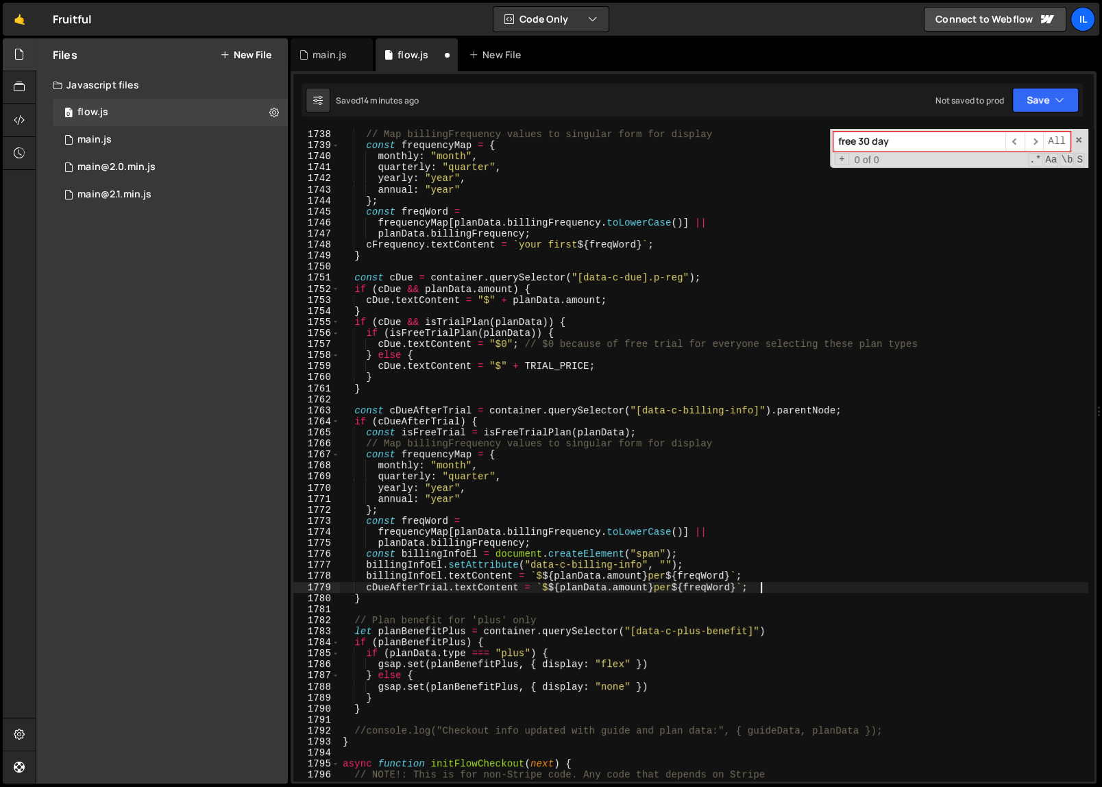
click at [771, 585] on div "if ( cFrequency && planData . billingFrequency ) { // Map billingFrequency valu…" at bounding box center [714, 454] width 748 height 673
type textarea "cDueAfterTrial.textContent = `$${planData.amount} per ${freqWord}`;"
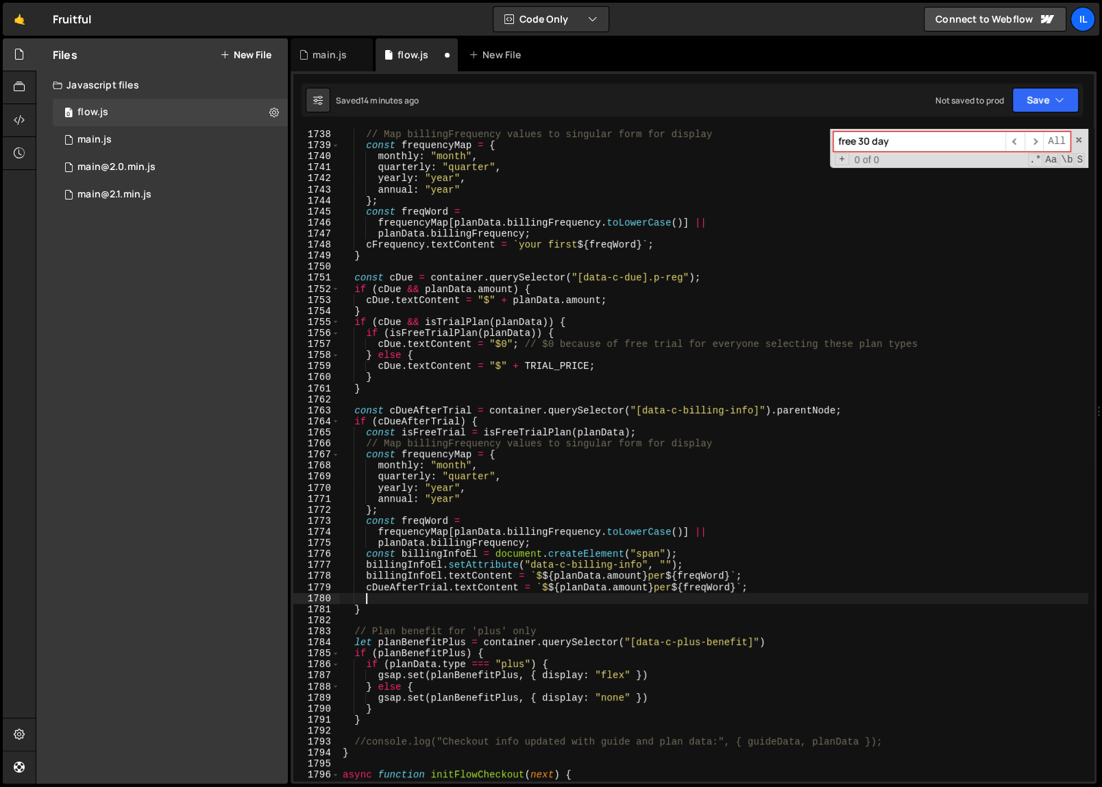
paste textarea "cDueAfterTrial.appendChild(afterTrialText);"
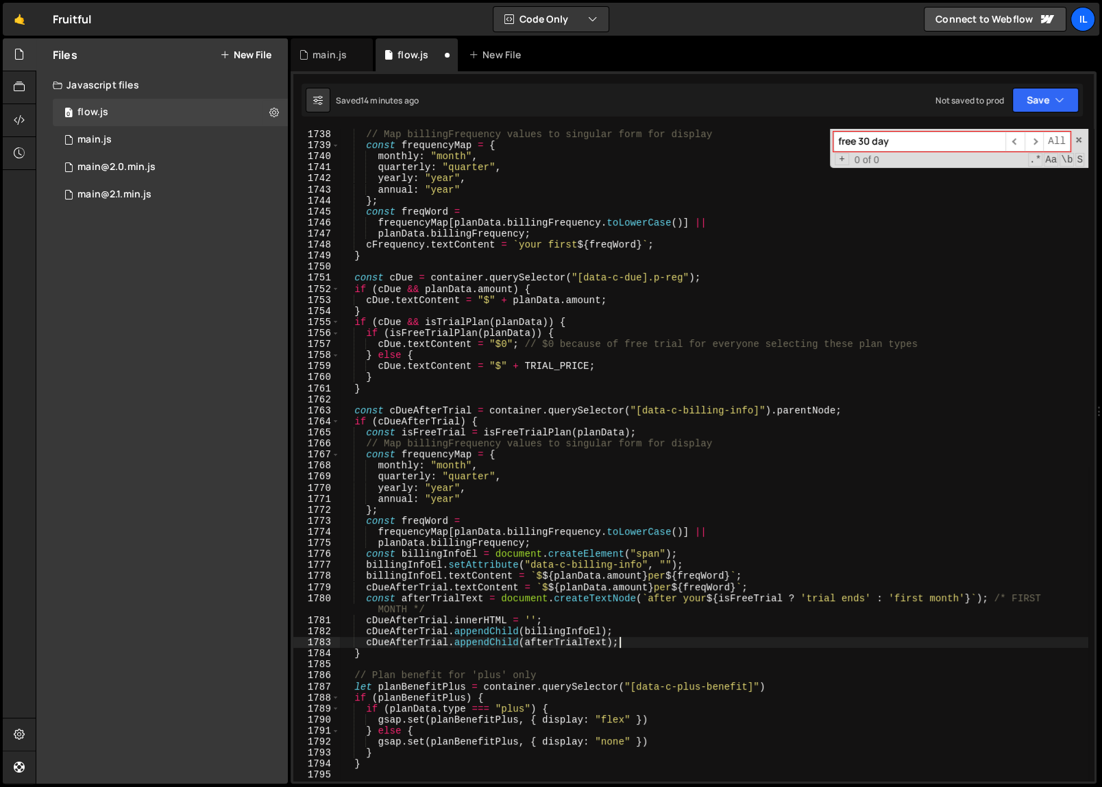
click at [715, 595] on div "if ( cFrequency && planData . billingFrequency ) { // Map billingFrequency valu…" at bounding box center [714, 454] width 748 height 673
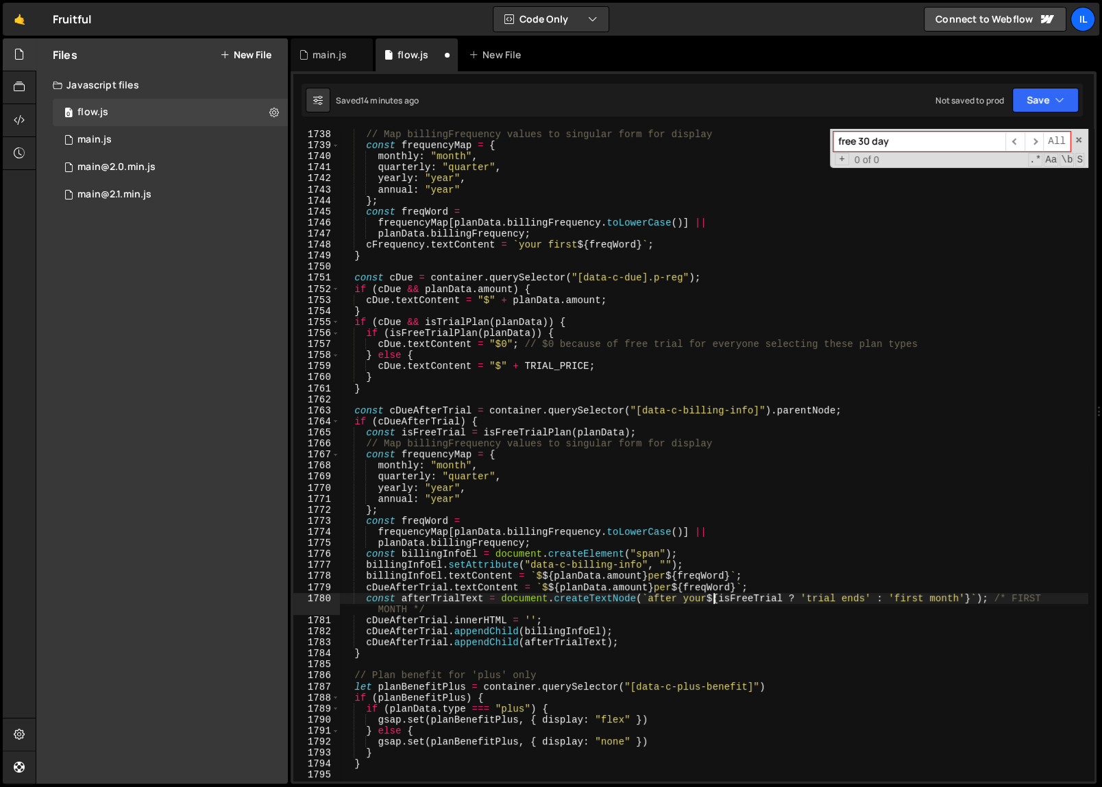
click at [708, 589] on div "if ( cFrequency && planData . billingFrequency ) { // Map billingFrequency valu…" at bounding box center [714, 454] width 748 height 673
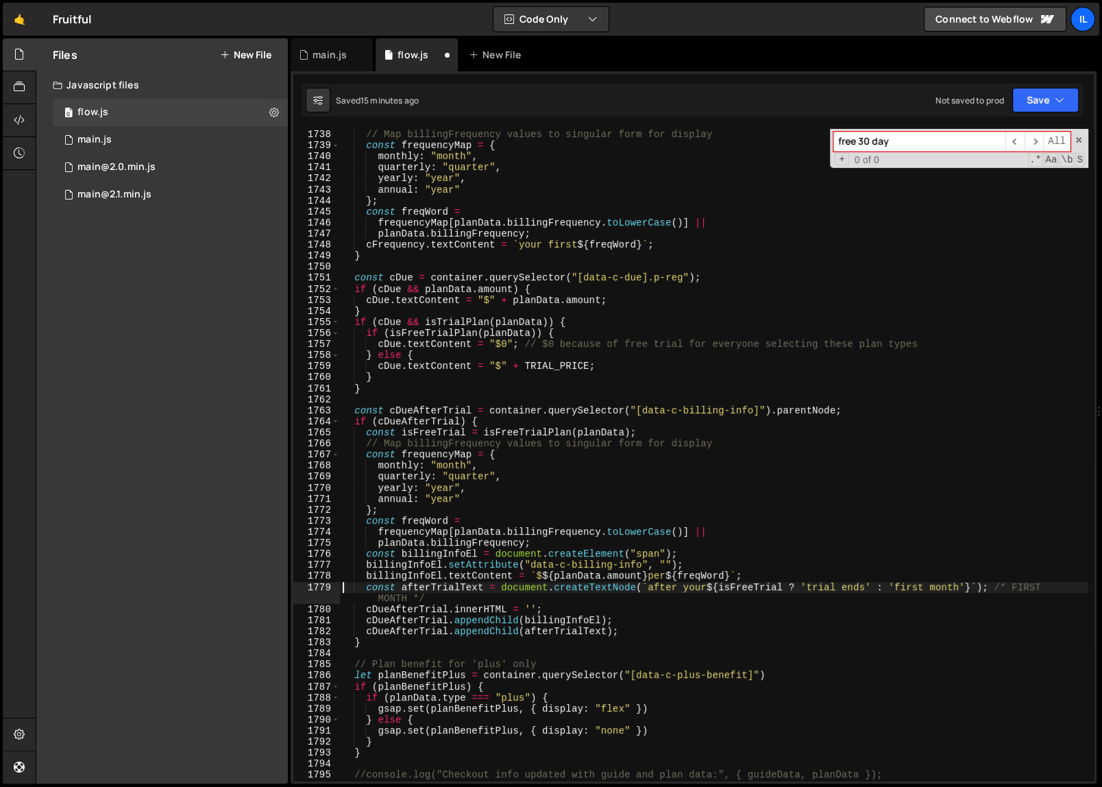
click at [802, 628] on div "if ( cFrequency && planData . billingFrequency ) { // Map billingFrequency valu…" at bounding box center [714, 454] width 748 height 673
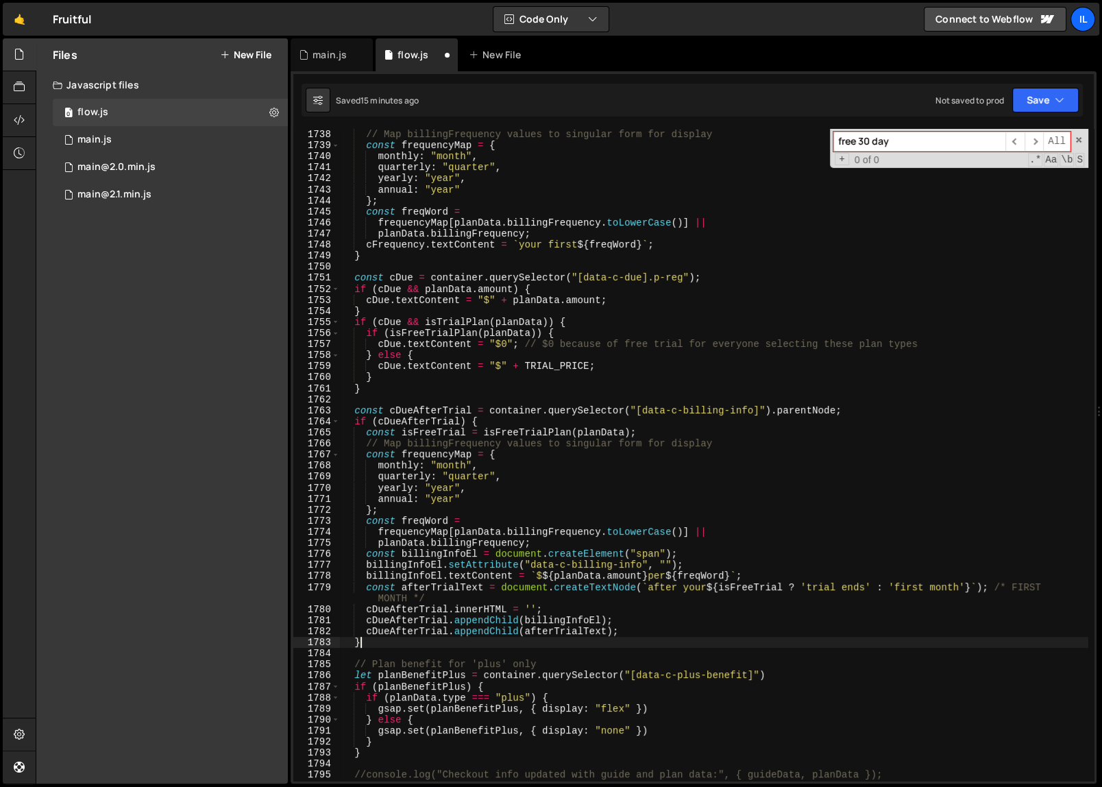
click at [776, 639] on div "if ( cFrequency && planData . billingFrequency ) { // Map billingFrequency valu…" at bounding box center [714, 454] width 748 height 673
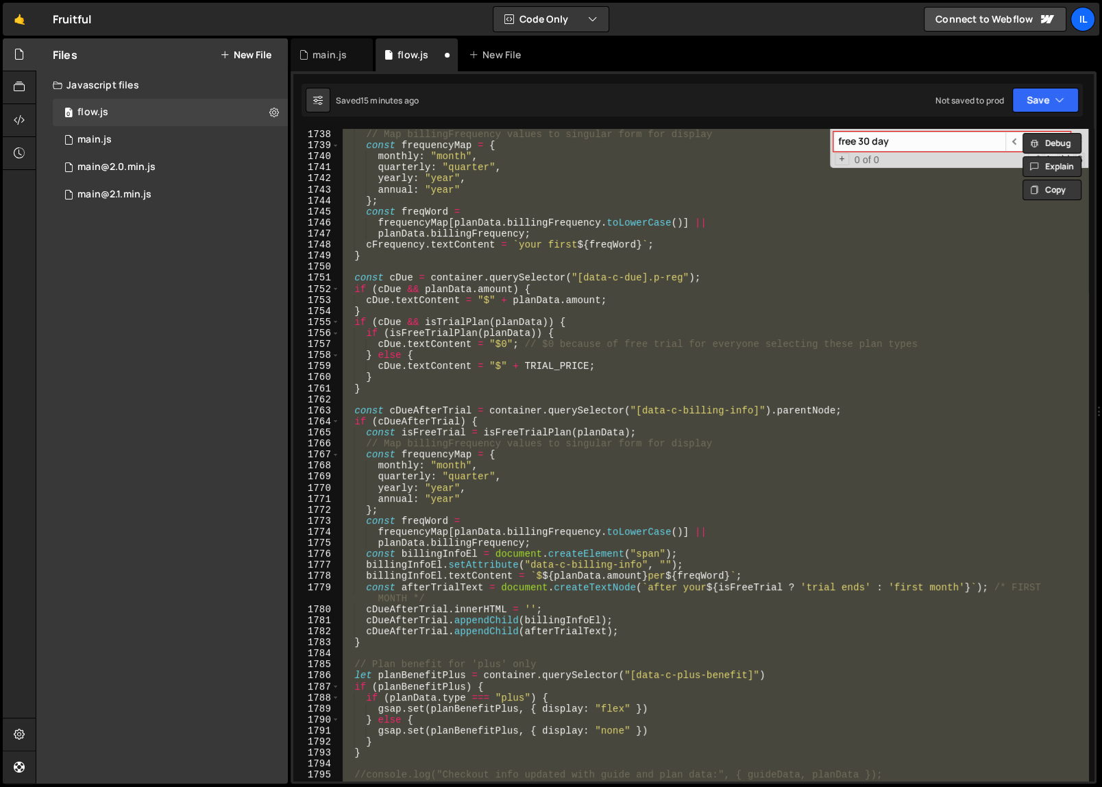
click at [669, 621] on div "if ( cFrequency && planData . billingFrequency ) { // Map billingFrequency valu…" at bounding box center [714, 455] width 748 height 652
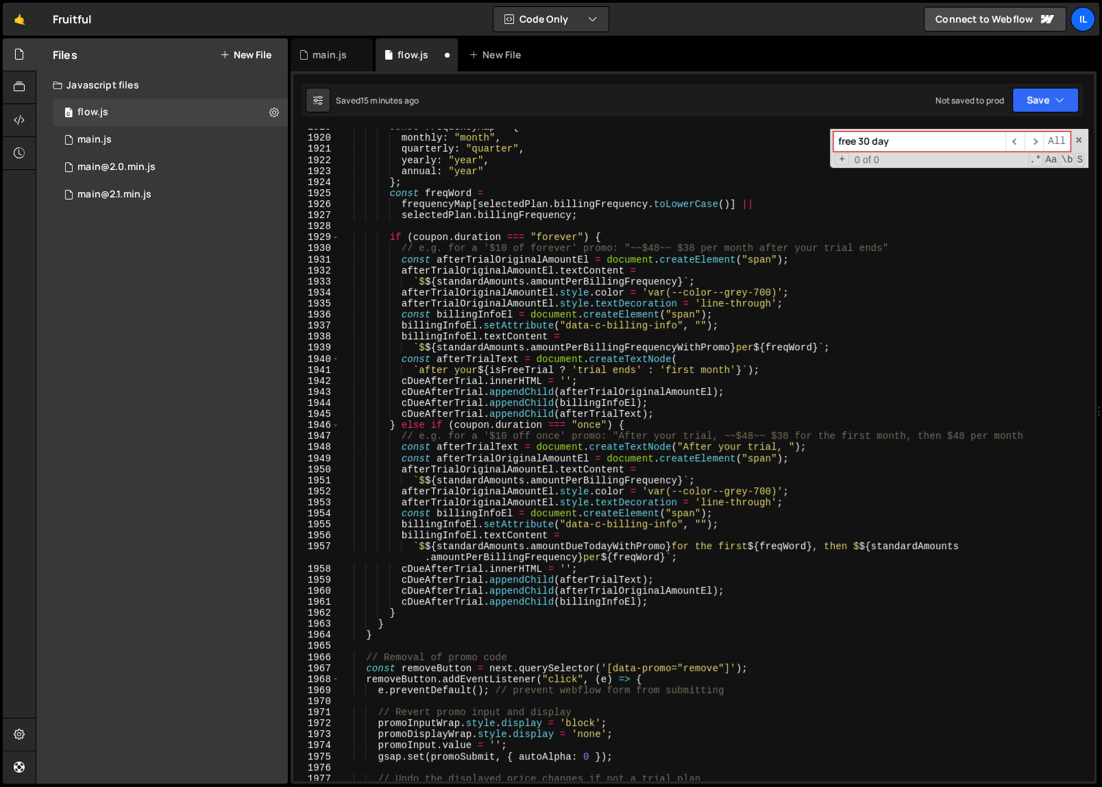
scroll to position [16131, 0]
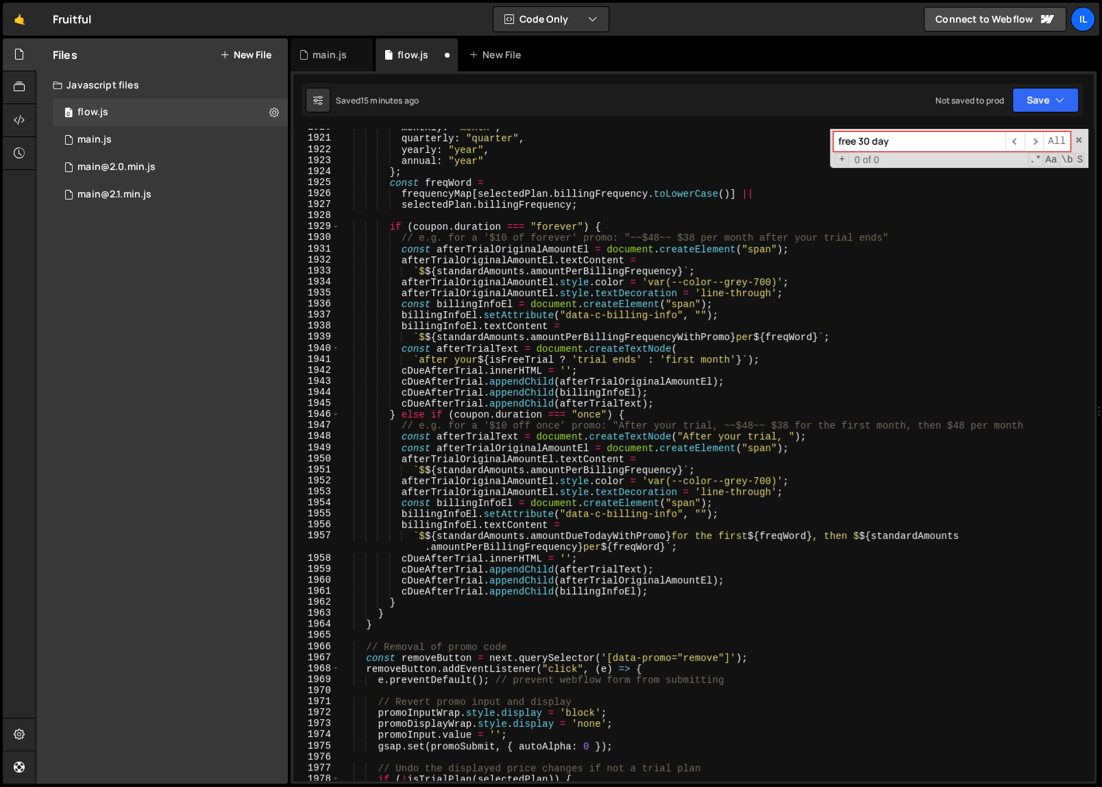
click at [746, 535] on div "monthly : "month" , quarterly : "quarter" , yearly : "year" , annual : "year" }…" at bounding box center [714, 458] width 748 height 673
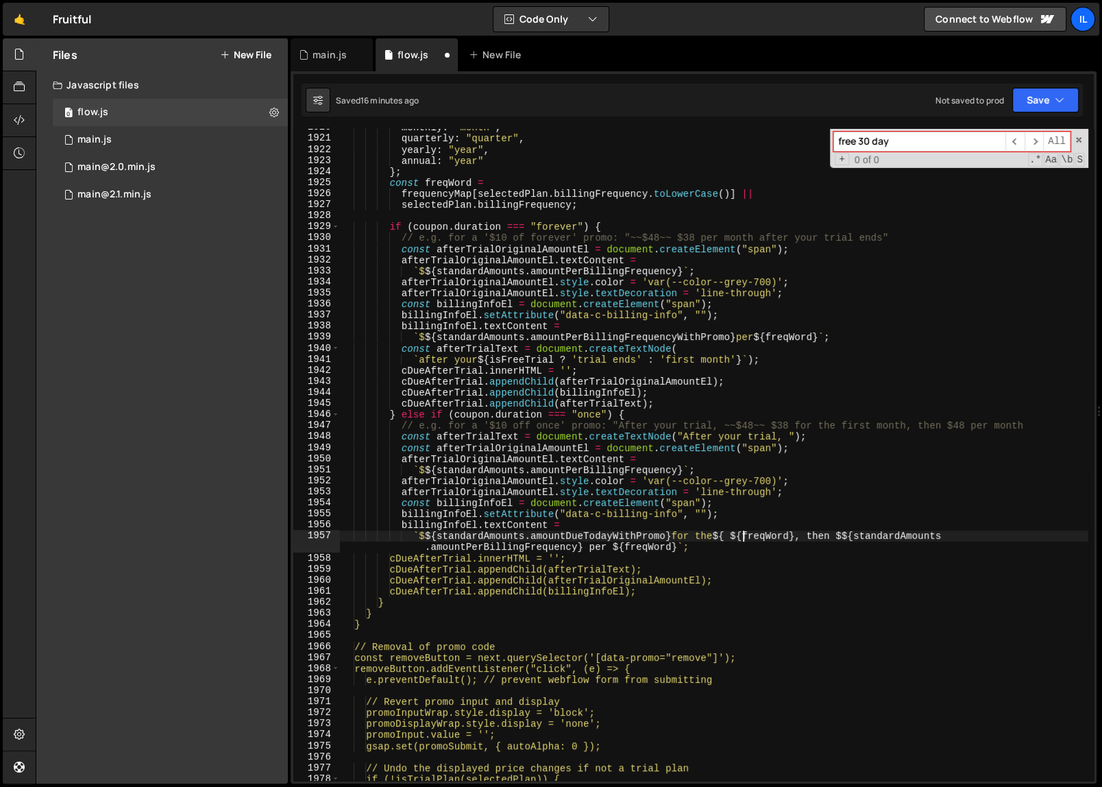
scroll to position [0, 28]
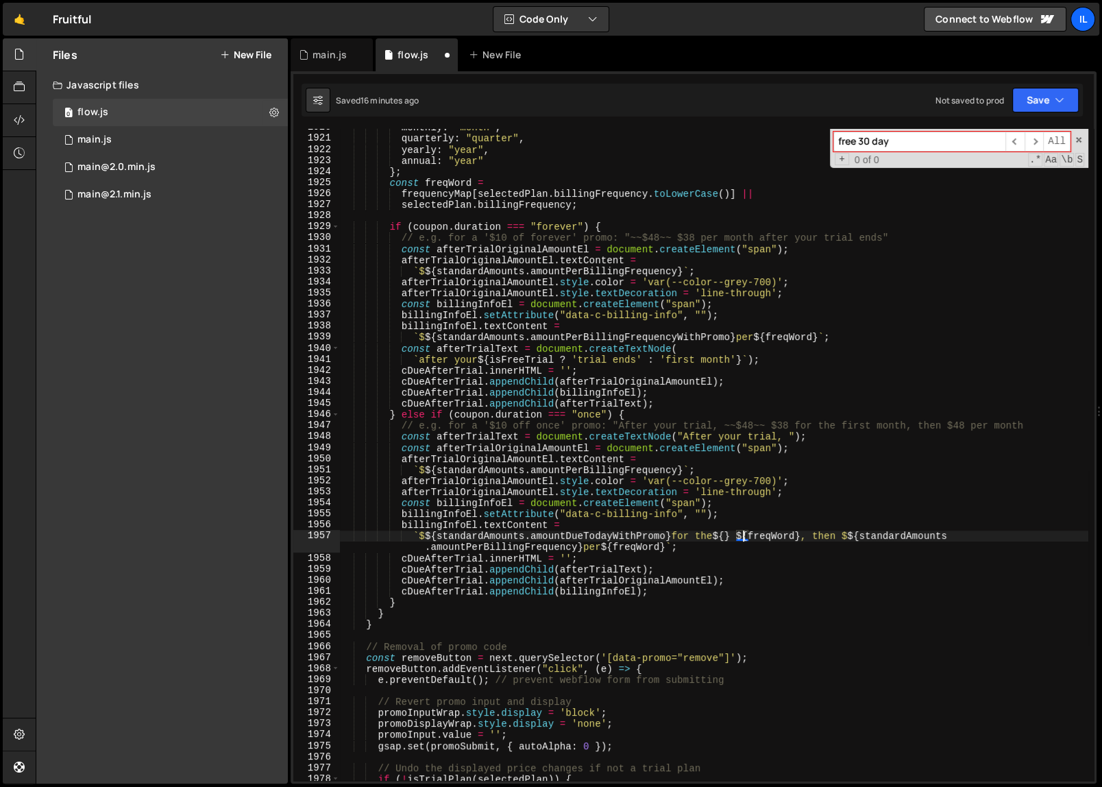
click at [793, 532] on div "monthly : "month" , quarterly : "quarter" , yearly : "year" , annual : "year" }…" at bounding box center [714, 458] width 748 height 673
click at [742, 535] on div "monthly : "month" , quarterly : "quarter" , yearly : "year" , annual : "year" }…" at bounding box center [714, 458] width 748 height 673
paste textarea "freqWord"
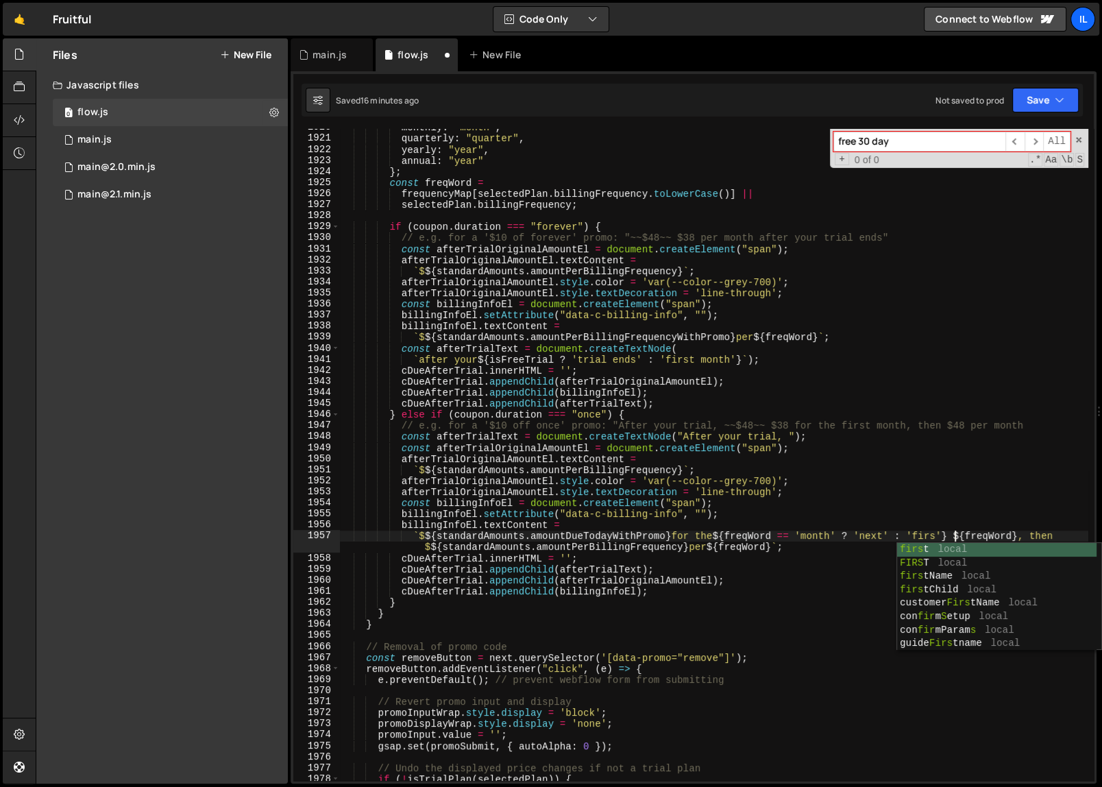
type textarea "` $${standardAmounts.amountDueTodayWithPromo} for the ${freqWord == 'month' ? '…"
click at [760, 633] on div "monthly : "month" , quarterly : "quarter" , yearly : "year" , annual : "year" }…" at bounding box center [714, 458] width 748 height 673
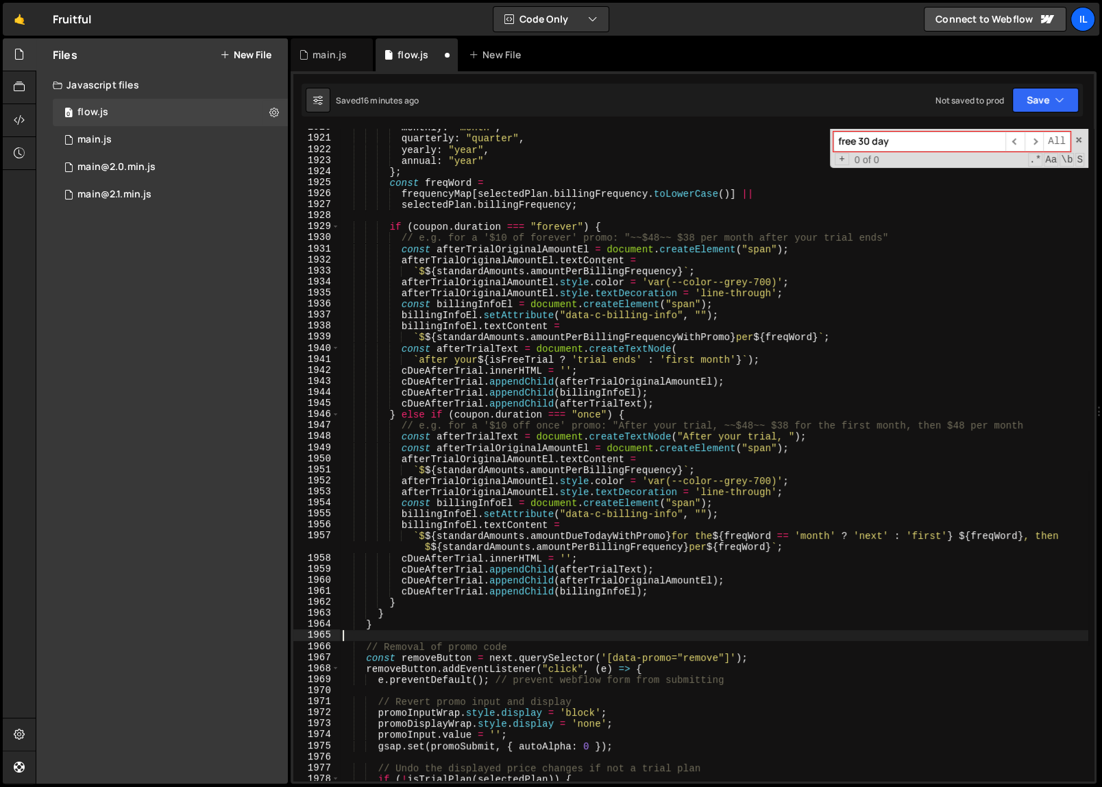
scroll to position [0, 0]
click at [760, 606] on div "monthly : "month" , quarterly : "quarter" , yearly : "year" , annual : "year" }…" at bounding box center [714, 458] width 748 height 673
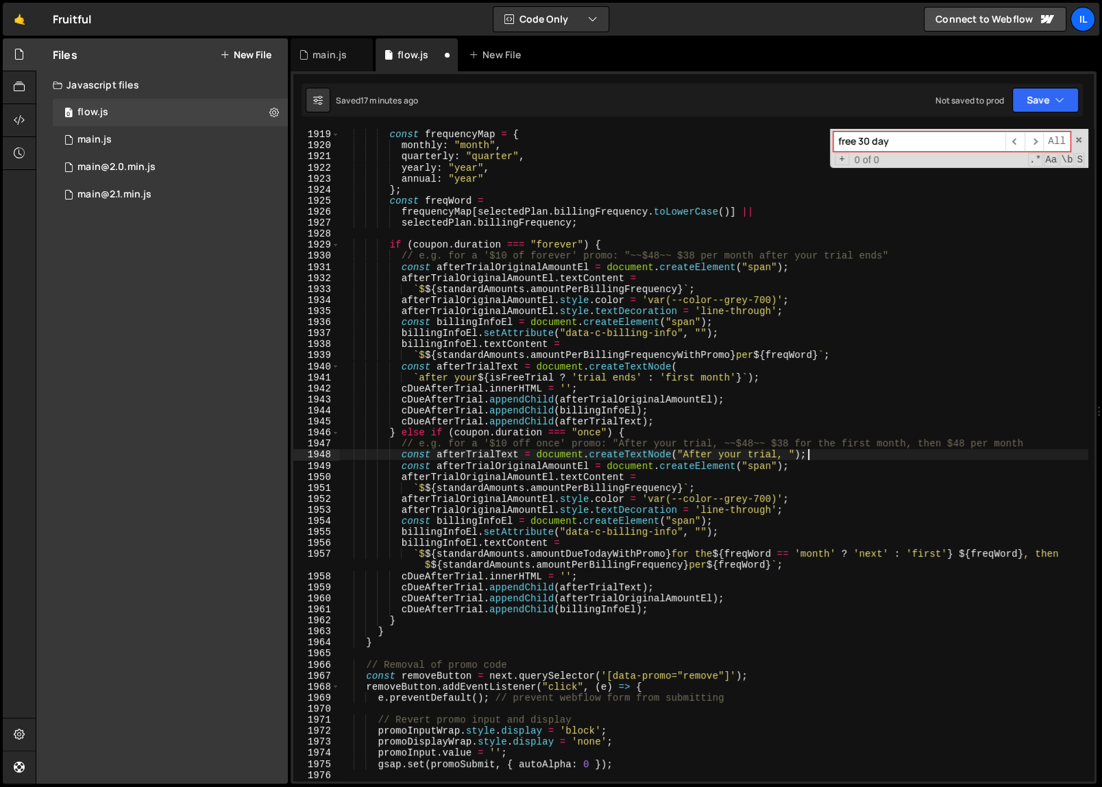
click at [826, 454] on div "// Map billingFrequency values to singular form for display const frequencyMap …" at bounding box center [714, 454] width 748 height 673
drag, startPoint x: 826, startPoint y: 454, endPoint x: 402, endPoint y: 458, distance: 424.1
click at [402, 458] on div "// Map billingFrequency values to singular form for display const frequencyMap …" at bounding box center [714, 454] width 748 height 673
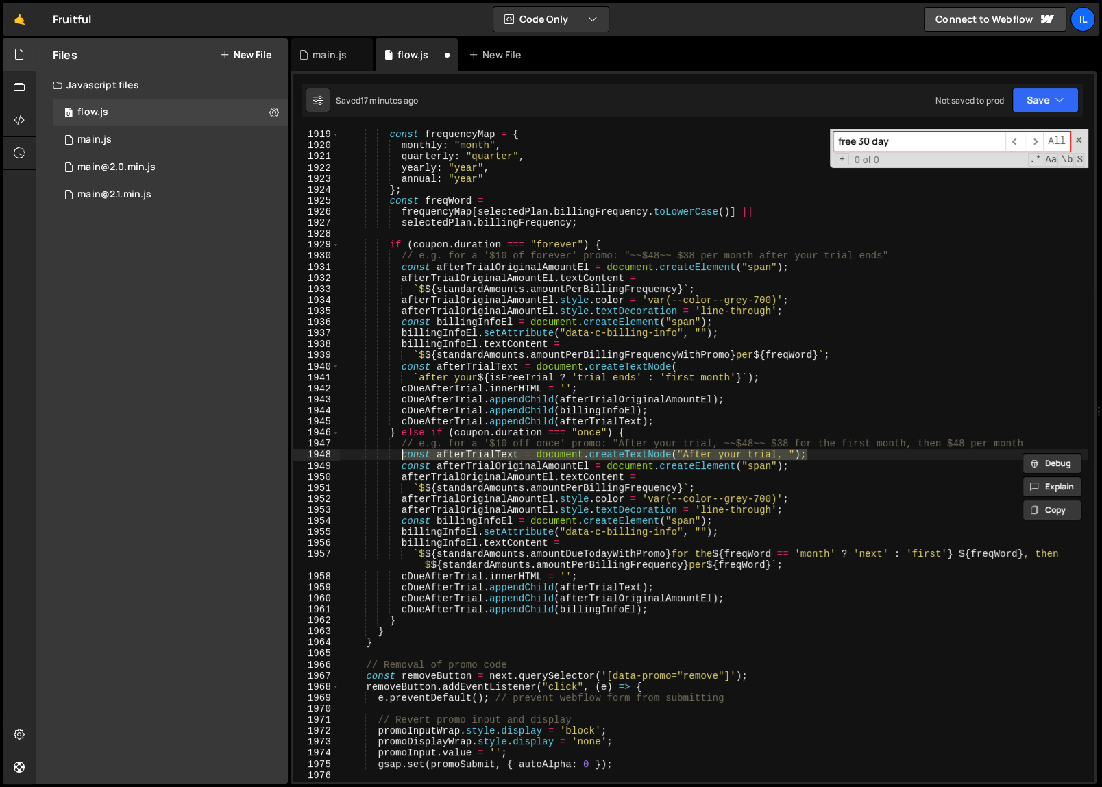
paste textarea "`After your ${isFreeTrial ? 'trial' : 'first month'}, `"
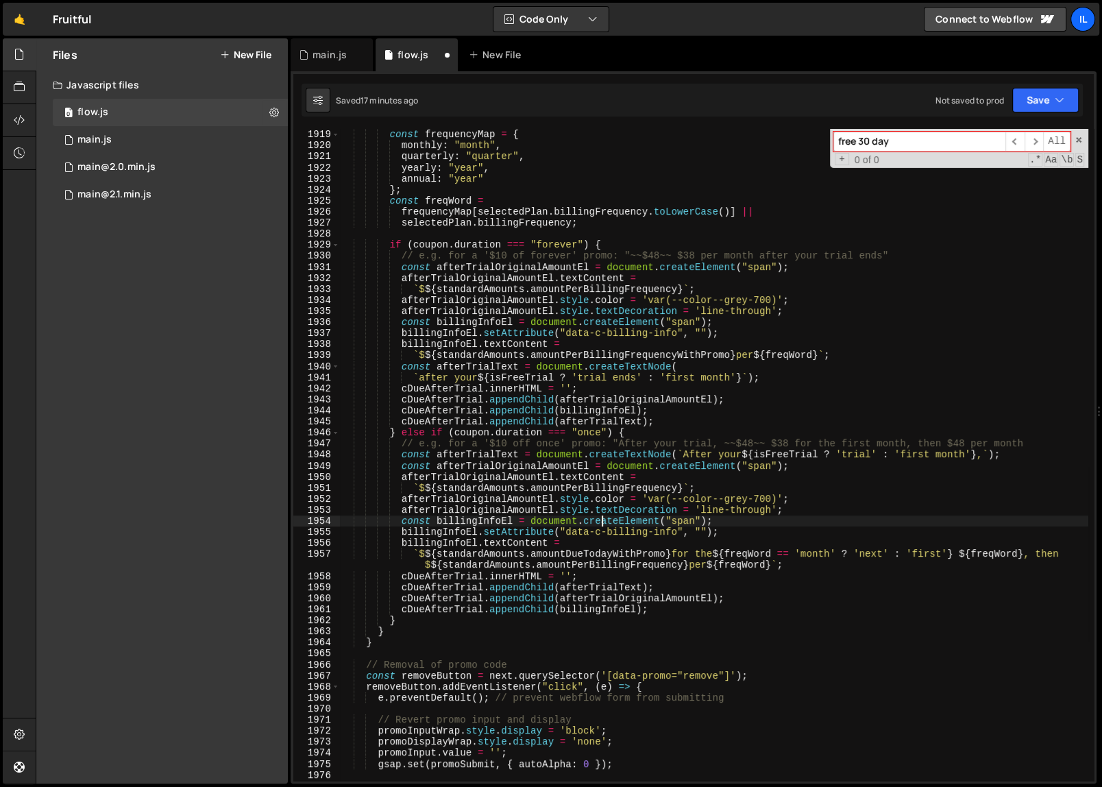
click at [603, 516] on div "// Map billingFrequency values to singular form for display const frequencyMap …" at bounding box center [714, 454] width 748 height 673
click at [1054, 93] on icon "button" at bounding box center [1059, 100] width 10 height 14
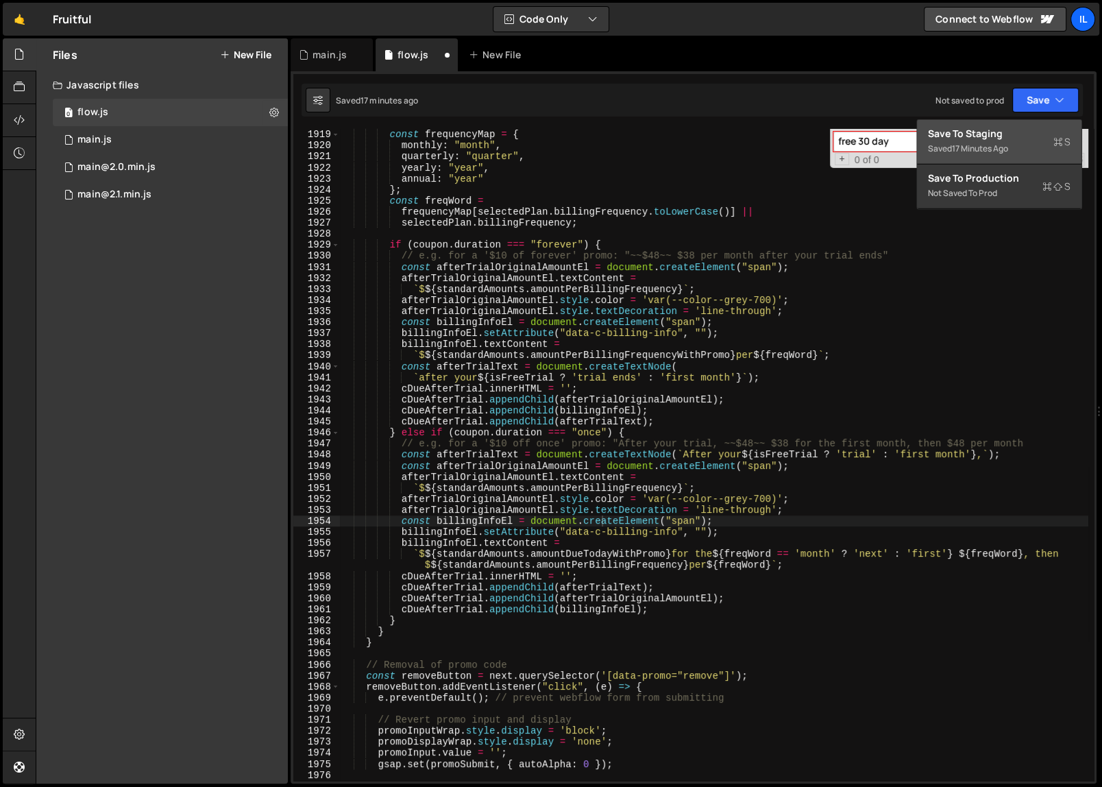
click at [1021, 140] on div "Saved 17 minutes ago" at bounding box center [999, 148] width 143 height 16
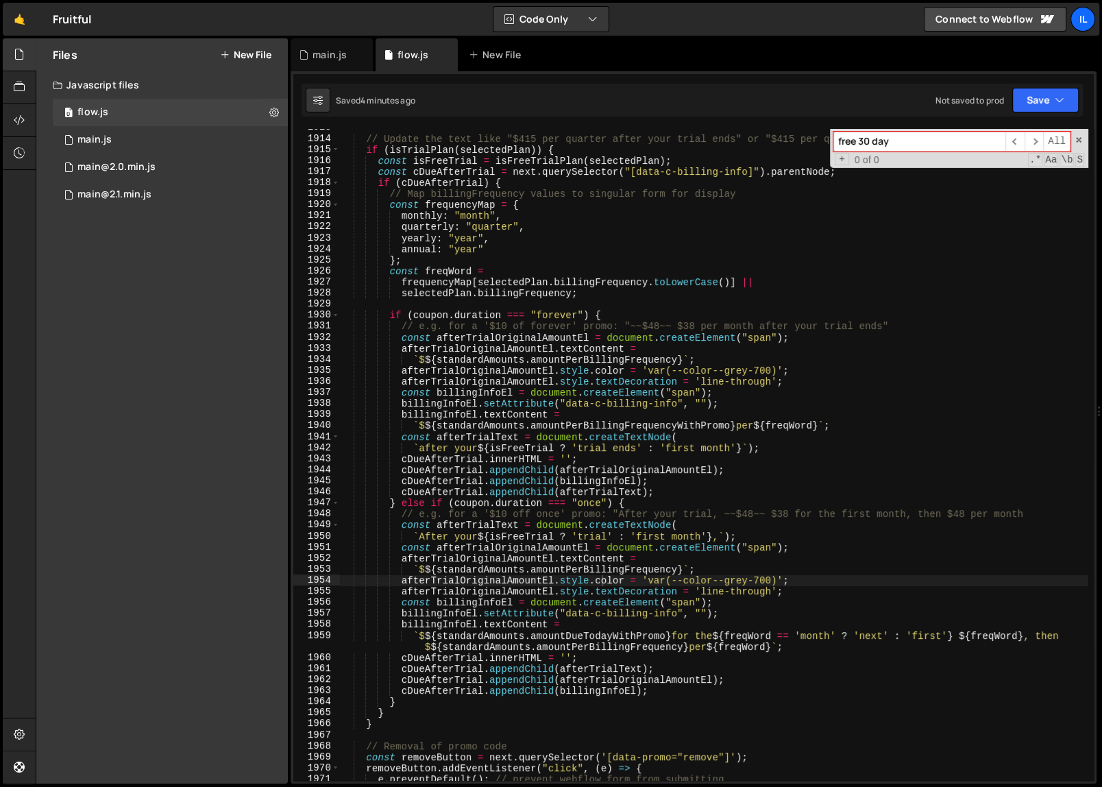
scroll to position [16057, 0]
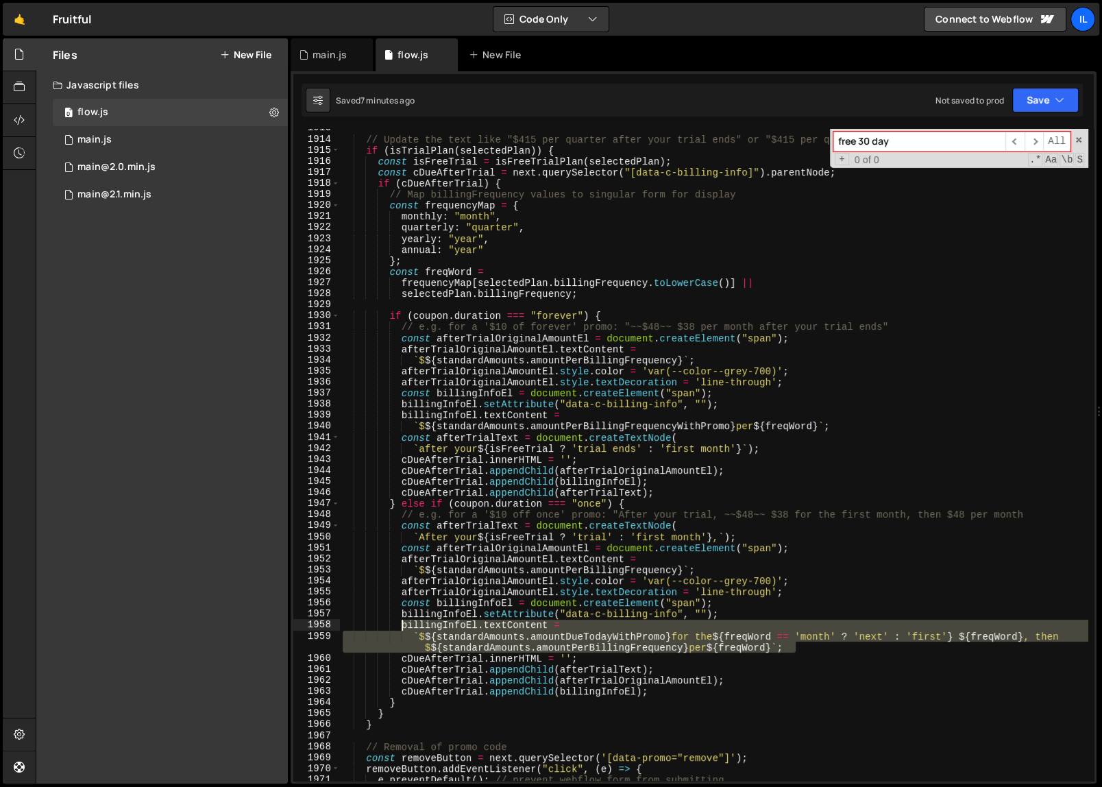
drag, startPoint x: 819, startPoint y: 649, endPoint x: 401, endPoint y: 629, distance: 417.7
click at [401, 629] on div "// Update the text like "$415 per quarter after your trial ends" or "$415 per q…" at bounding box center [714, 459] width 748 height 673
type textarea "billingInfoEl.textContent = ` $${standardAmounts.amountDueTodayWithPromo} for t…"
